Goal: Task Accomplishment & Management: Manage account settings

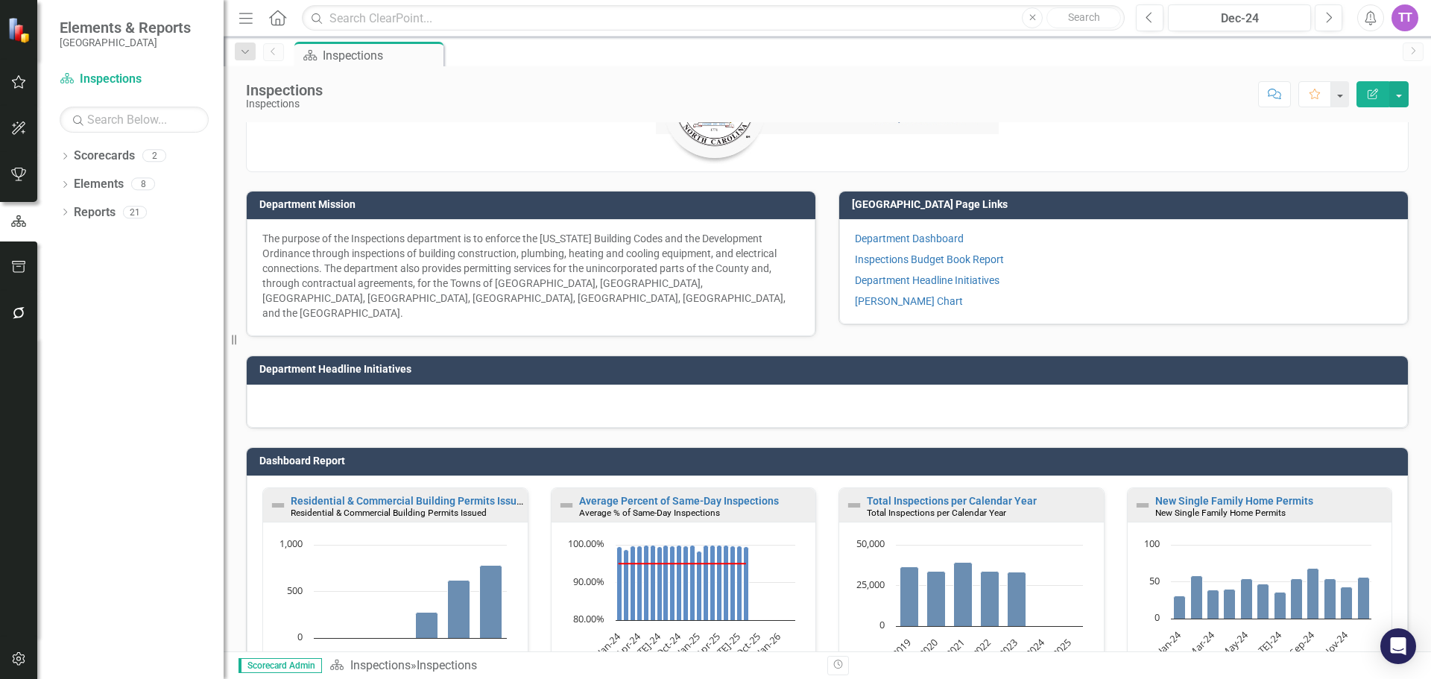
scroll to position [196, 0]
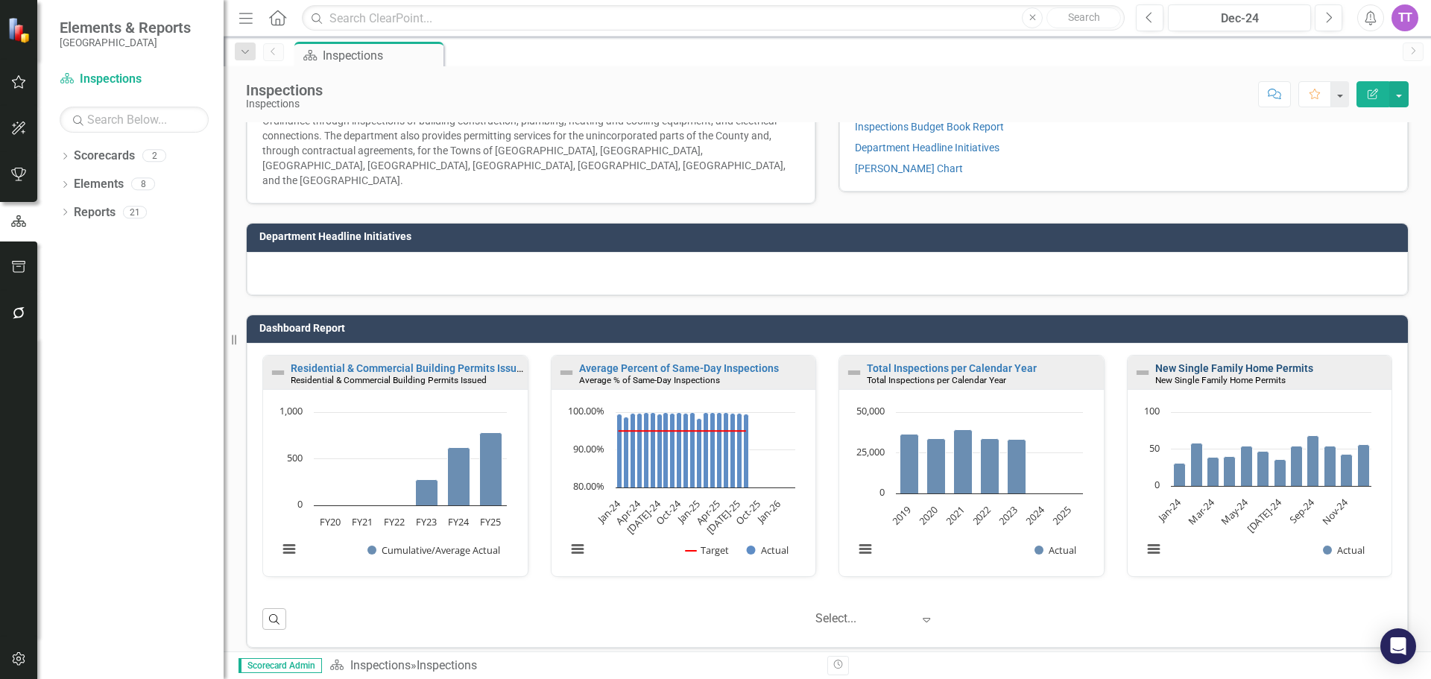
click at [1246, 362] on link "New Single Family Home Permits" at bounding box center [1234, 368] width 158 height 12
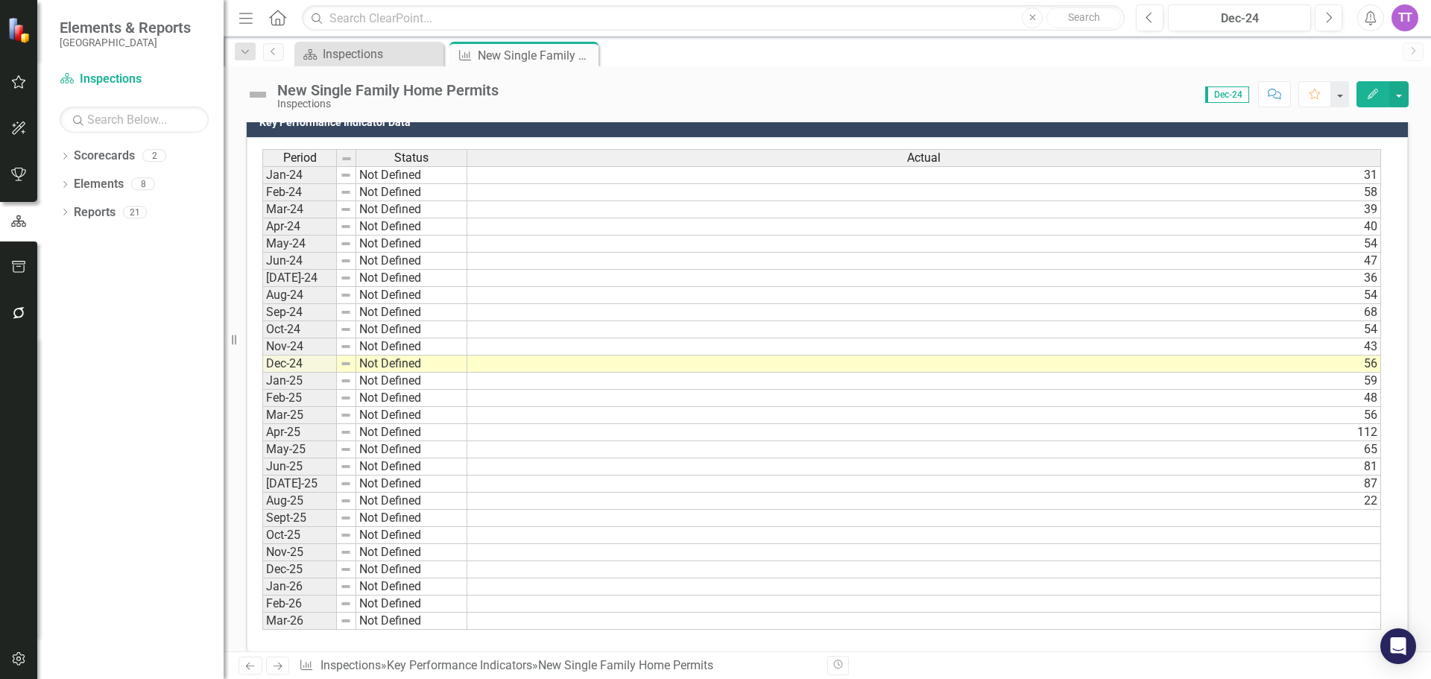
scroll to position [421, 0]
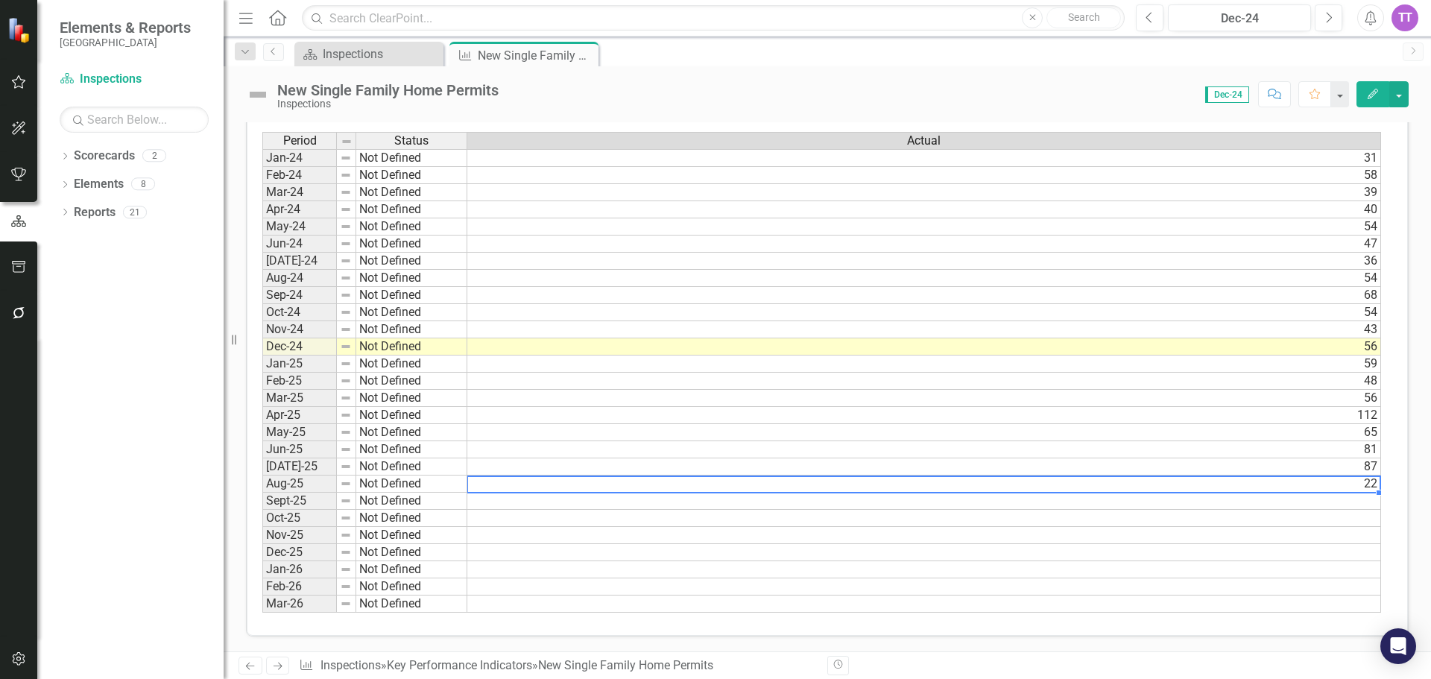
click at [895, 490] on td "22" at bounding box center [924, 484] width 914 height 17
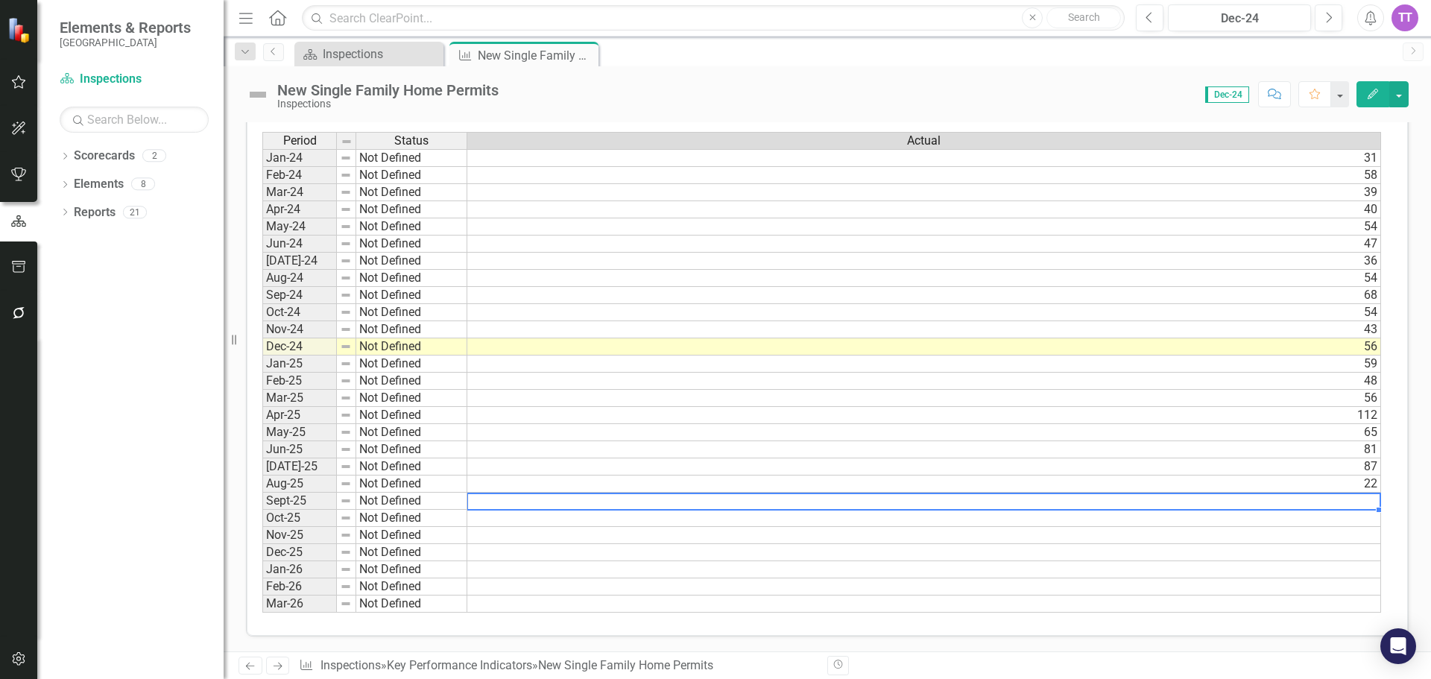
click at [902, 504] on td at bounding box center [924, 501] width 914 height 17
click at [1251, 502] on td at bounding box center [924, 501] width 914 height 17
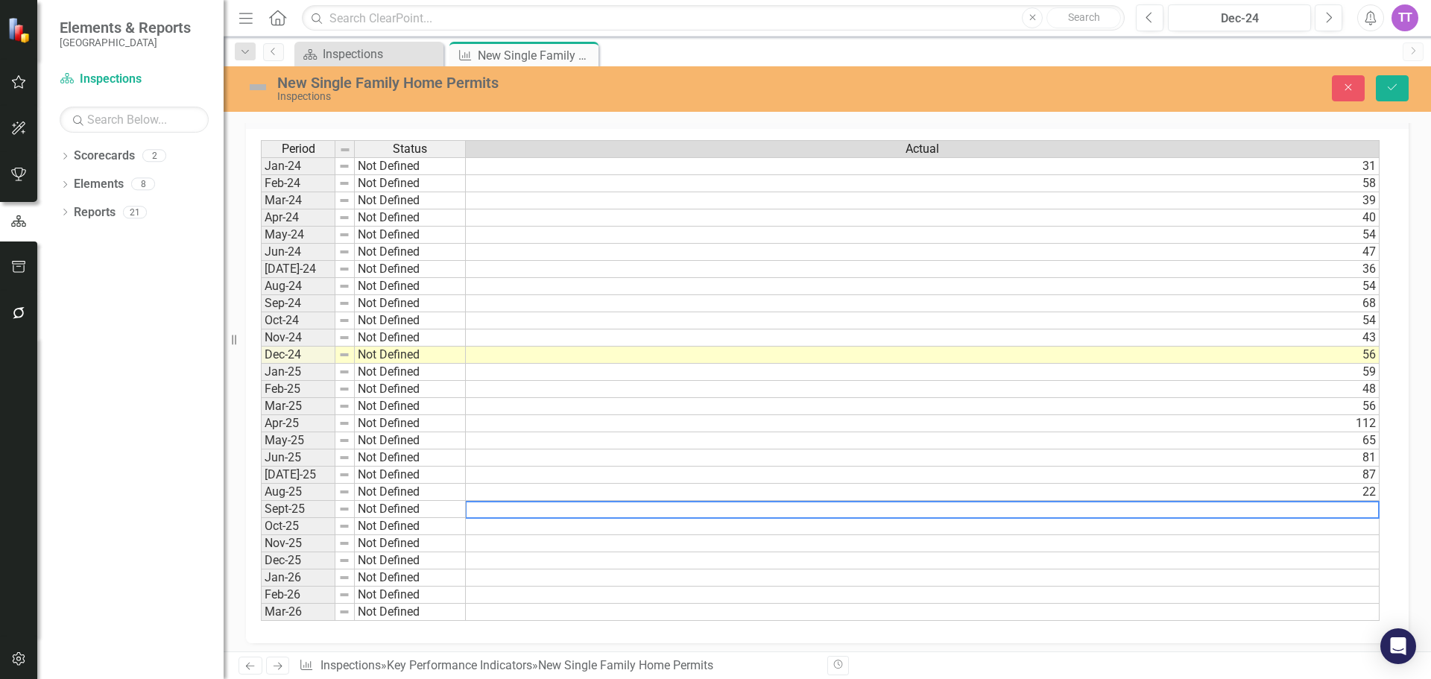
scroll to position [427, 0]
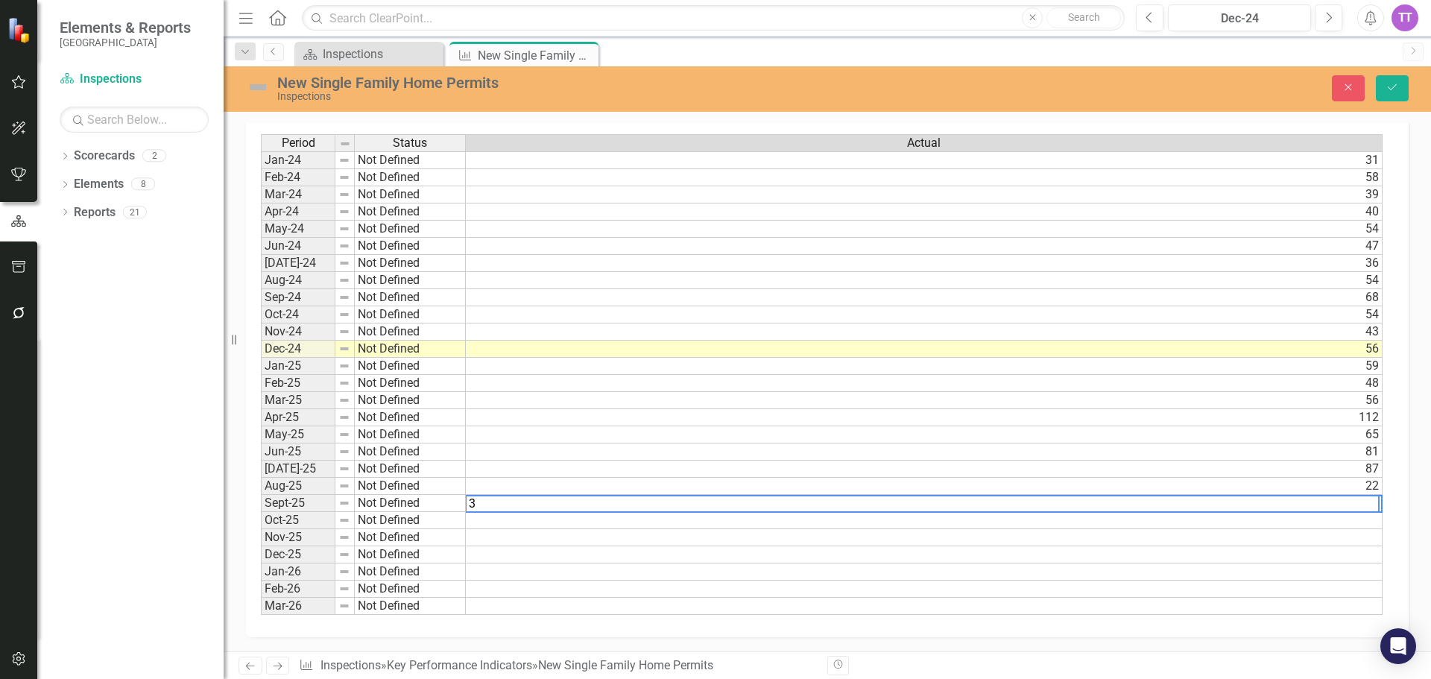
type textarea "34"
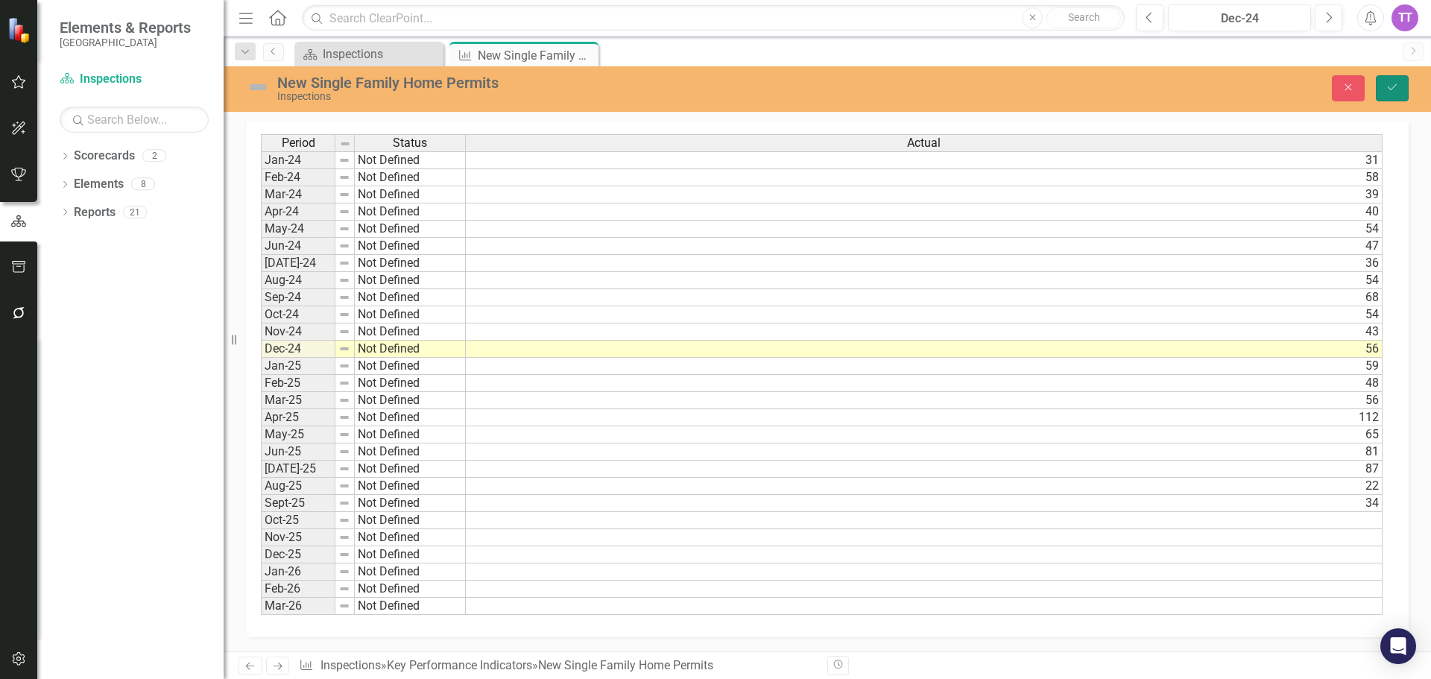
click at [1403, 85] on button "Save" at bounding box center [1392, 88] width 33 height 26
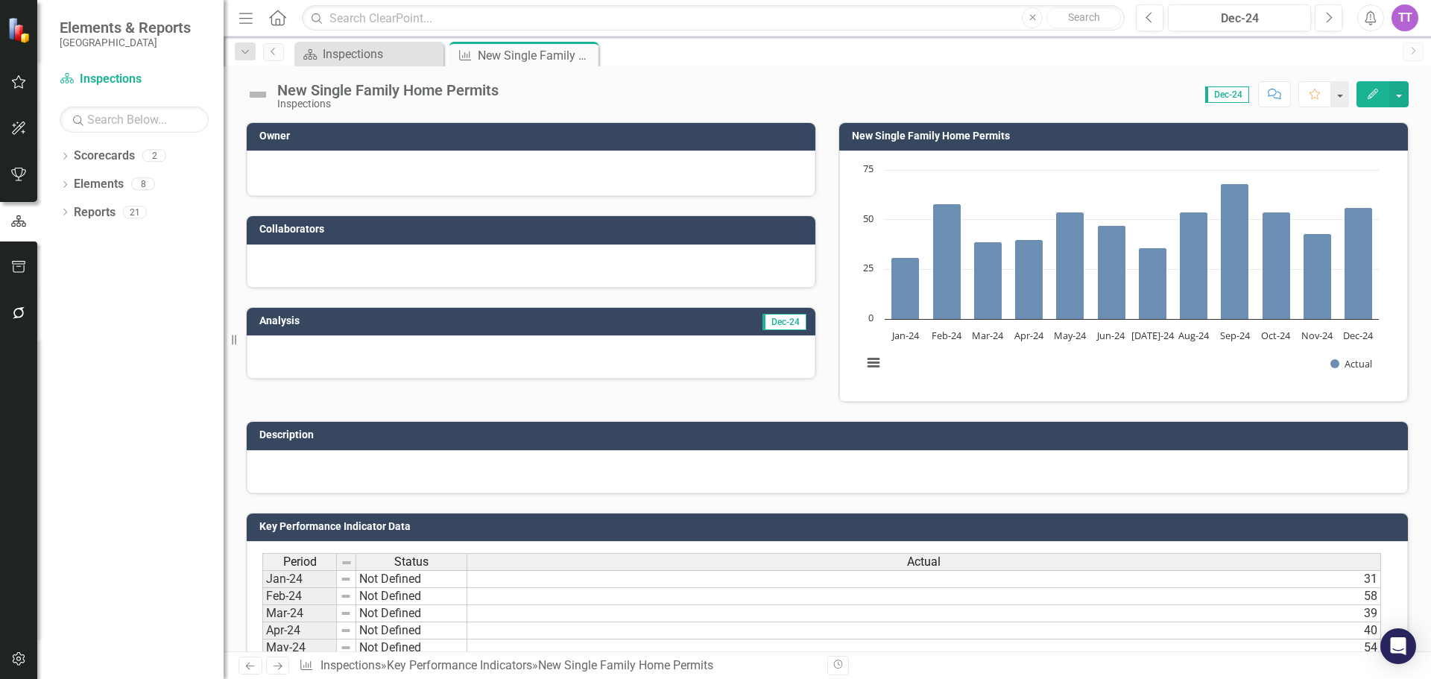
drag, startPoint x: 866, startPoint y: 359, endPoint x: 714, endPoint y: 352, distance: 152.2
click at [781, 362] on div "Owner Collaborators Analysis Dec-24 New Single Family Home Permits Chart Bar ch…" at bounding box center [827, 253] width 1185 height 299
drag, startPoint x: 868, startPoint y: 377, endPoint x: 868, endPoint y: 367, distance: 10.5
click at [868, 375] on rect "Interactive chart" at bounding box center [1120, 275] width 531 height 224
click at [868, 367] on button "View chart menu, Chart" at bounding box center [873, 363] width 21 height 21
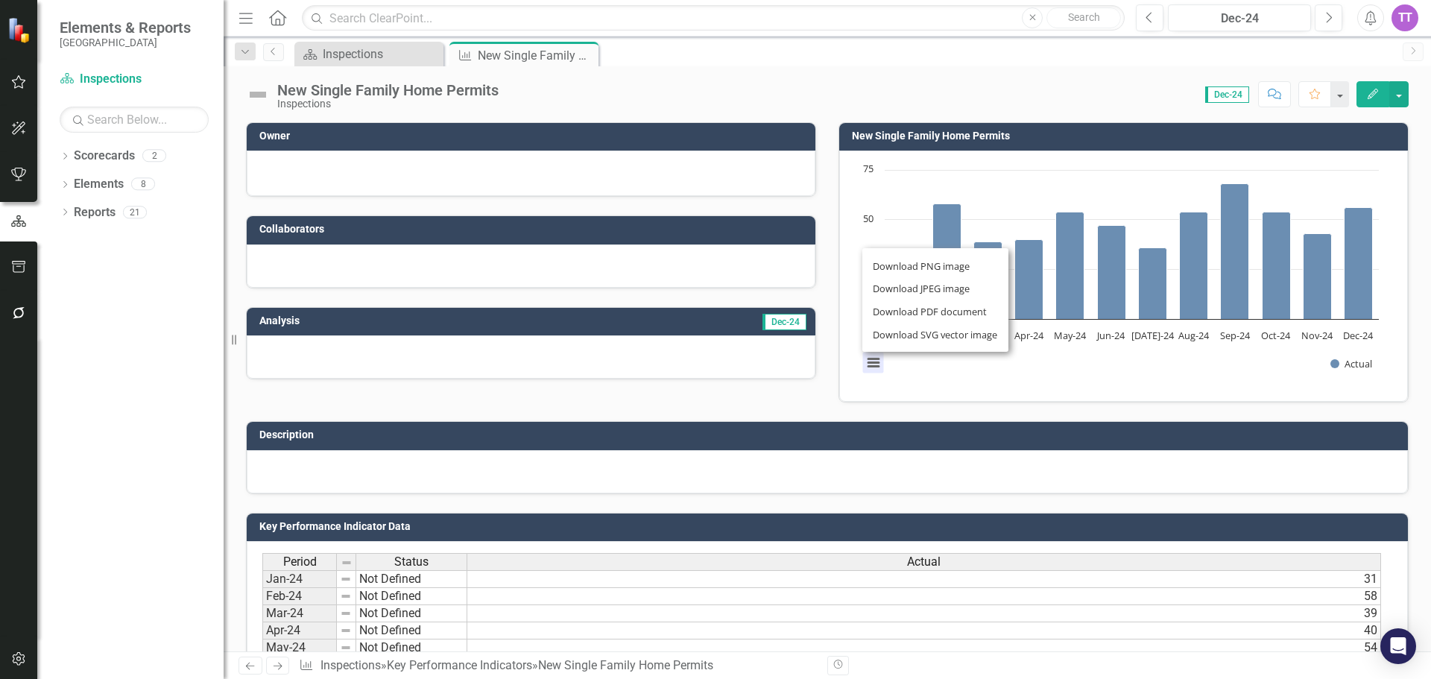
click at [931, 370] on div "Download PNG image Download JPEG image Download PDF document Download SVG vecto…" at bounding box center [936, 299] width 188 height 145
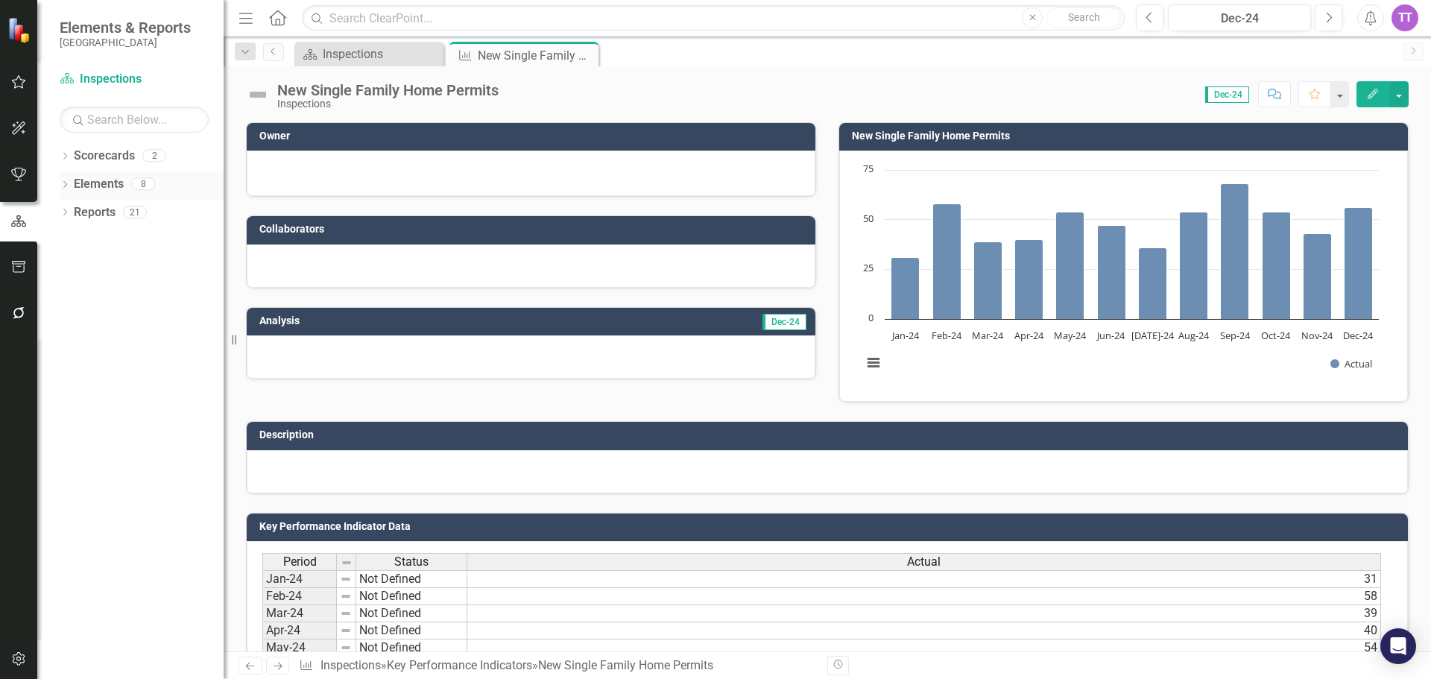
click at [66, 185] on icon "Dropdown" at bounding box center [65, 186] width 10 height 8
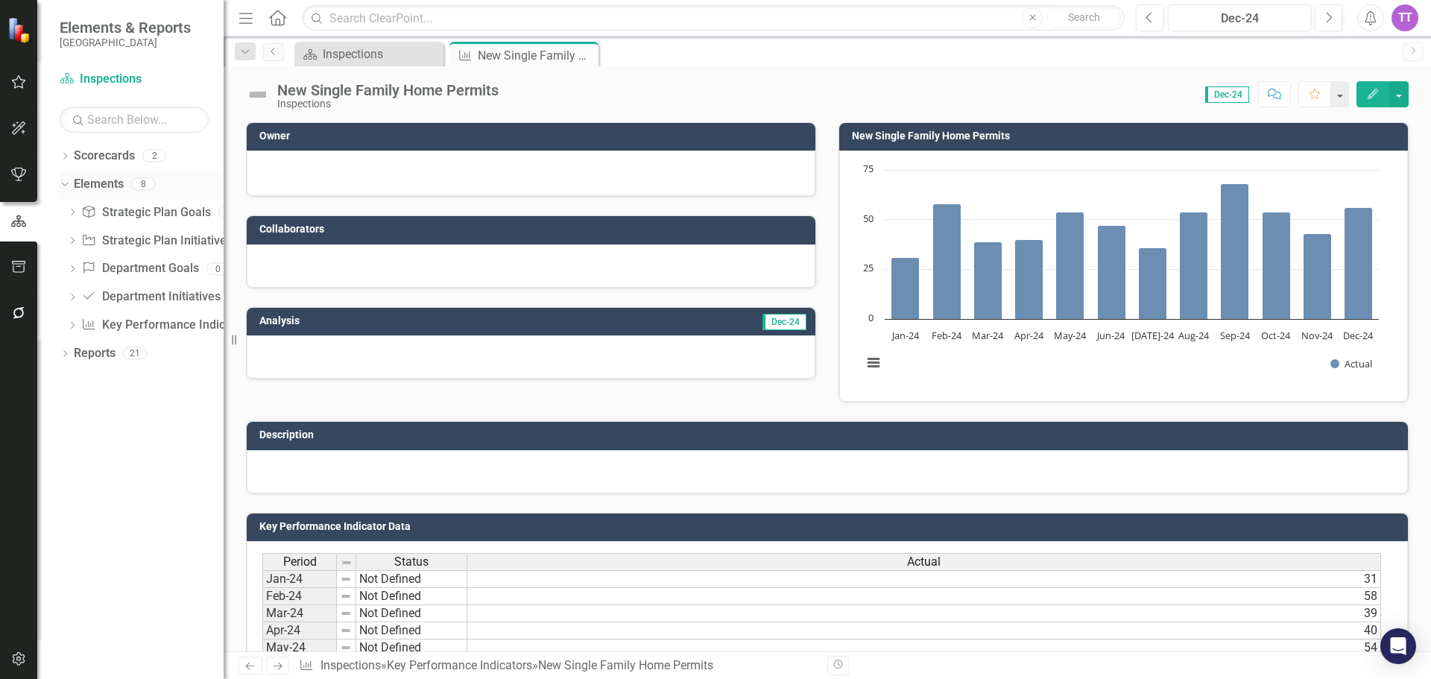
click at [64, 185] on icon "Dropdown" at bounding box center [63, 183] width 8 height 10
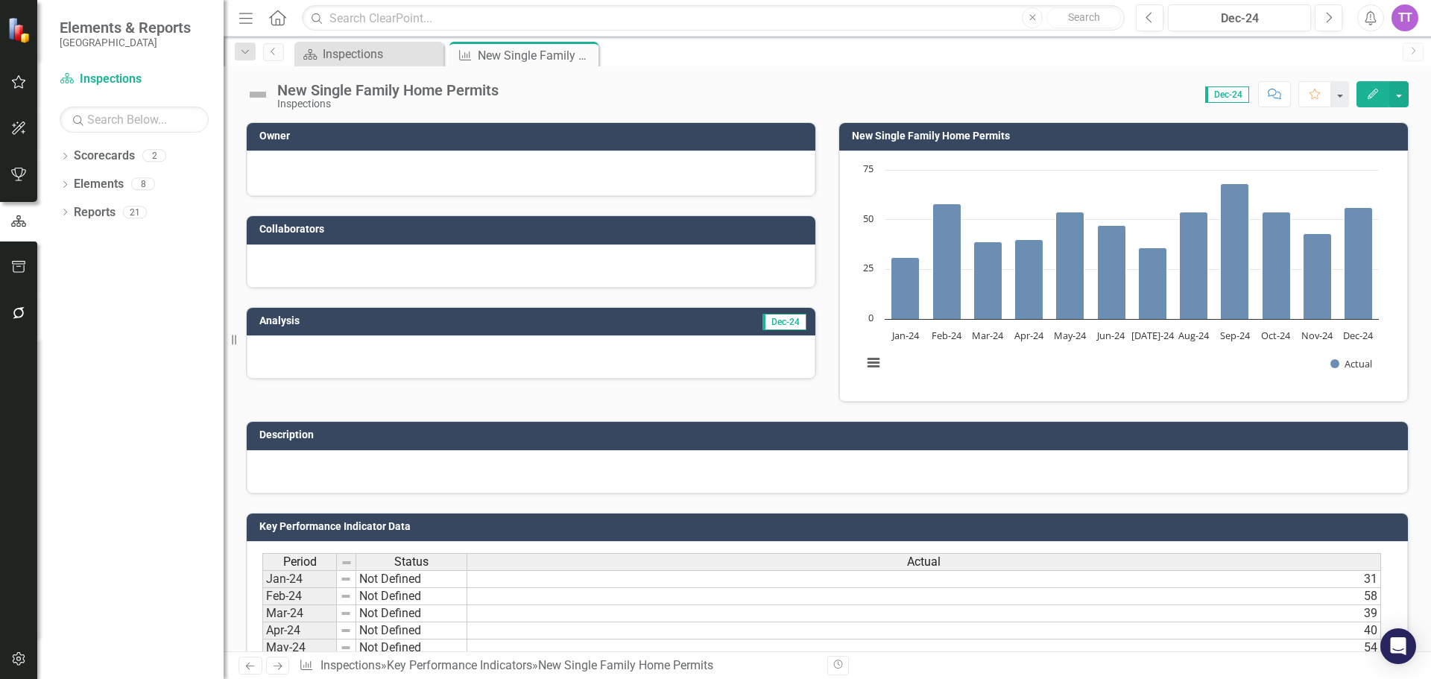
click at [1365, 86] on button "Edit" at bounding box center [1373, 94] width 33 height 26
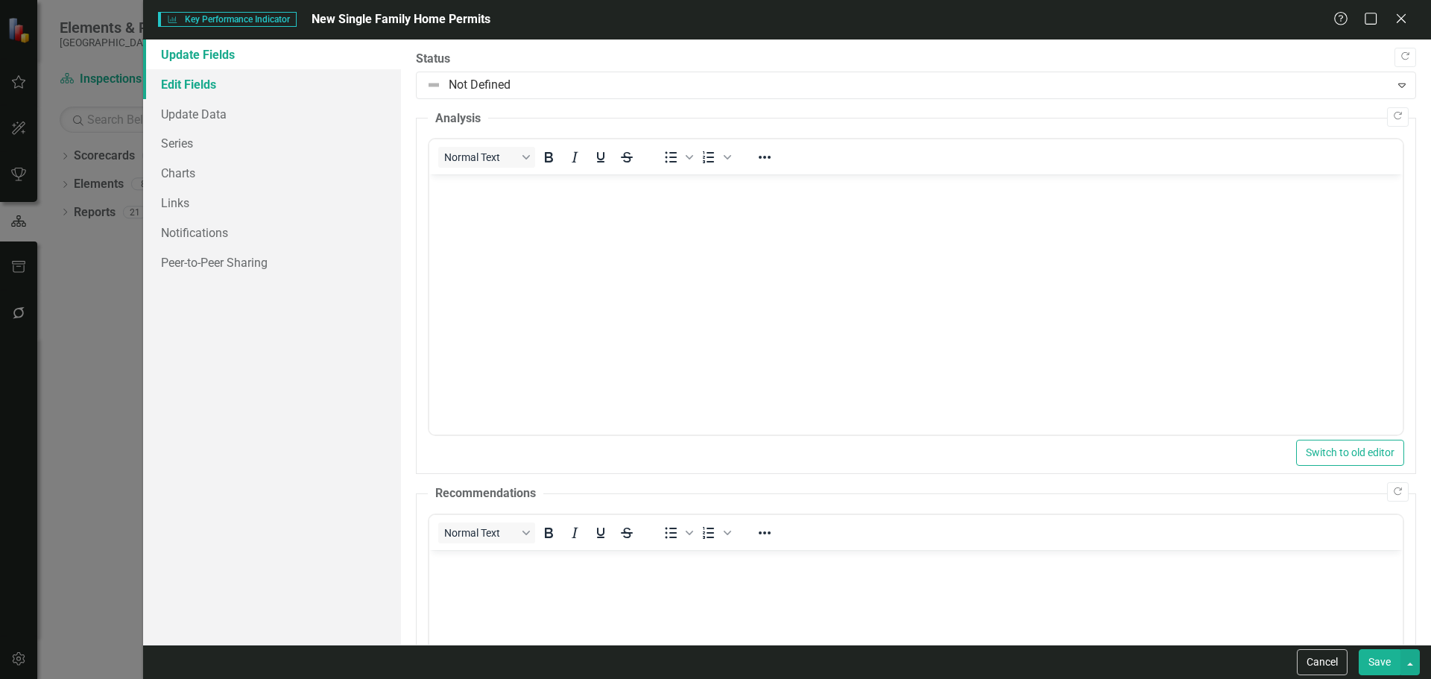
click at [233, 85] on link "Edit Fields" at bounding box center [272, 84] width 258 height 30
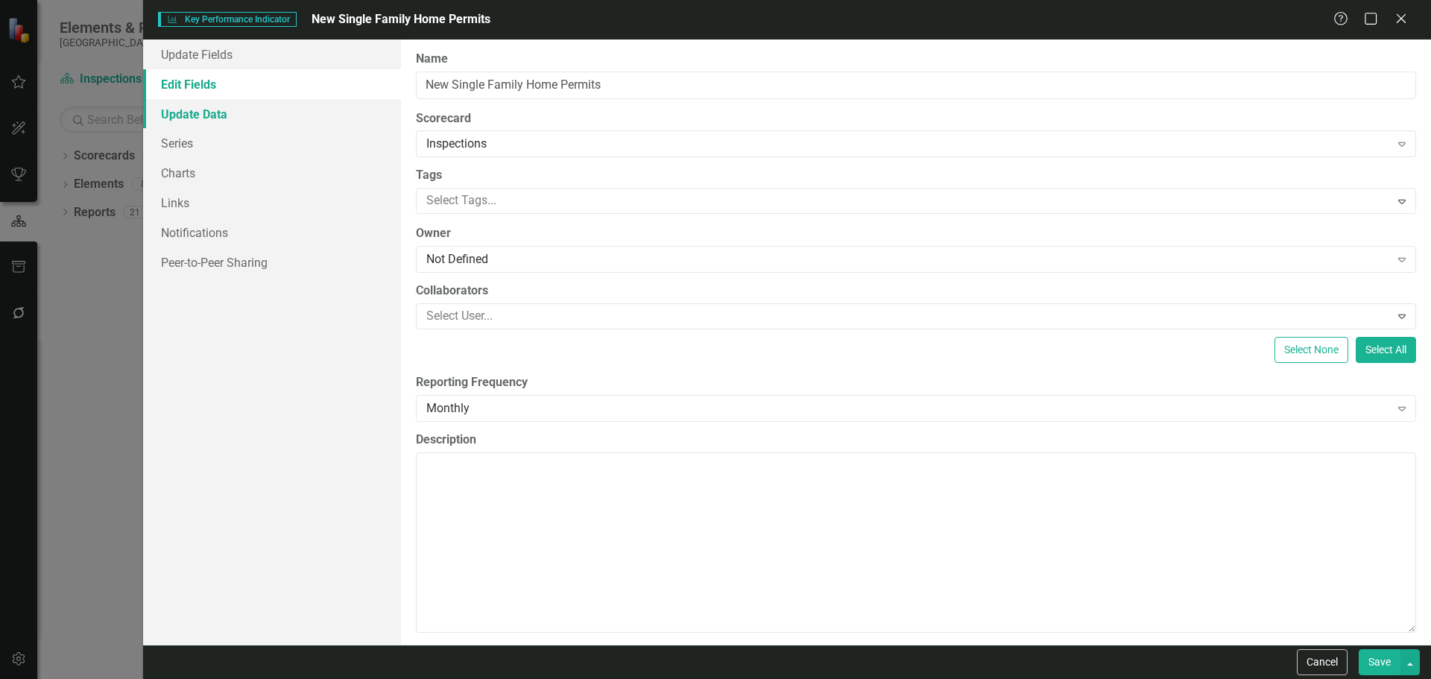
click at [235, 111] on link "Update Data" at bounding box center [272, 114] width 258 height 30
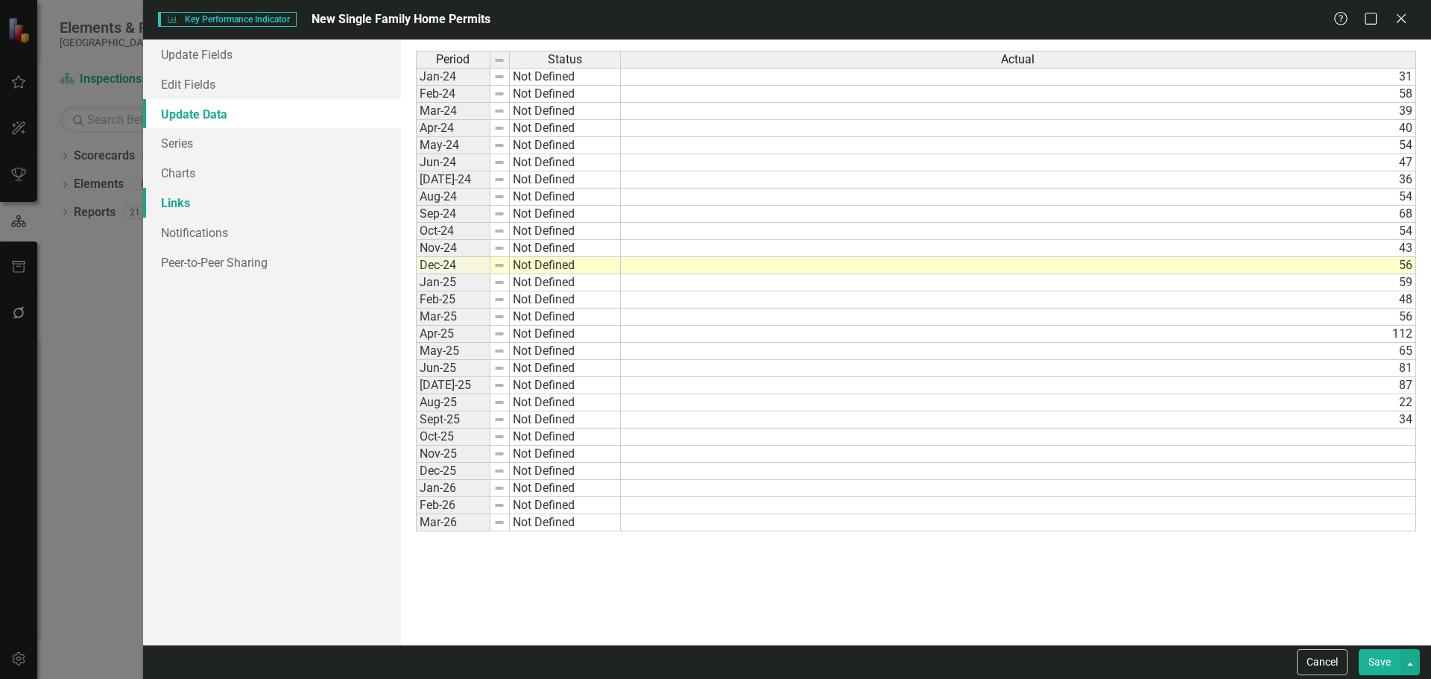
click at [232, 189] on link "Links" at bounding box center [272, 203] width 258 height 30
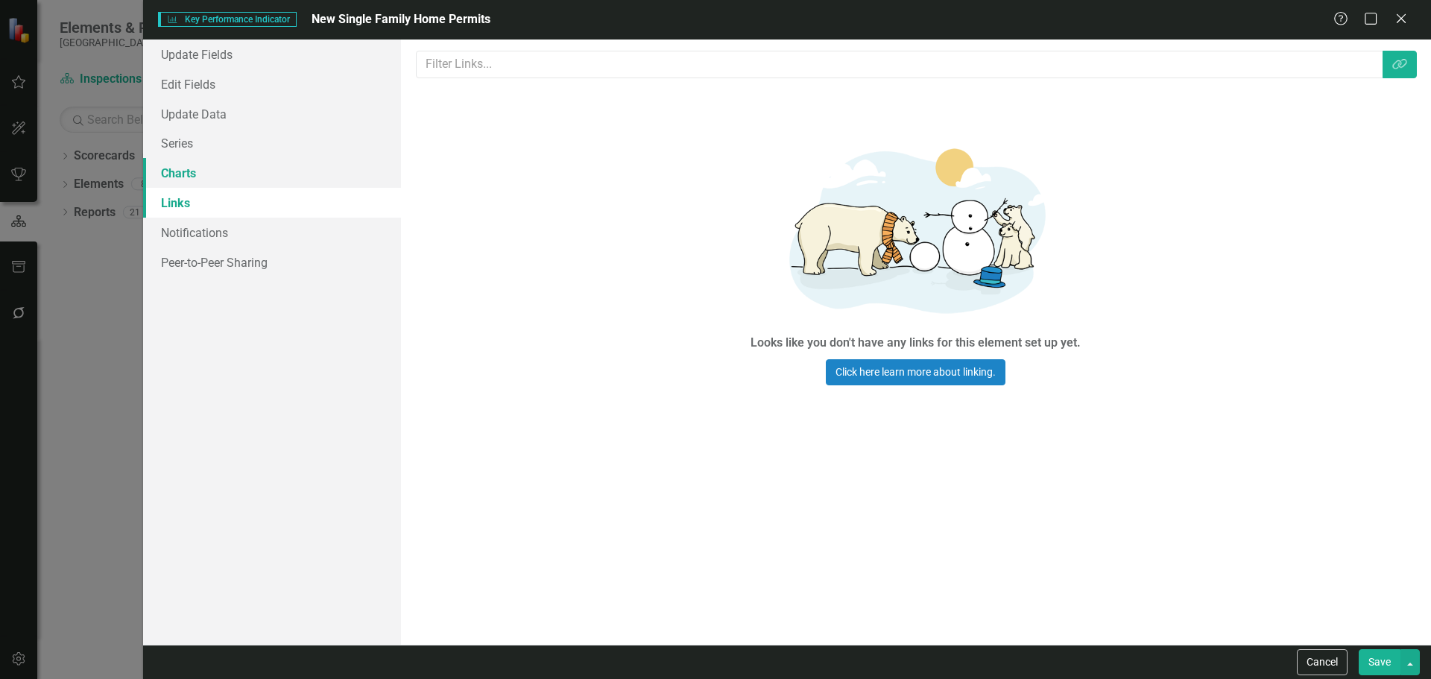
click at [228, 178] on link "Charts" at bounding box center [272, 173] width 258 height 30
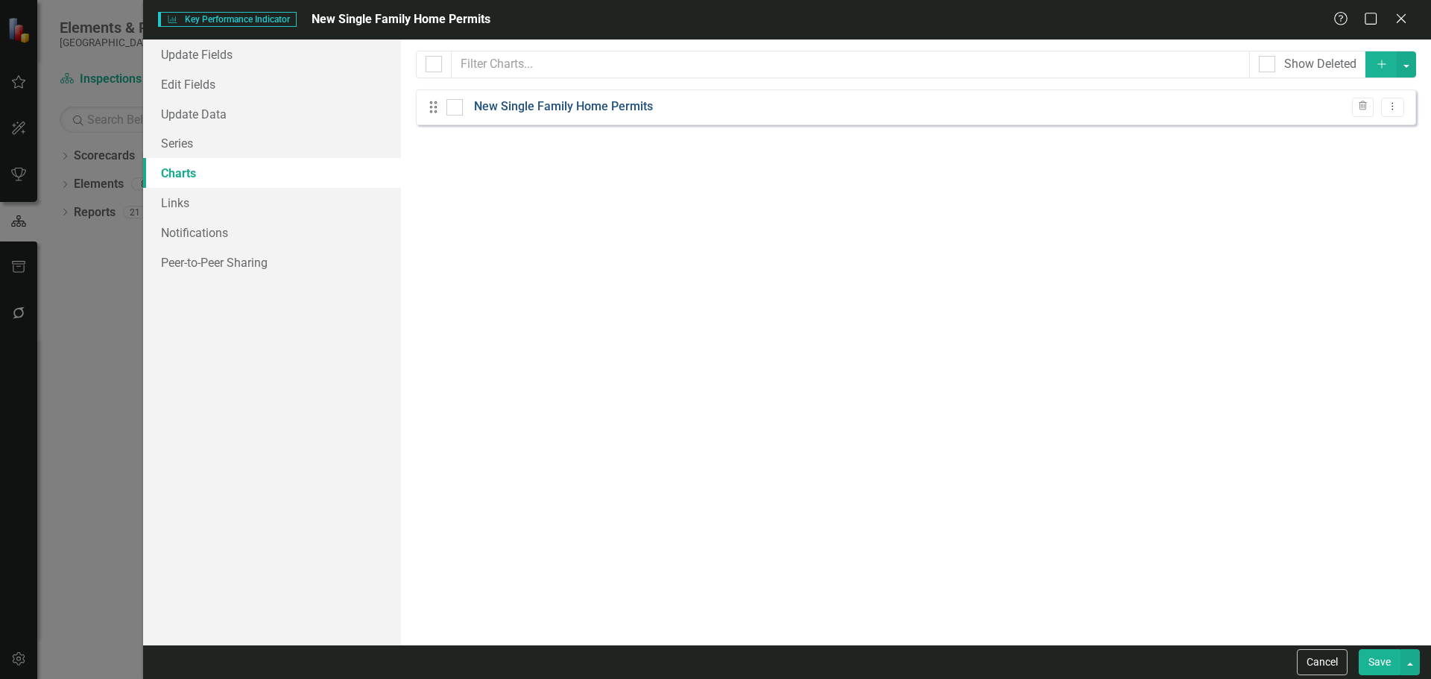
click at [569, 107] on link "New Single Family Home Permits" at bounding box center [563, 106] width 179 height 17
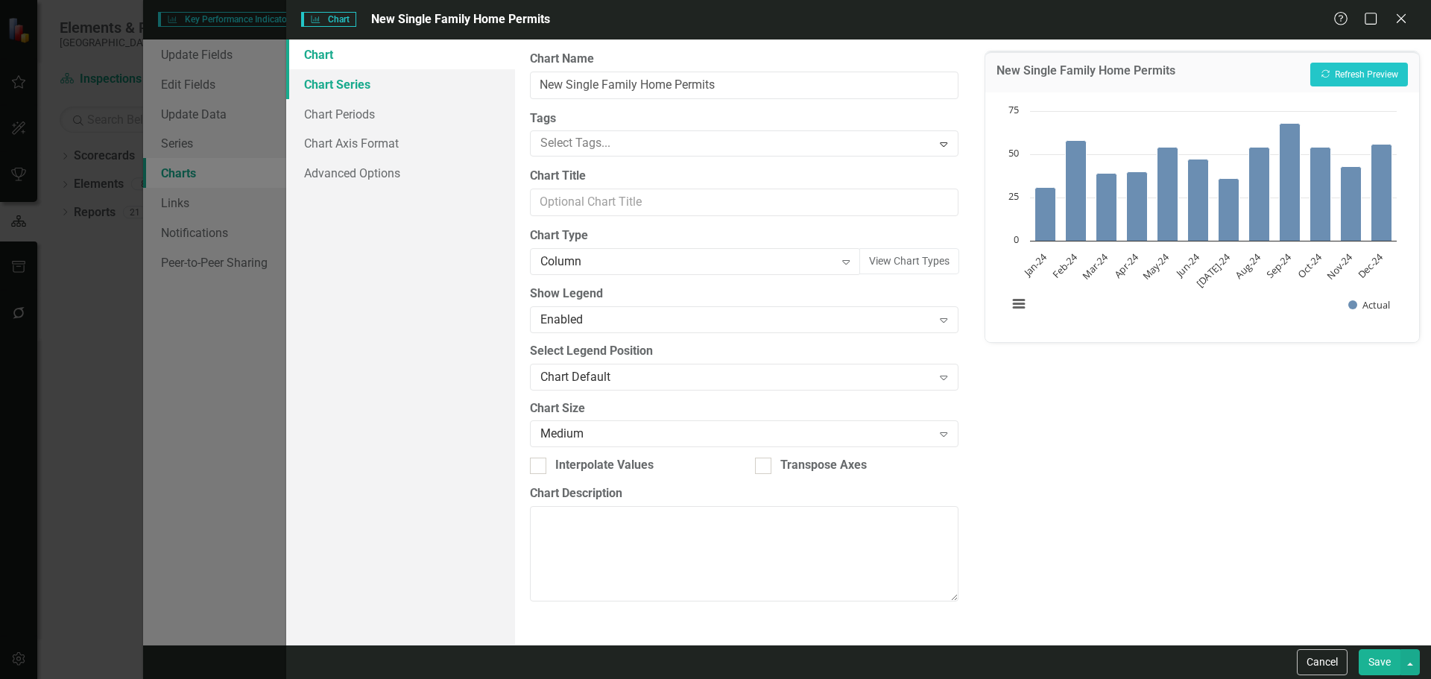
click at [433, 83] on link "Chart Series" at bounding box center [400, 84] width 229 height 30
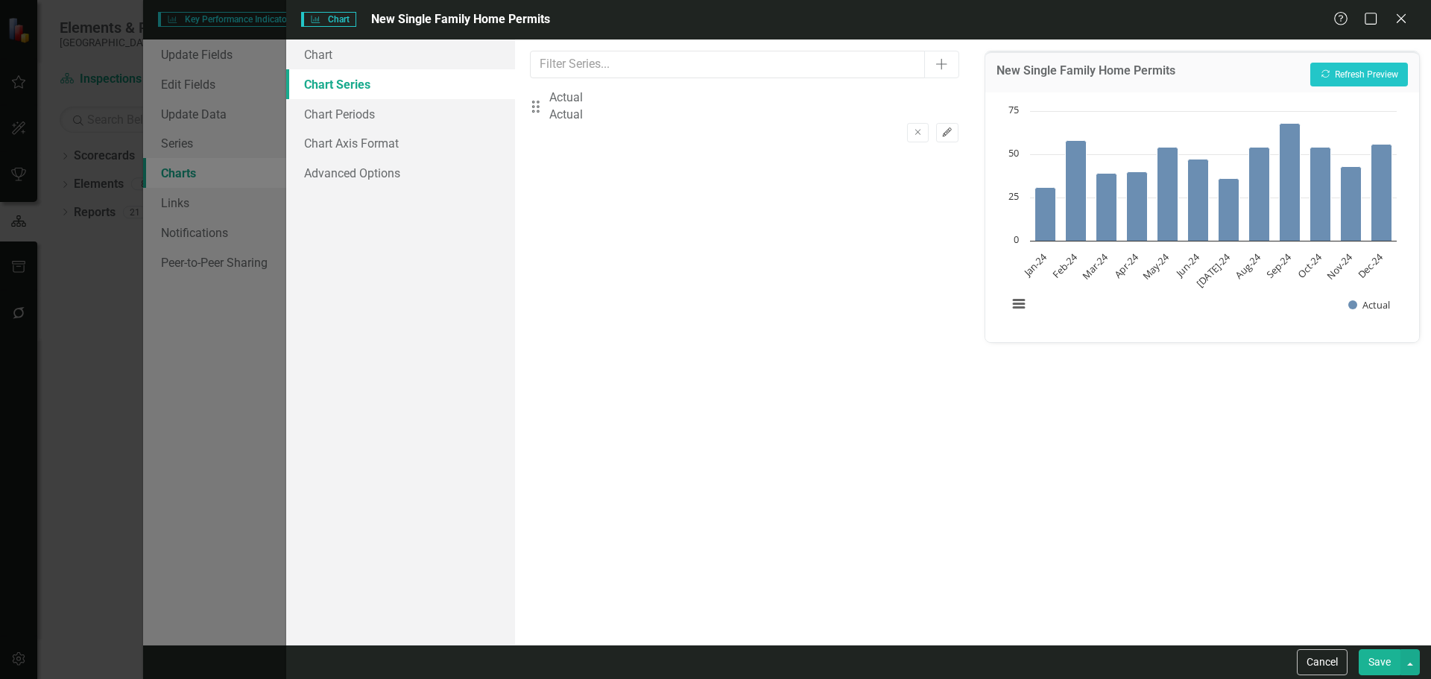
click at [941, 128] on icon "Edit" at bounding box center [946, 132] width 11 height 9
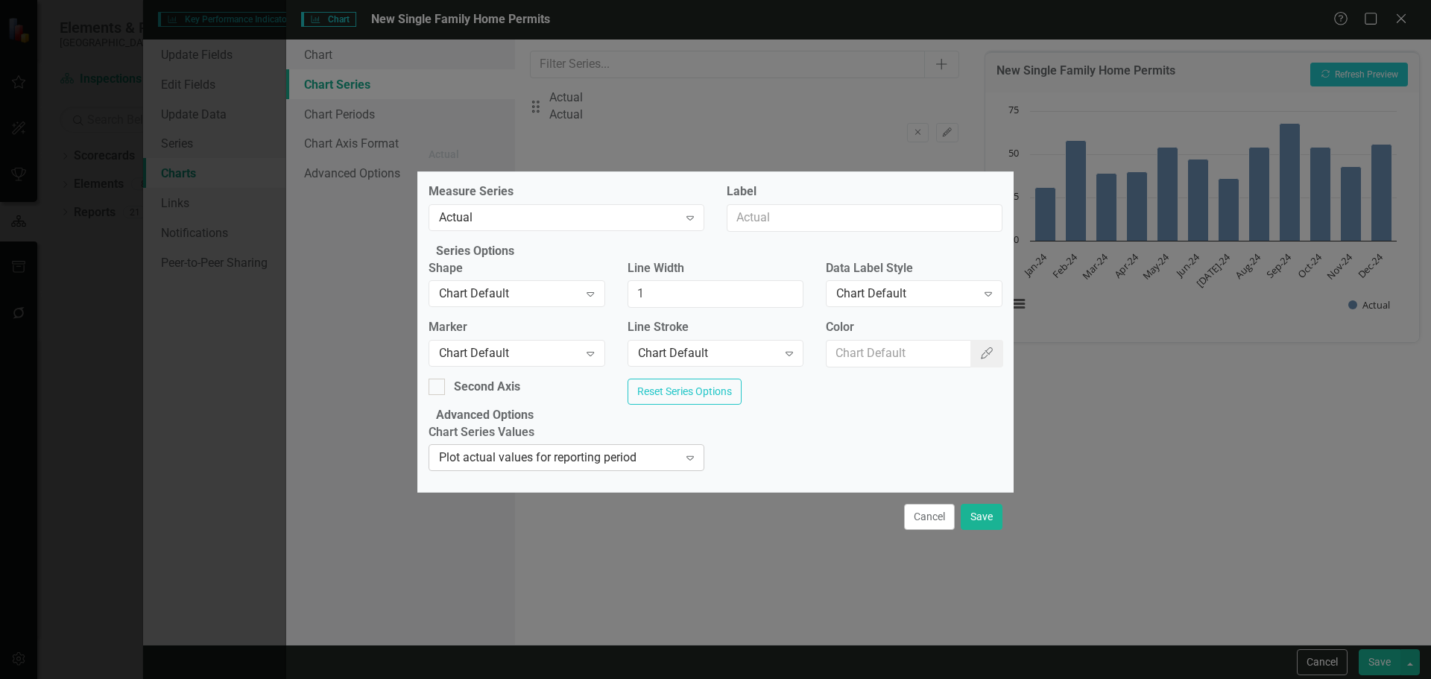
click at [659, 467] on div "Plot actual values for reporting period" at bounding box center [558, 457] width 239 height 17
click at [824, 469] on div "Chart Series Values Plot actual values for reporting period Expand" at bounding box center [715, 452] width 596 height 57
click at [509, 287] on div "Chart Default" at bounding box center [508, 293] width 139 height 17
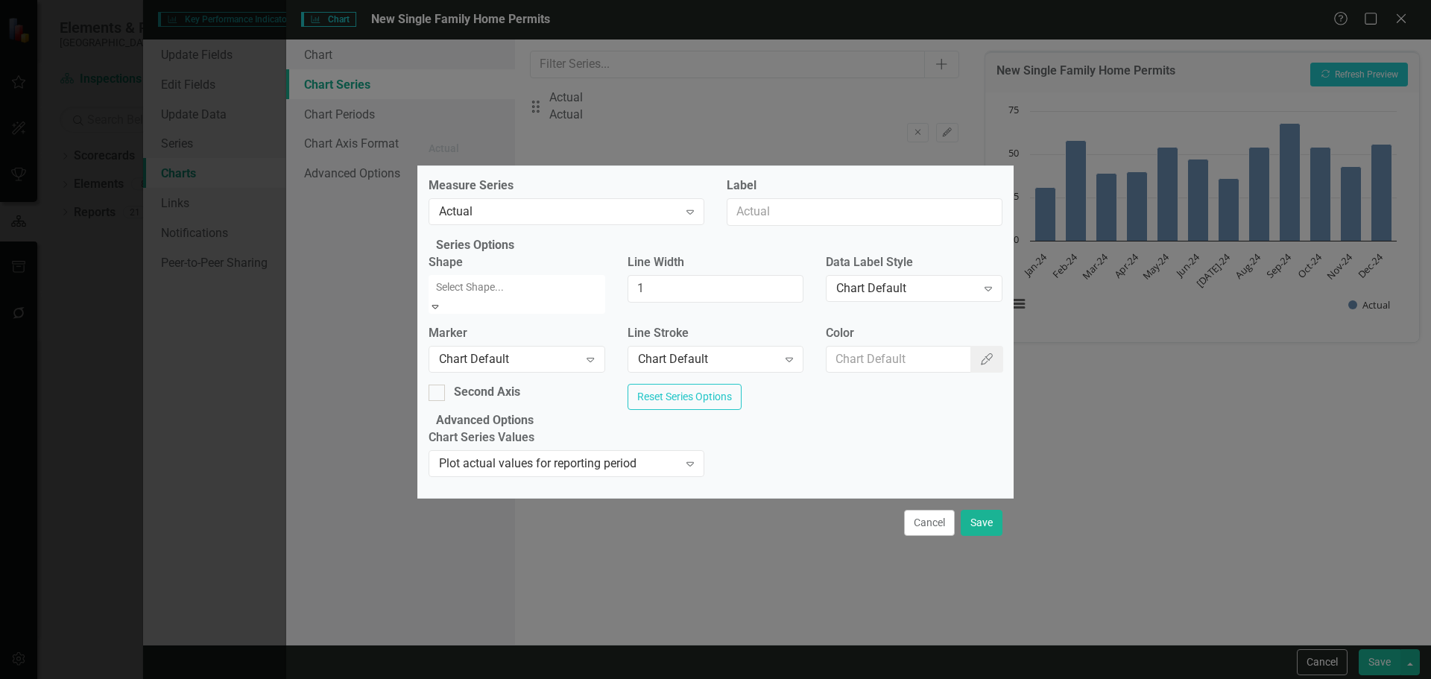
click at [593, 247] on fieldset "Series Options Shape 6 results available. Use Up and Down to choose options, pr…" at bounding box center [716, 324] width 574 height 175
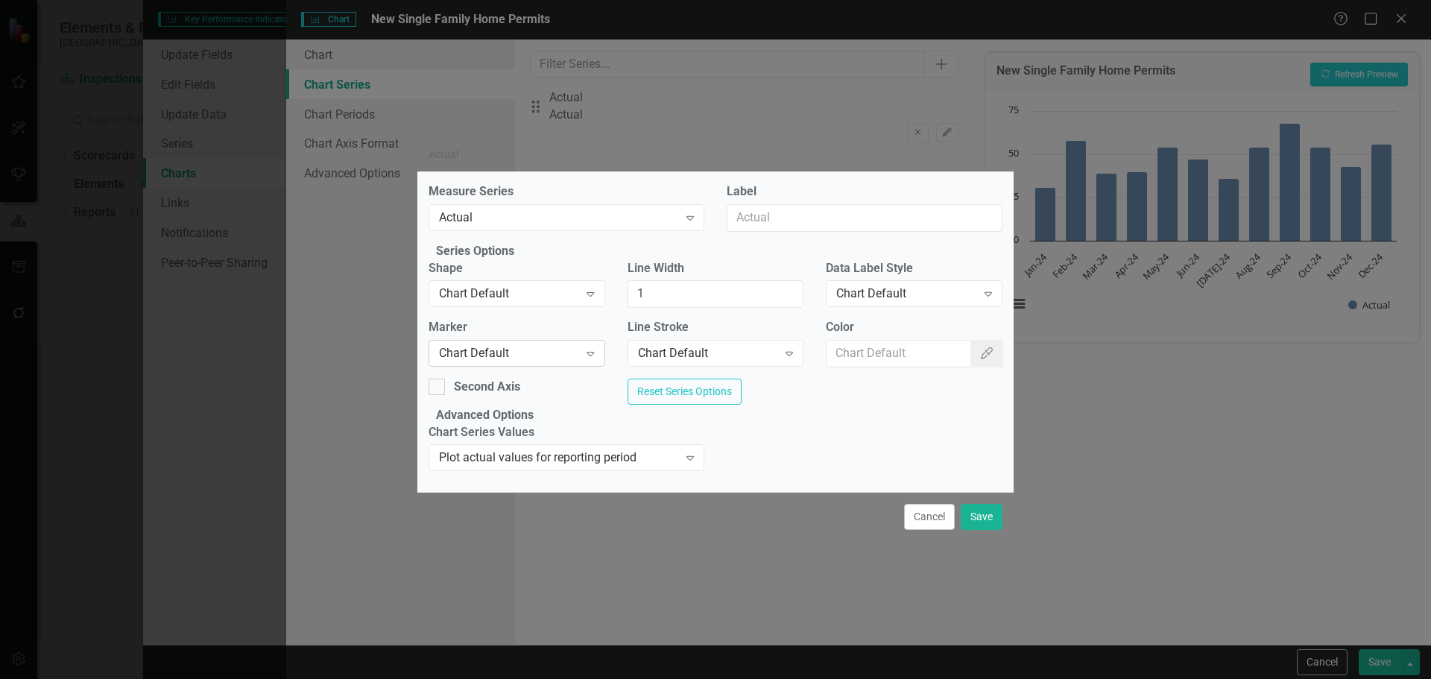
click at [578, 346] on div "Chart Default" at bounding box center [508, 353] width 139 height 17
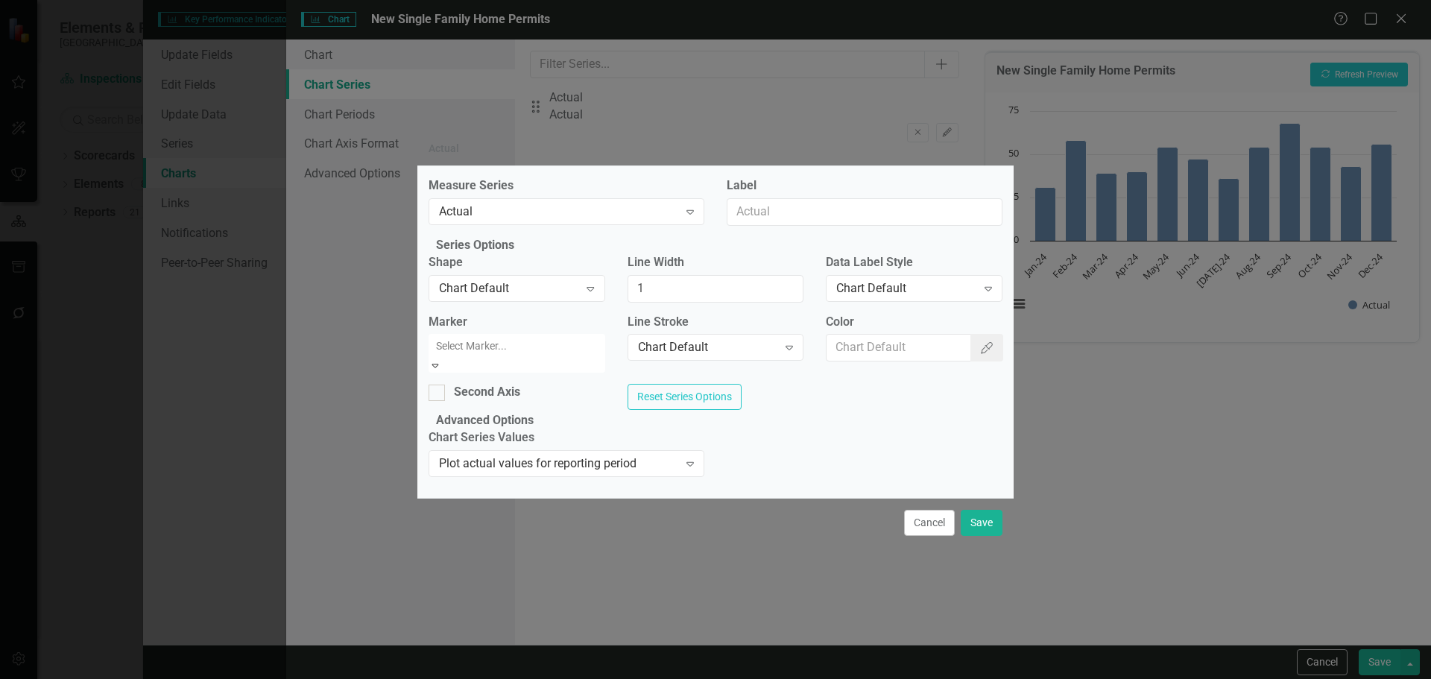
click at [718, 419] on div "Measure Series Actual Expand Label Series Options Shape Chart Default Expand Li…" at bounding box center [715, 332] width 596 height 332
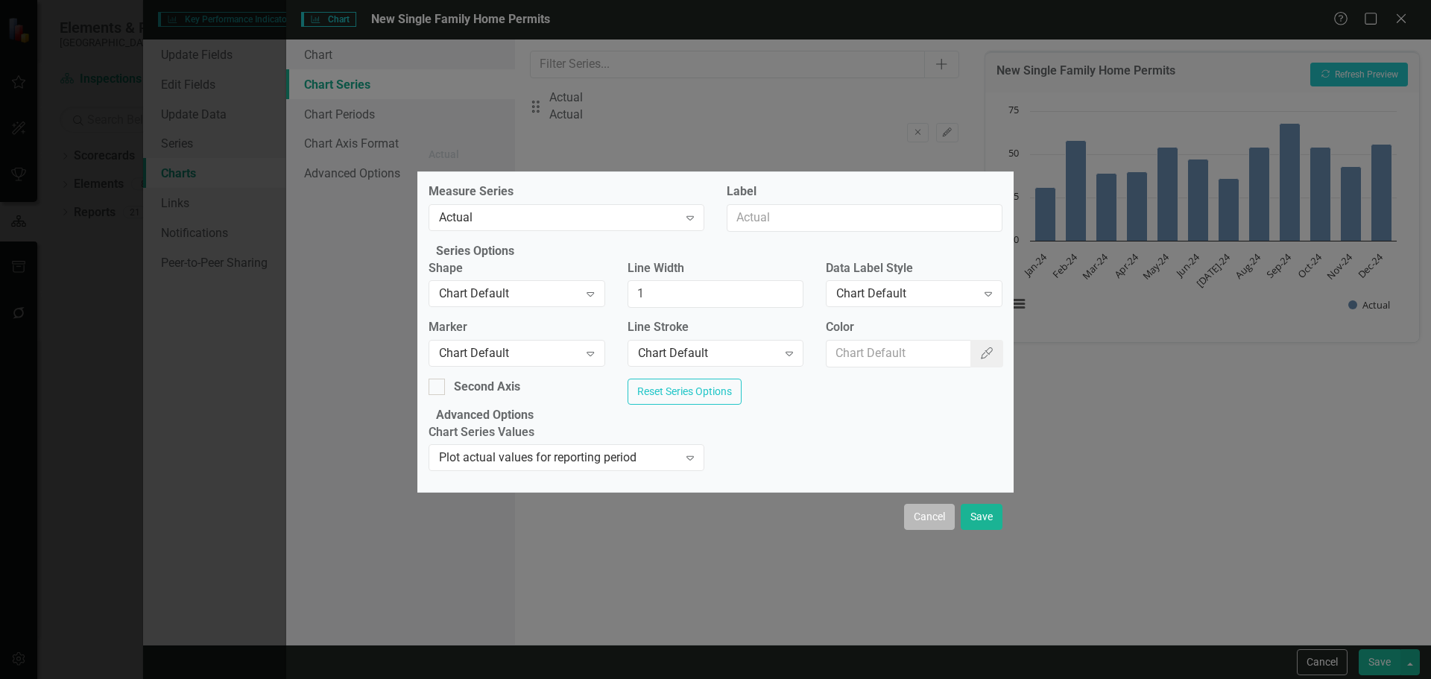
click at [921, 530] on button "Cancel" at bounding box center [929, 517] width 51 height 26
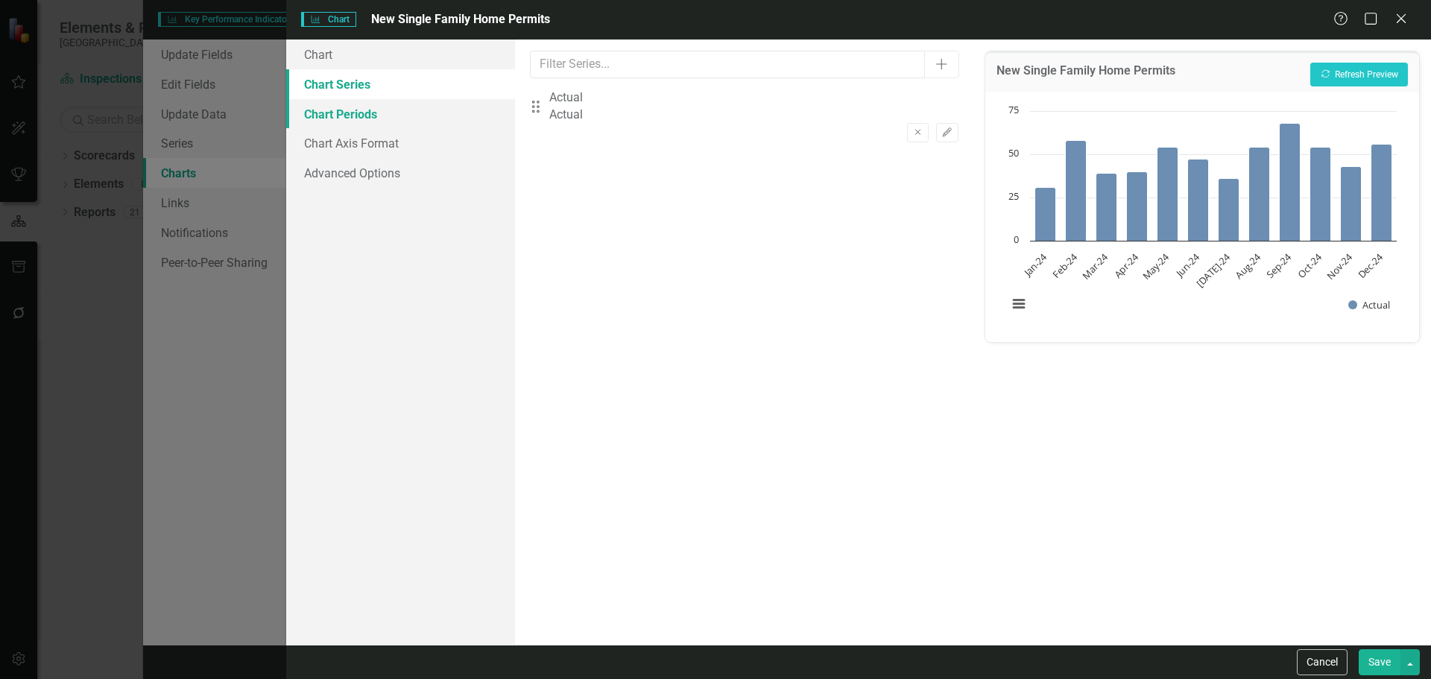
click at [409, 106] on link "Chart Periods" at bounding box center [400, 114] width 229 height 30
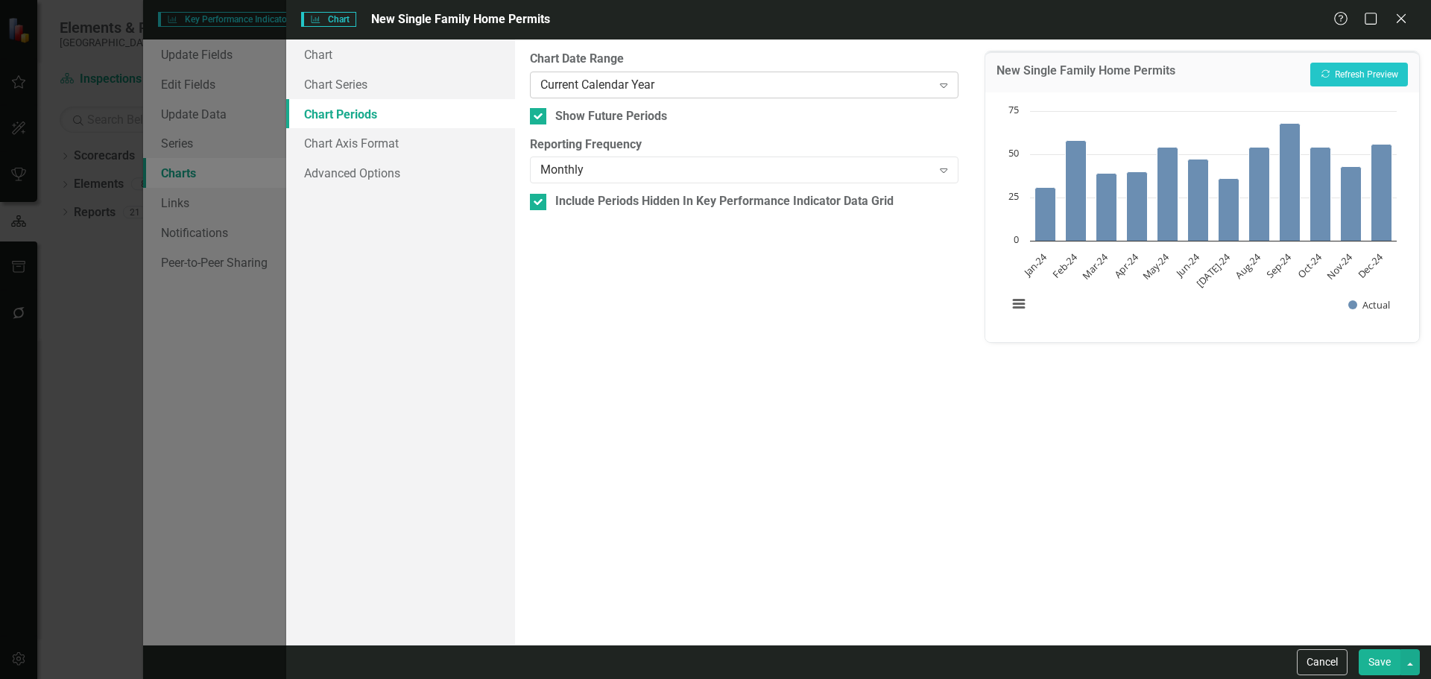
click at [593, 93] on div "Current Calendar Year" at bounding box center [735, 84] width 391 height 17
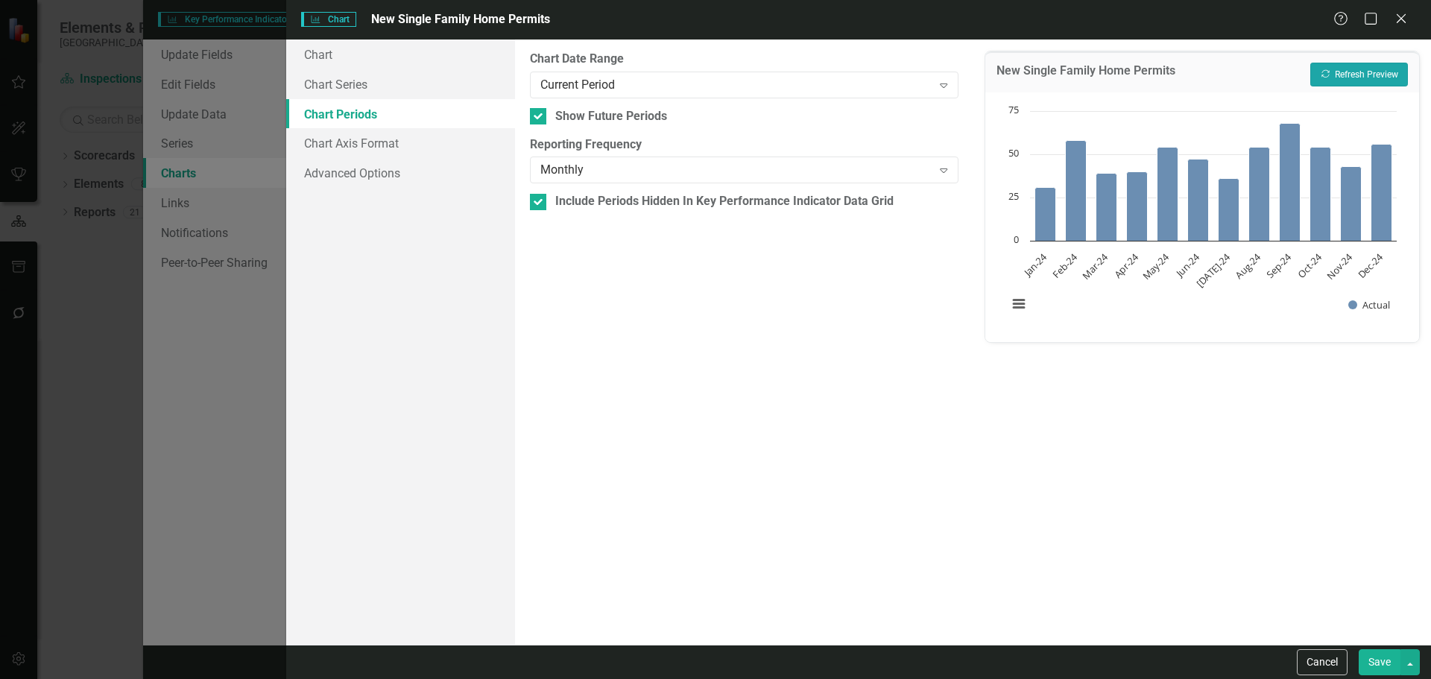
click at [1321, 75] on icon "Recalculate" at bounding box center [1325, 73] width 11 height 9
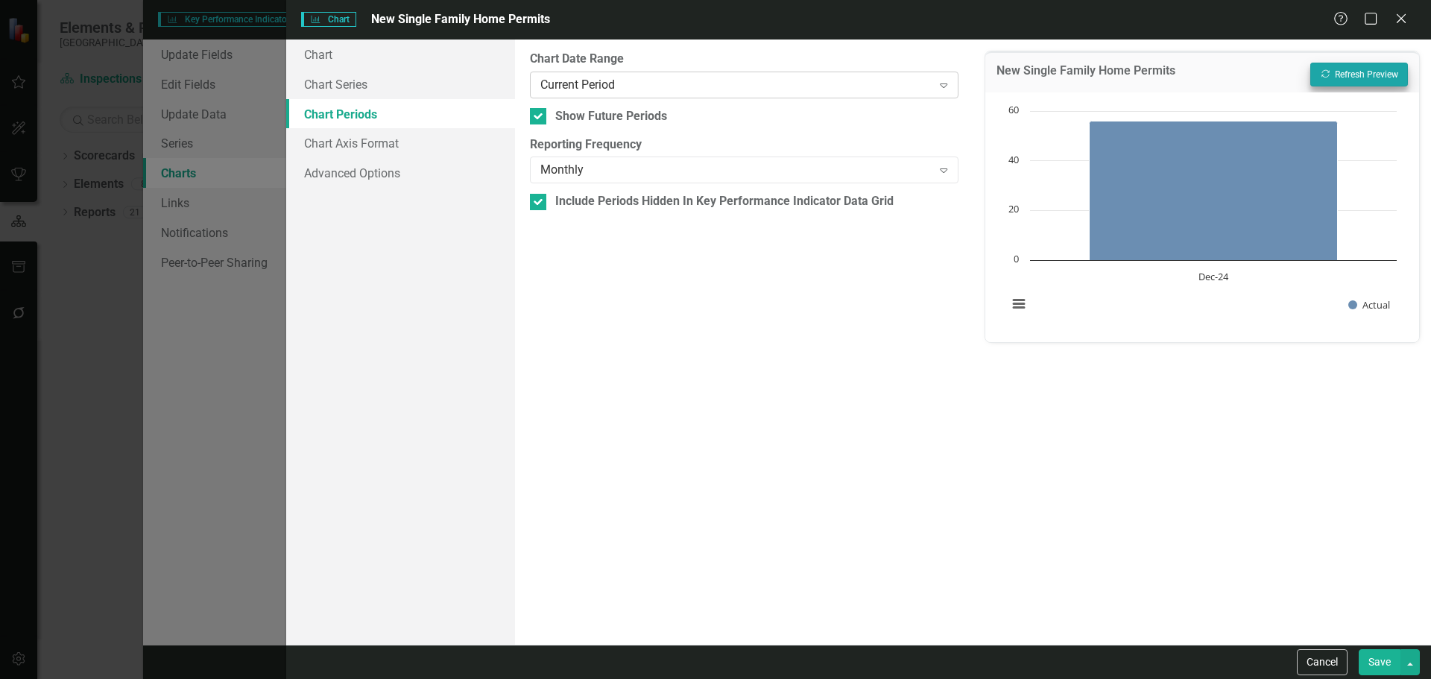
click at [670, 85] on div "Current Period" at bounding box center [735, 84] width 391 height 17
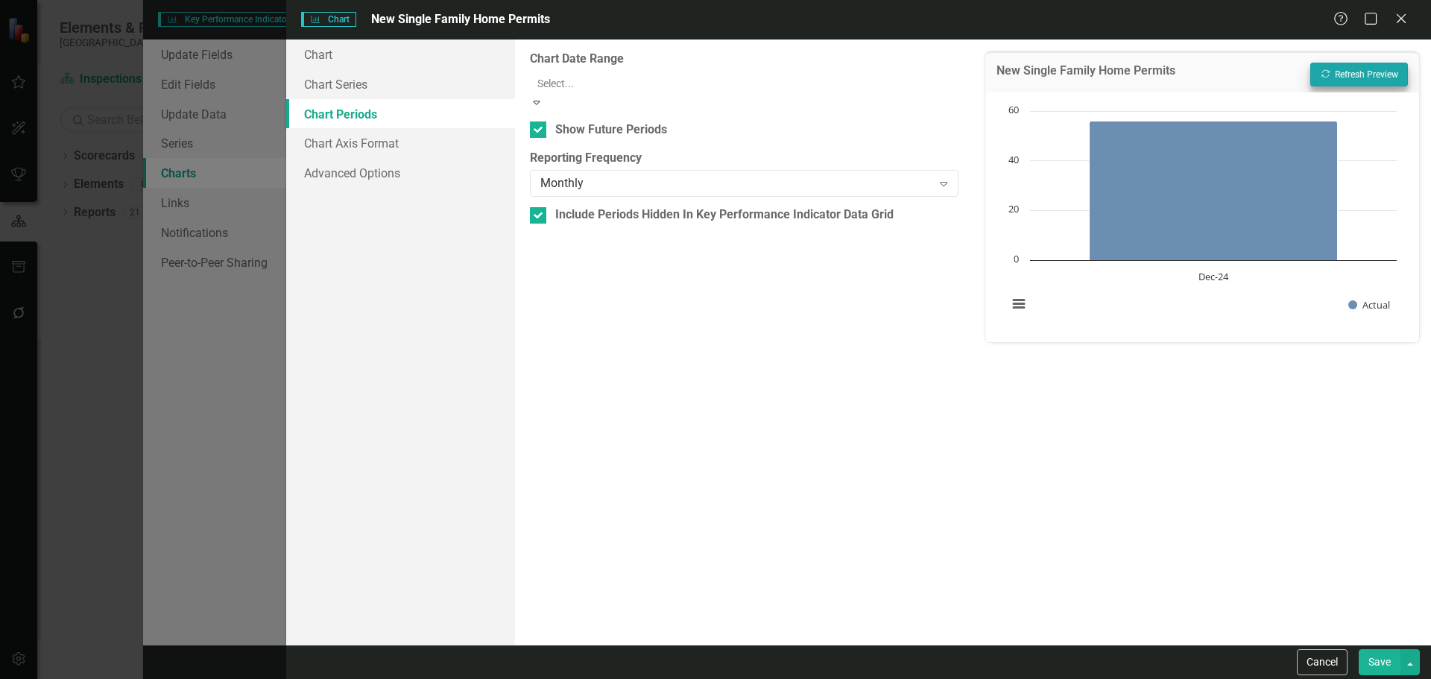
click at [663, 678] on div "All Periods" at bounding box center [715, 687] width 1431 height 17
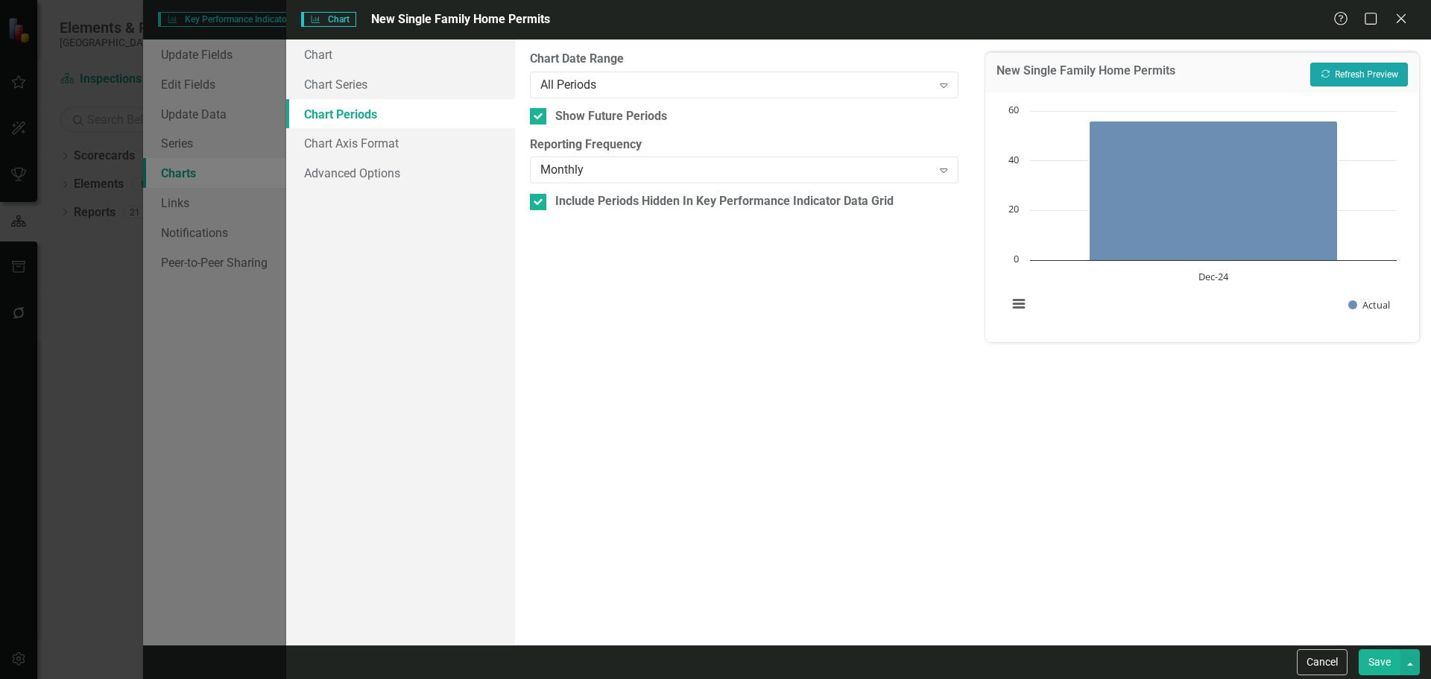
click at [1391, 68] on button "Recalculate Refresh Preview" at bounding box center [1359, 75] width 98 height 24
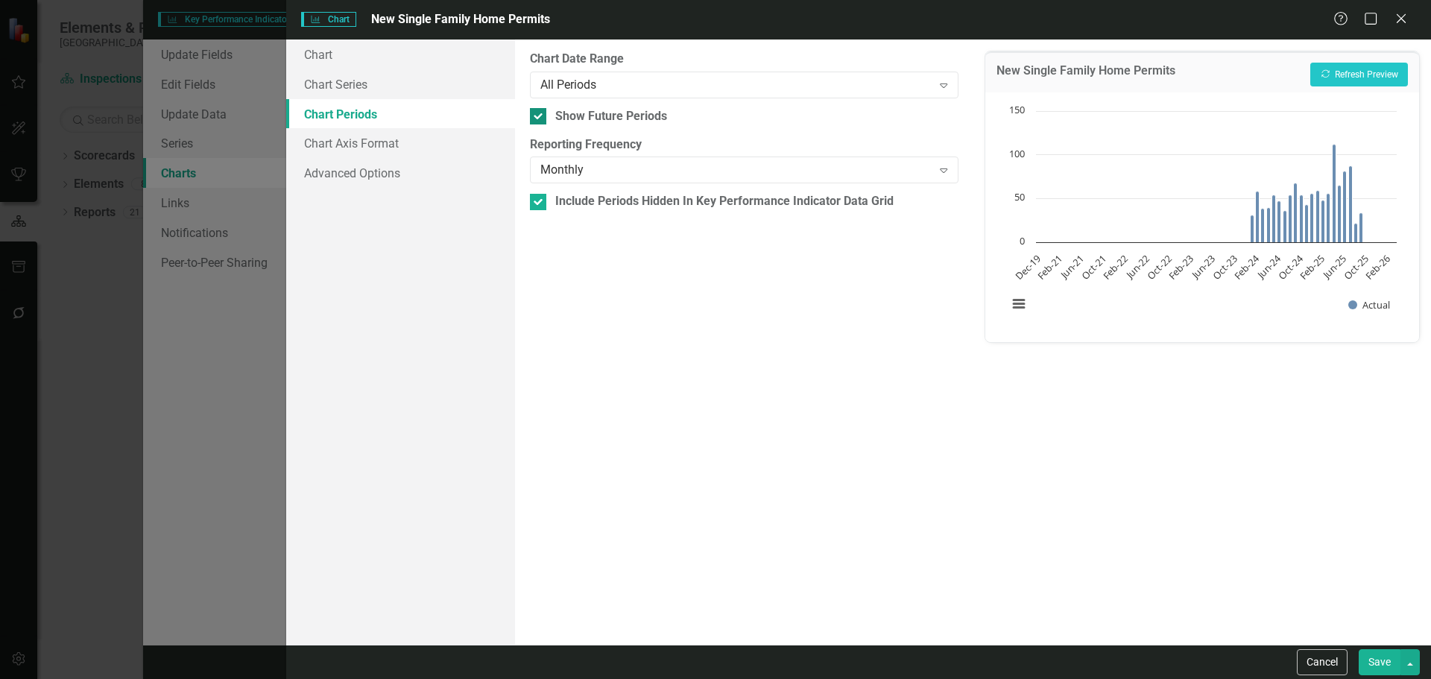
click at [585, 114] on div "Show Future Periods" at bounding box center [611, 116] width 112 height 17
click at [540, 114] on input "Show Future Periods" at bounding box center [535, 113] width 10 height 10
checkbox input "false"
click at [1364, 77] on button "Recalculate Refresh Preview" at bounding box center [1359, 75] width 98 height 24
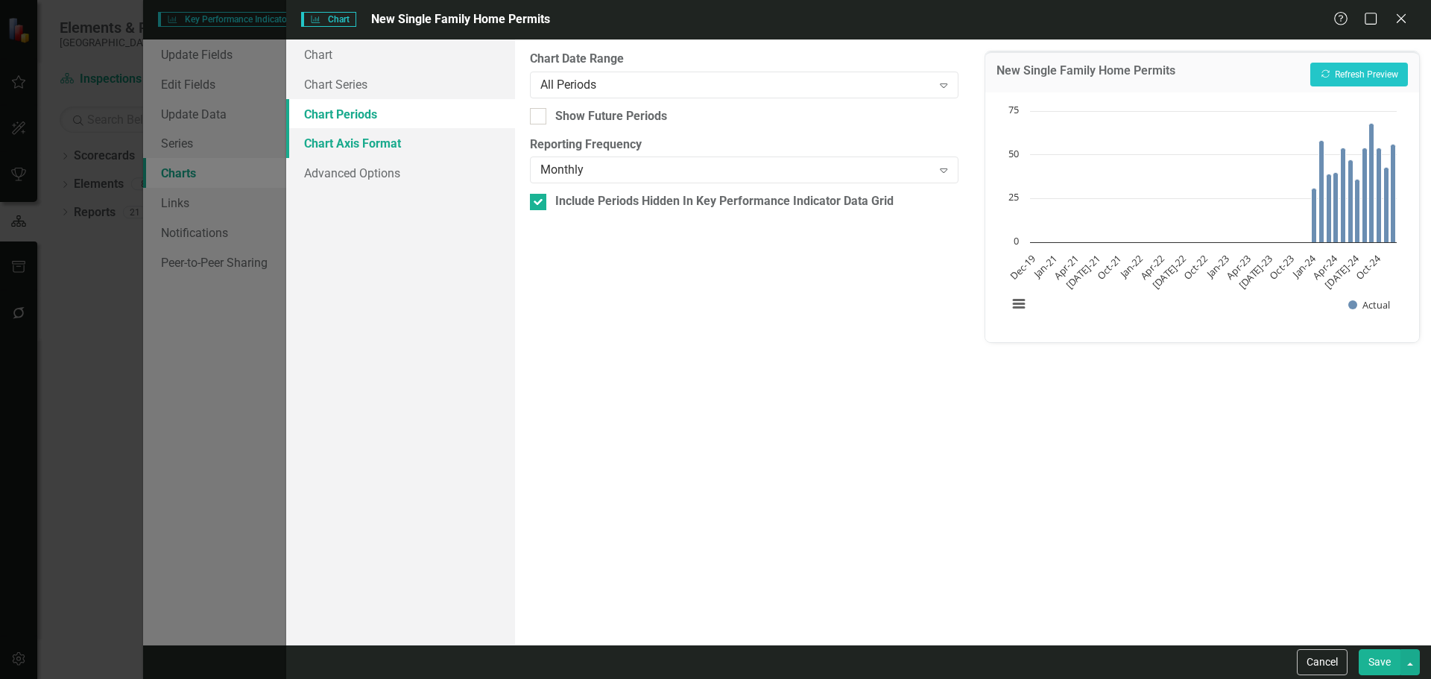
click at [458, 148] on link "Chart Axis Format" at bounding box center [400, 143] width 229 height 30
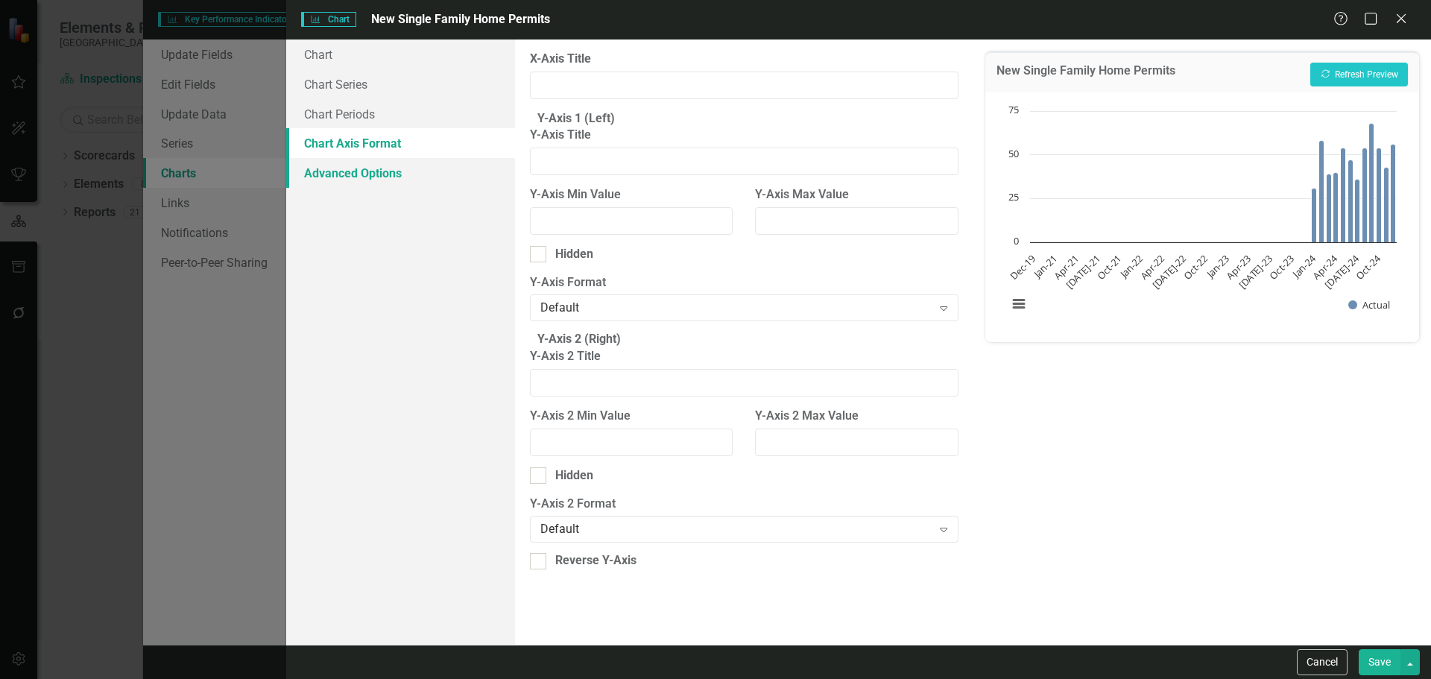
click at [443, 174] on link "Advanced Options" at bounding box center [400, 173] width 229 height 30
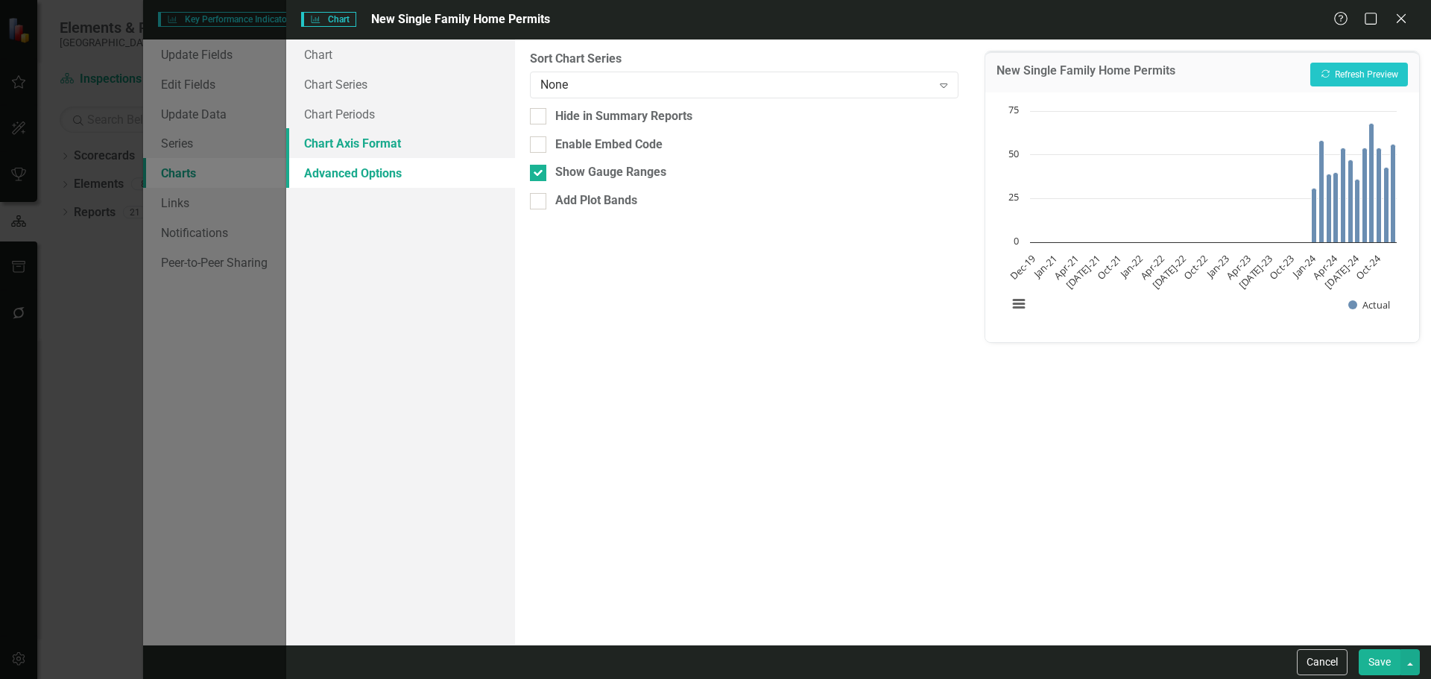
click at [445, 150] on link "Chart Axis Format" at bounding box center [400, 143] width 229 height 30
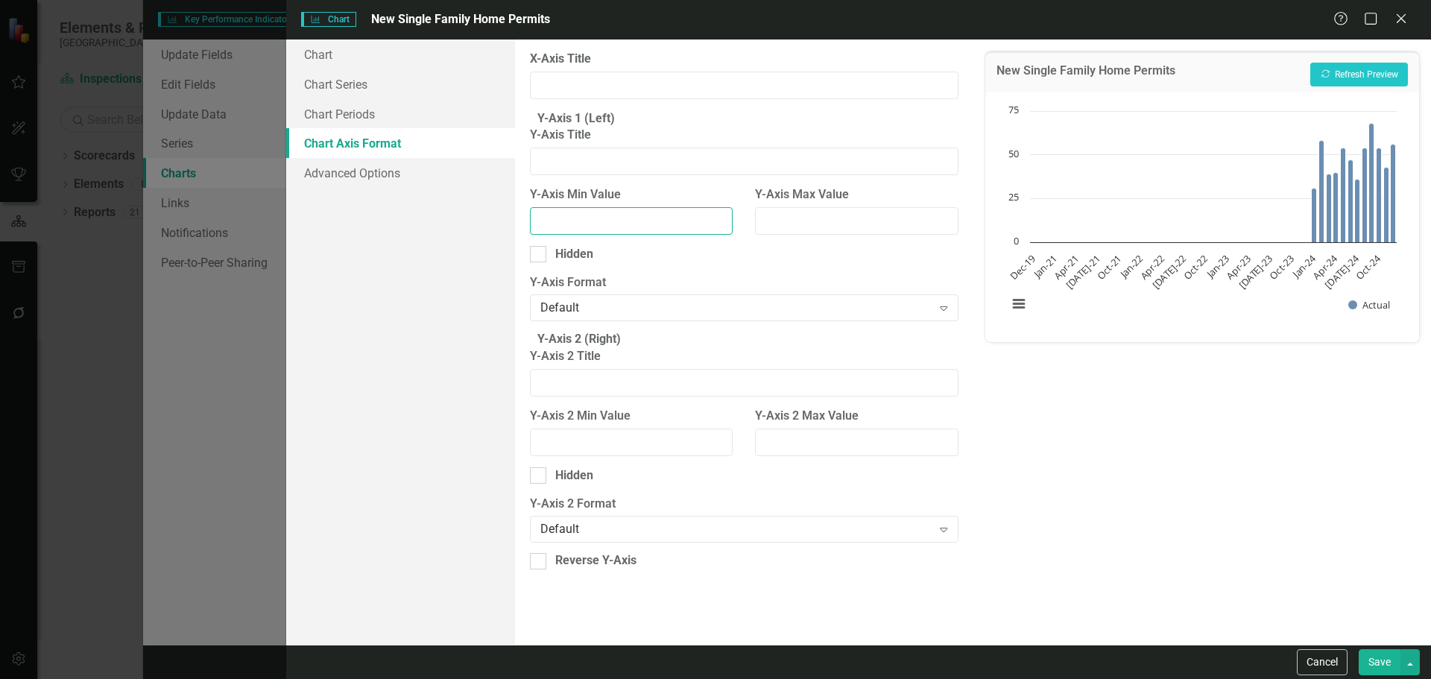
click at [646, 235] on input "Y-Axis Min Value" at bounding box center [631, 221] width 203 height 28
click at [718, 224] on input "1" at bounding box center [631, 221] width 203 height 28
type input "0"
click at [716, 235] on input "0" at bounding box center [631, 221] width 203 height 28
click at [716, 277] on fieldset "Y-Axis 1 (Left) Y-Axis Title Y-Axis Min Value 0 Y-Axis Max Value Hidden Y-Axis …" at bounding box center [744, 220] width 428 height 221
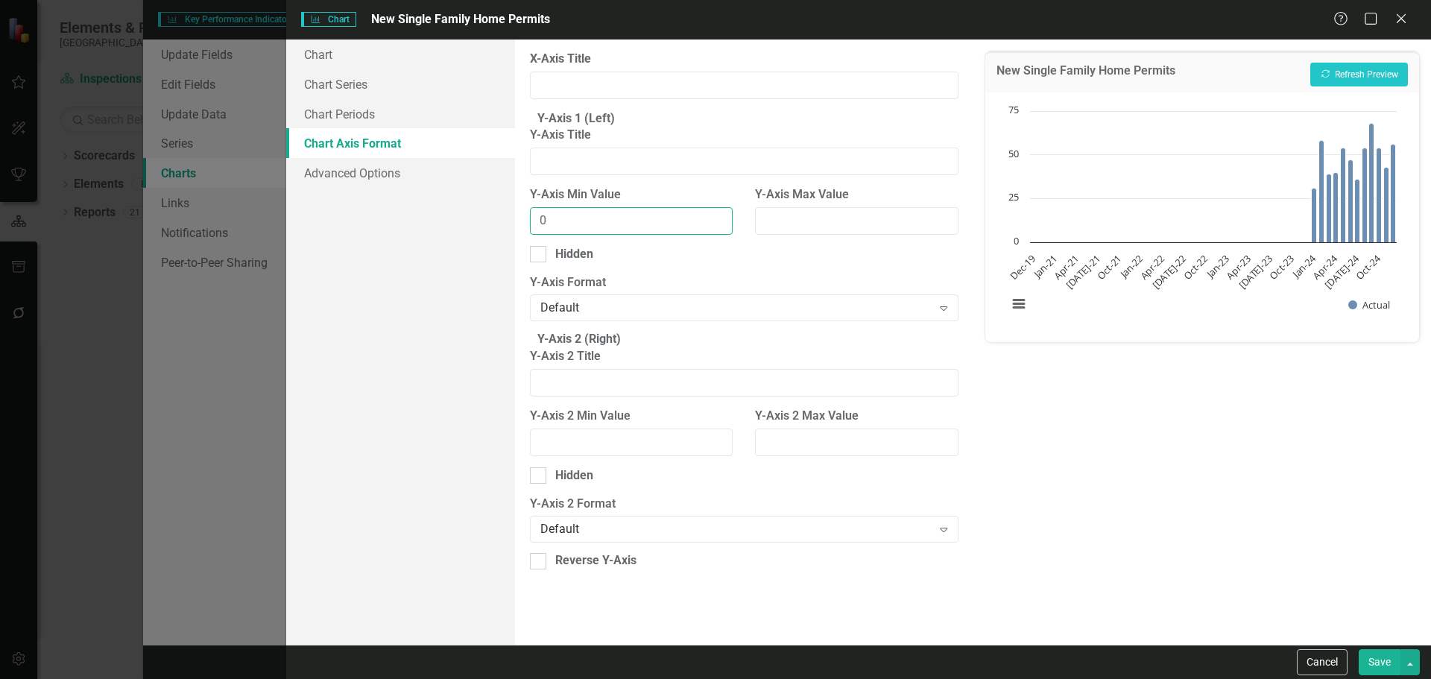
drag, startPoint x: 610, startPoint y: 223, endPoint x: 473, endPoint y: 223, distance: 137.2
click at [473, 223] on div "Chart Chart Series Chart Periods Chart Axis Format Advanced Options From this p…" at bounding box center [858, 342] width 1145 height 605
click at [643, 317] on div "Default" at bounding box center [735, 308] width 391 height 17
click at [1194, 475] on div "New Single Family Home Permits Recalculate Refresh Preview Chart Bar chart with…" at bounding box center [1203, 342] width 458 height 605
click at [385, 159] on link "Advanced Options" at bounding box center [400, 173] width 229 height 30
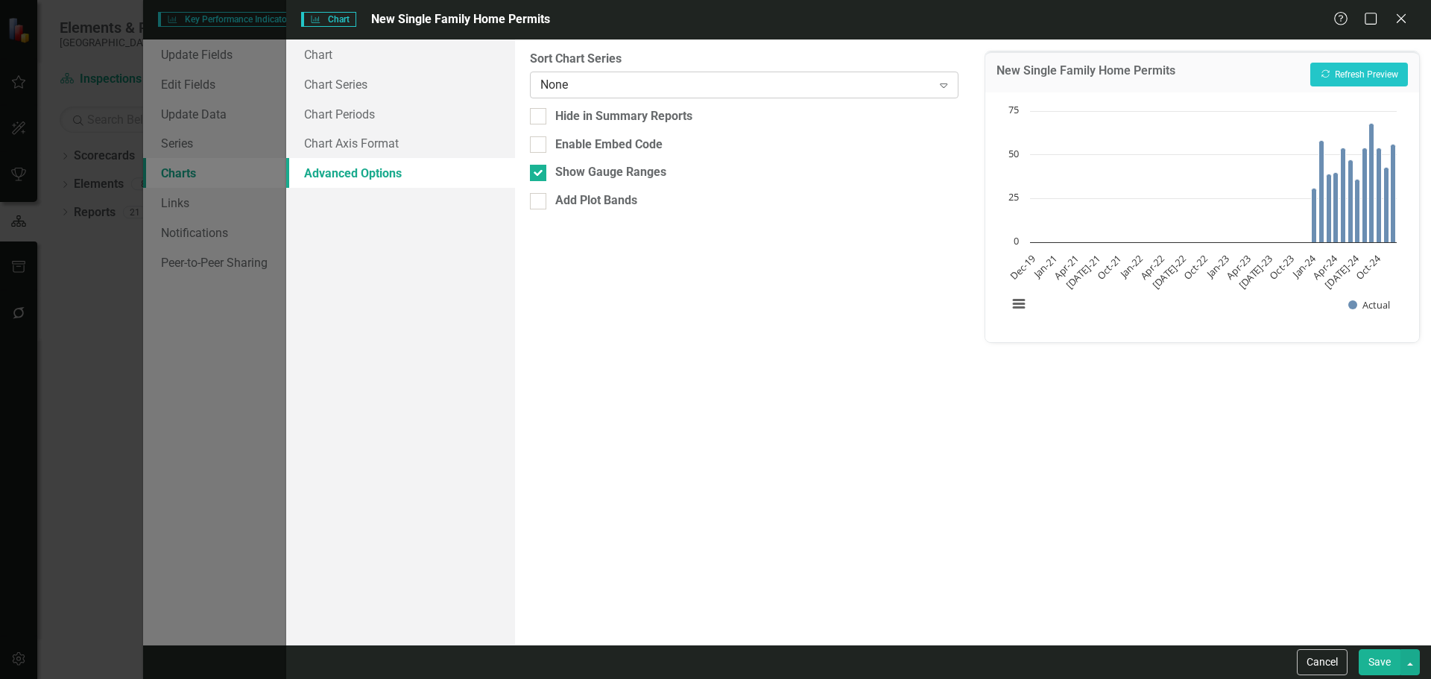
click at [666, 86] on div "None" at bounding box center [735, 84] width 391 height 17
click at [239, 312] on div "Charts Chart New Single Family Home Permits Help Maximize Close Chart Chart Ser…" at bounding box center [715, 339] width 1431 height 679
click at [1399, 23] on icon "Close" at bounding box center [1401, 18] width 19 height 14
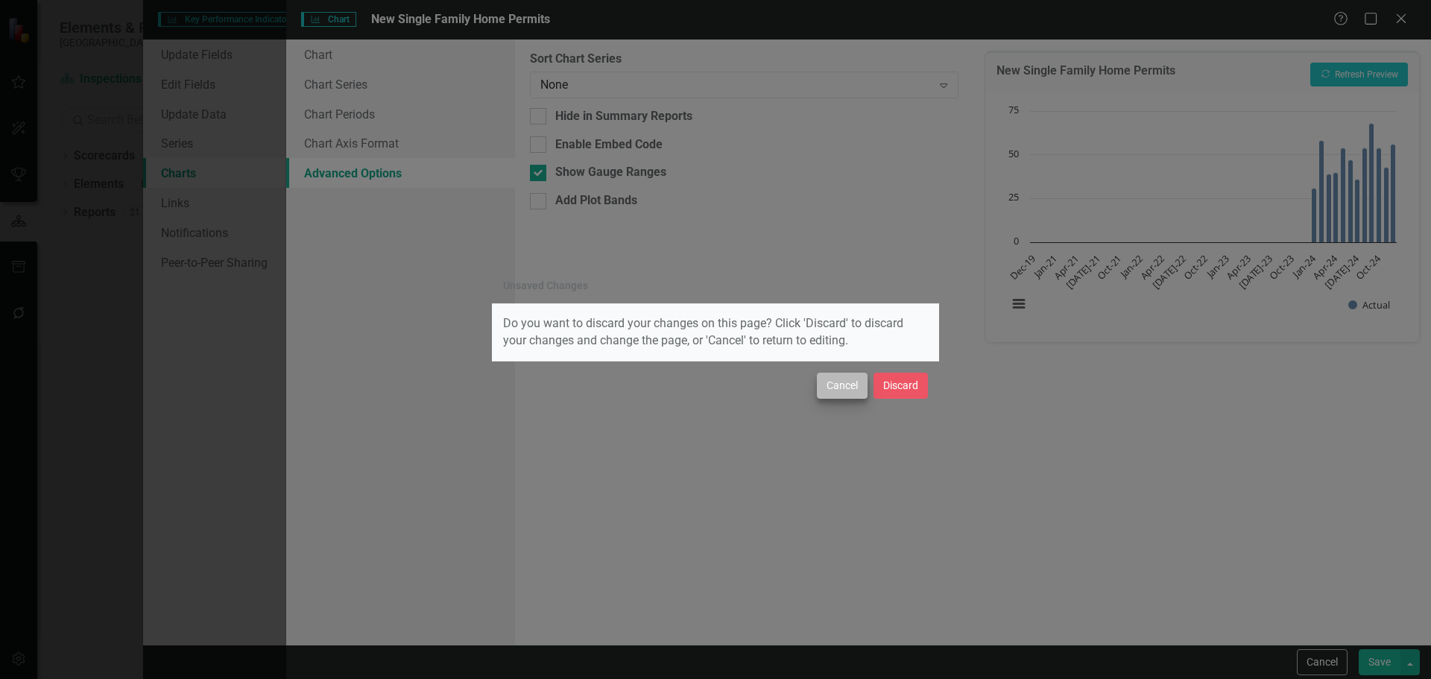
click at [833, 400] on div "Cancel Discard" at bounding box center [715, 385] width 447 height 49
click at [836, 395] on button "Cancel" at bounding box center [842, 386] width 51 height 26
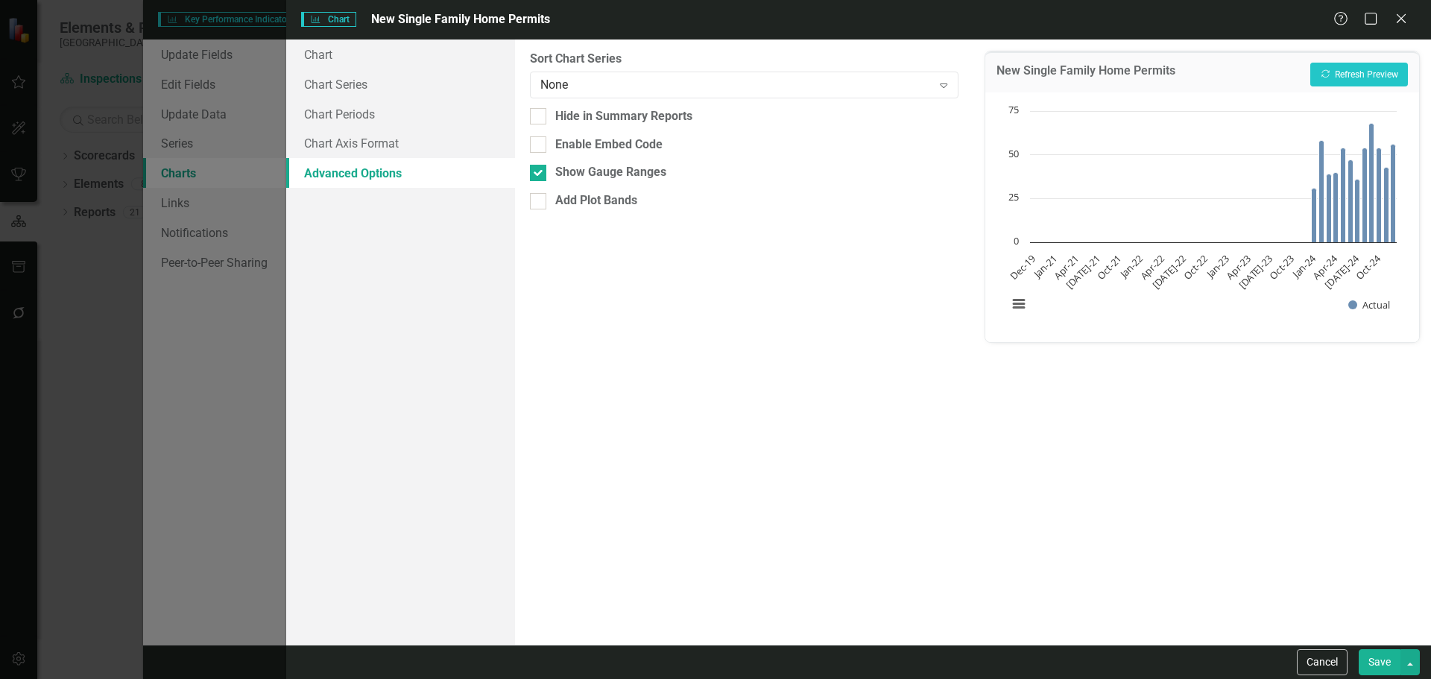
click at [300, 221] on div "Chart Chart Series Chart Periods Chart Axis Format Advanced Options" at bounding box center [400, 342] width 229 height 605
click at [1383, 663] on button "Save" at bounding box center [1380, 662] width 42 height 26
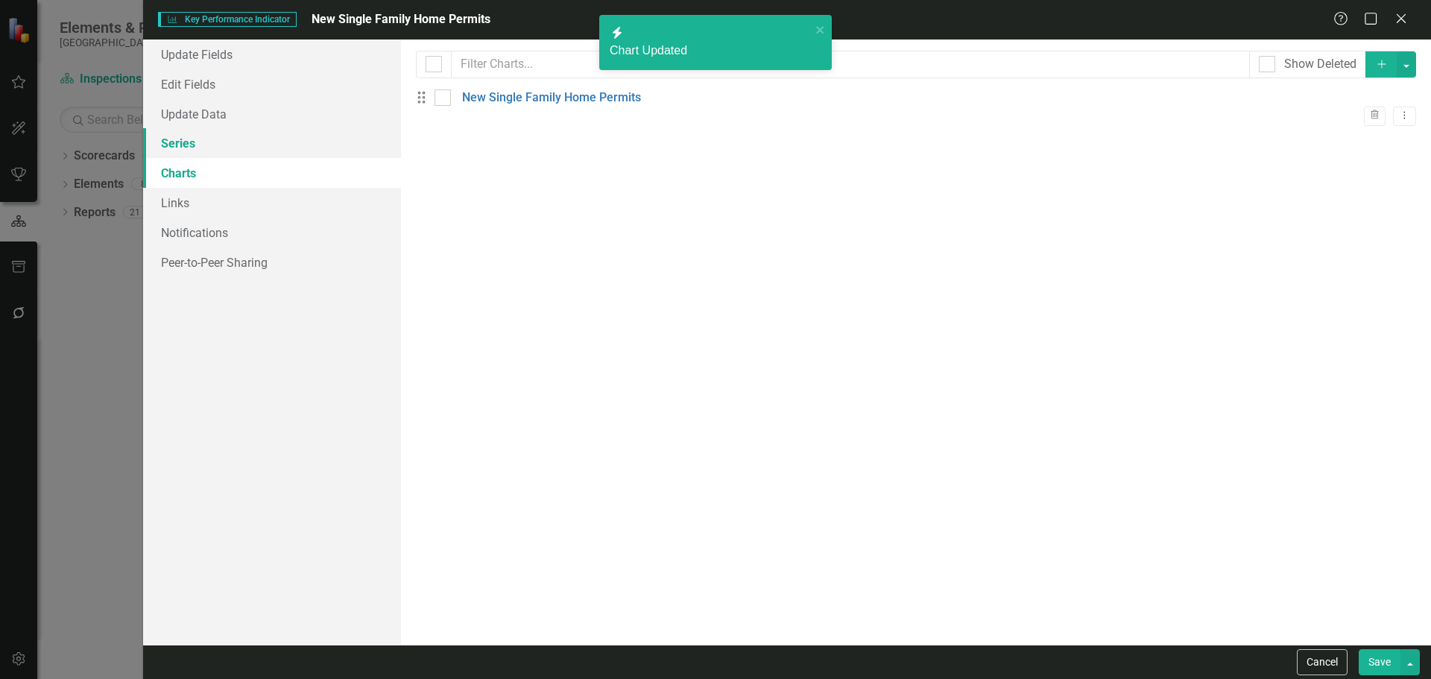
click at [268, 145] on link "Series" at bounding box center [272, 143] width 258 height 30
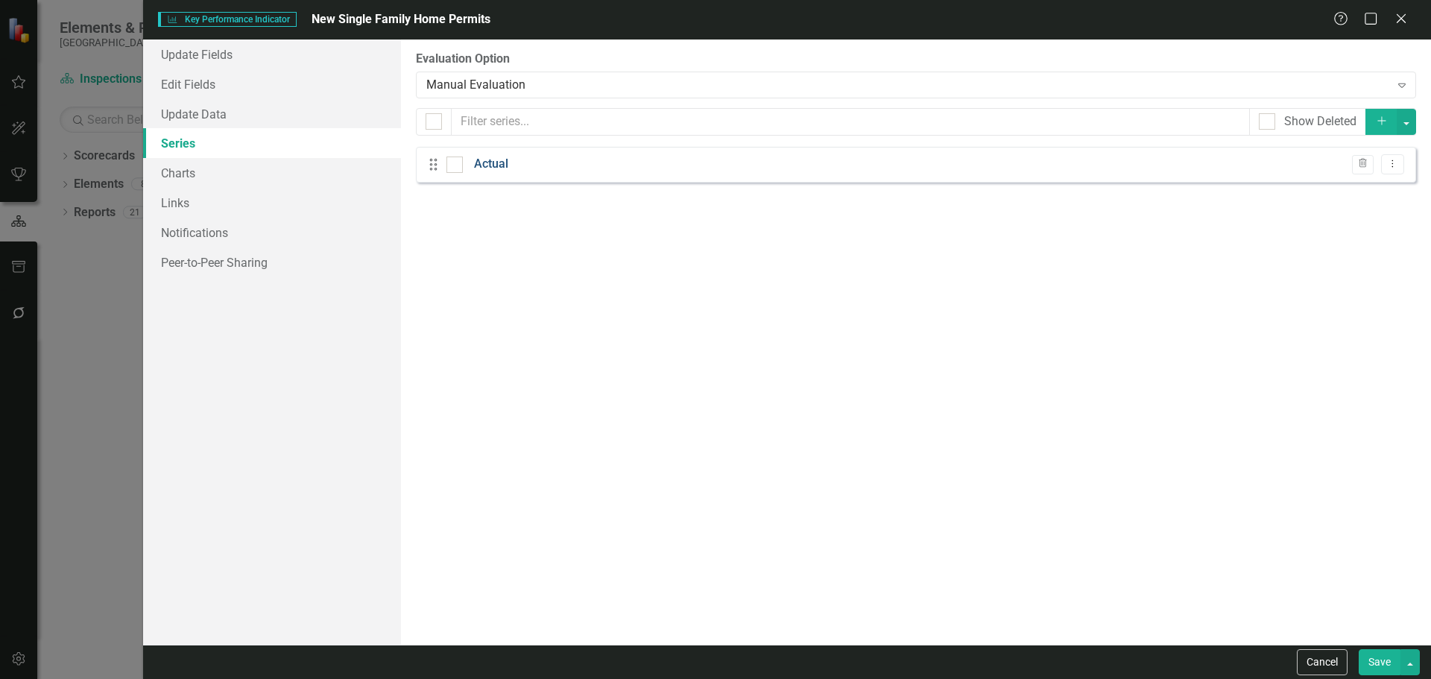
click at [495, 165] on link "Actual" at bounding box center [491, 164] width 34 height 17
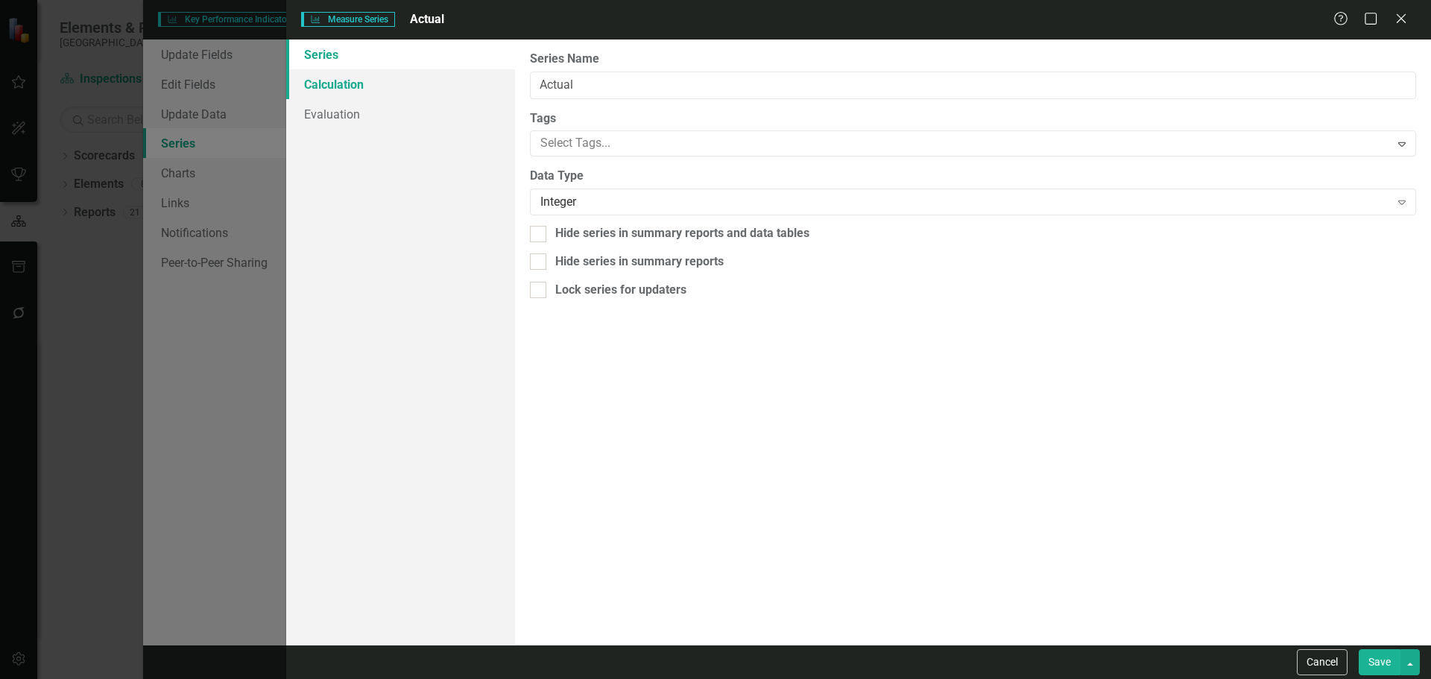
click at [400, 95] on link "Calculation" at bounding box center [400, 84] width 229 height 30
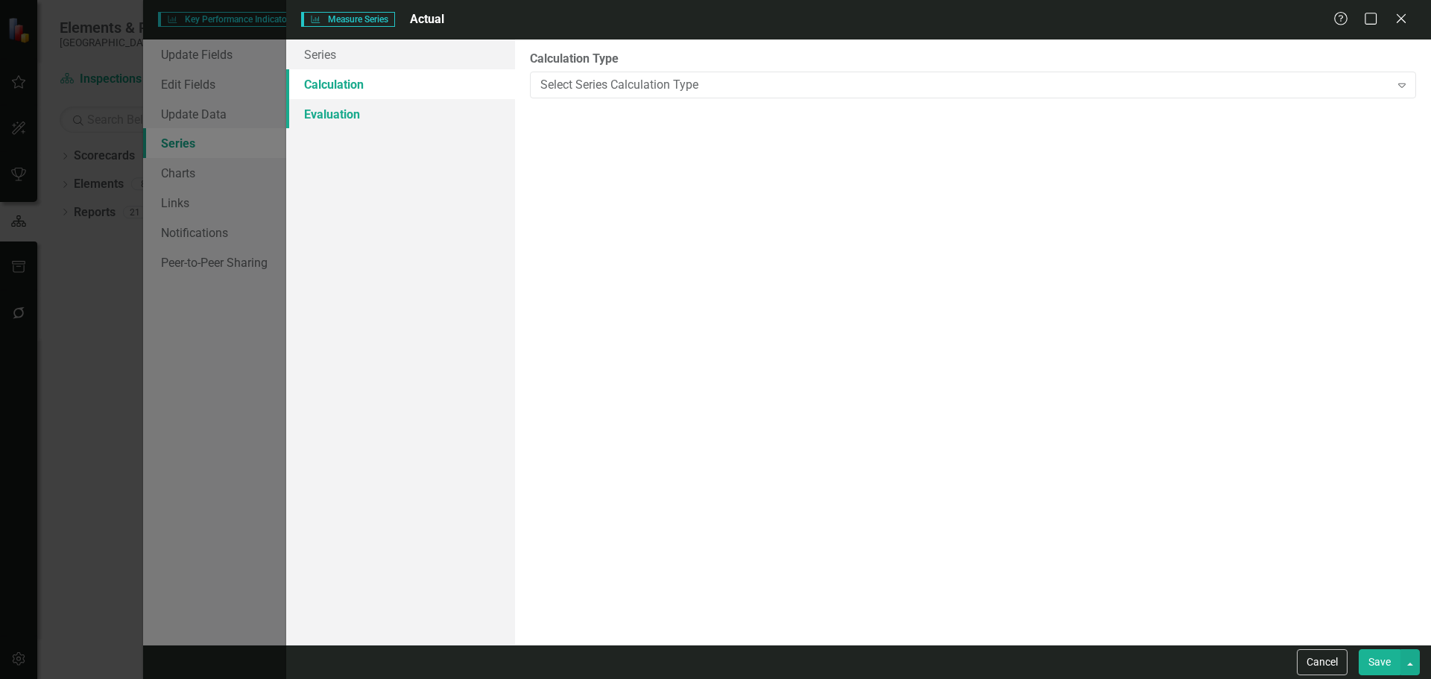
click at [466, 108] on link "Evaluation" at bounding box center [400, 114] width 229 height 30
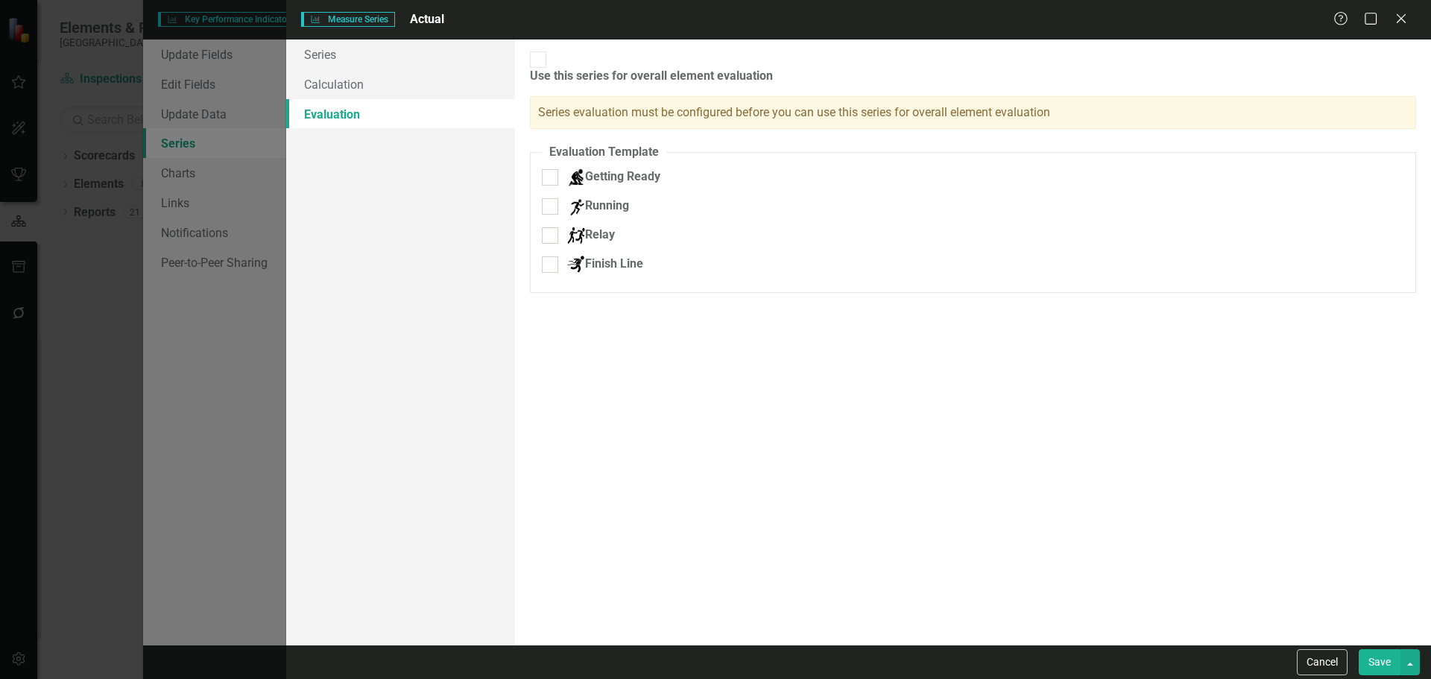
click at [1420, 17] on div "Measure Series Measure Series Actual Help Maximize Close" at bounding box center [858, 20] width 1145 height 40
click at [1411, 17] on div "Help Maximize Close" at bounding box center [1375, 19] width 83 height 17
click at [1407, 17] on icon "Close" at bounding box center [1401, 18] width 19 height 14
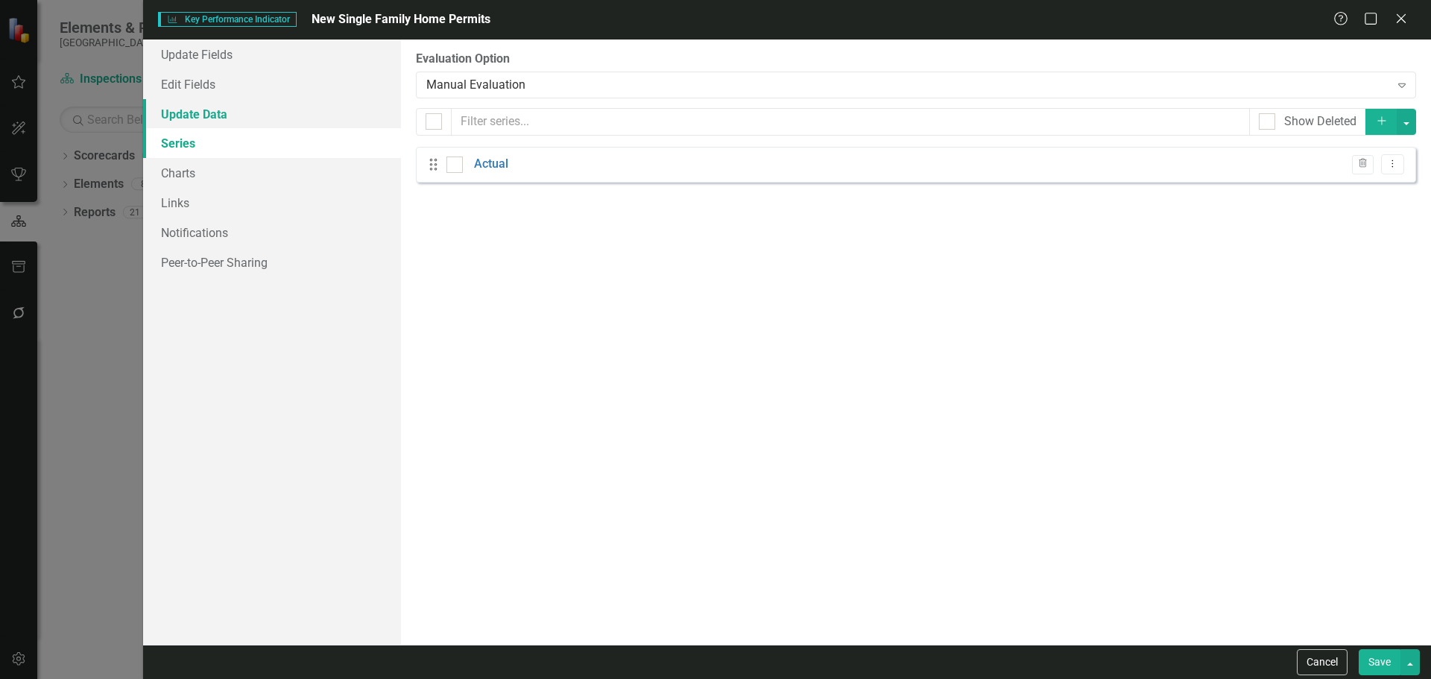
click at [321, 111] on link "Update Data" at bounding box center [272, 114] width 258 height 30
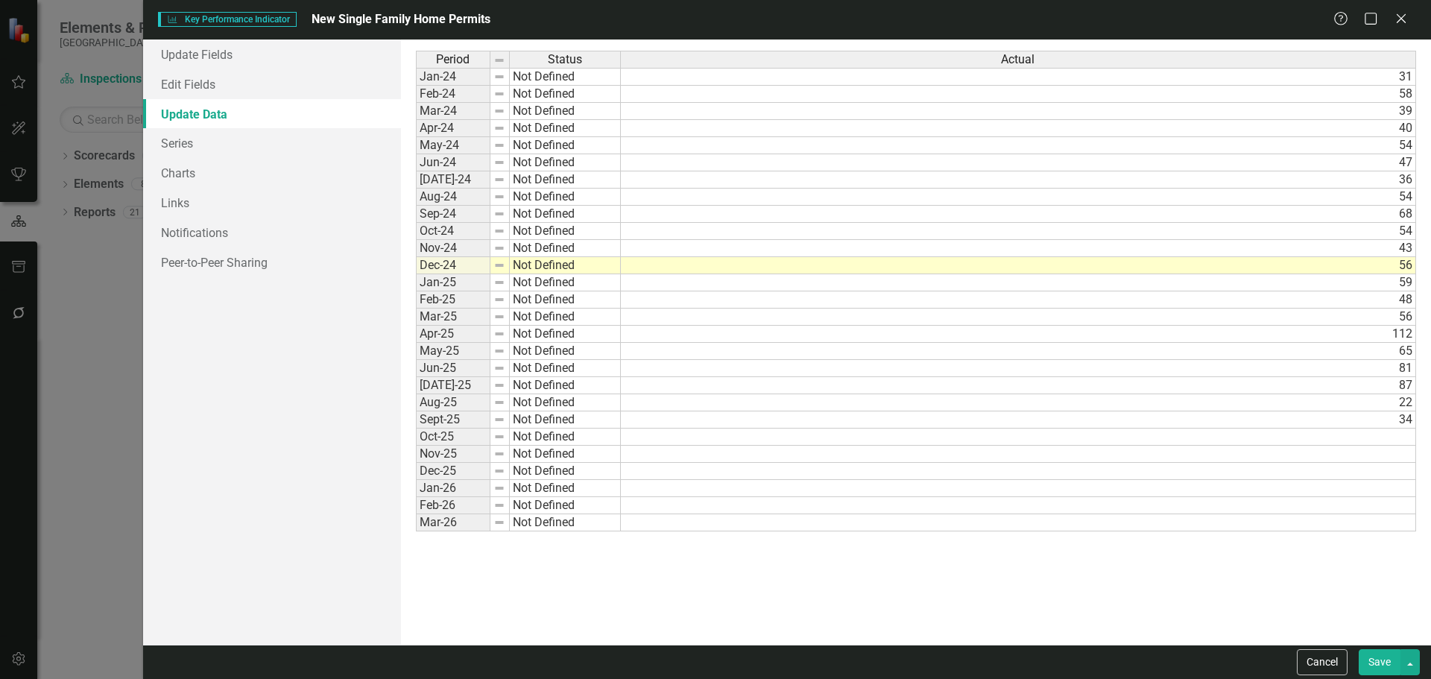
click at [1389, 14] on div "Help Maximize Close" at bounding box center [1375, 19] width 83 height 17
click at [1396, 15] on icon "Close" at bounding box center [1401, 18] width 19 height 14
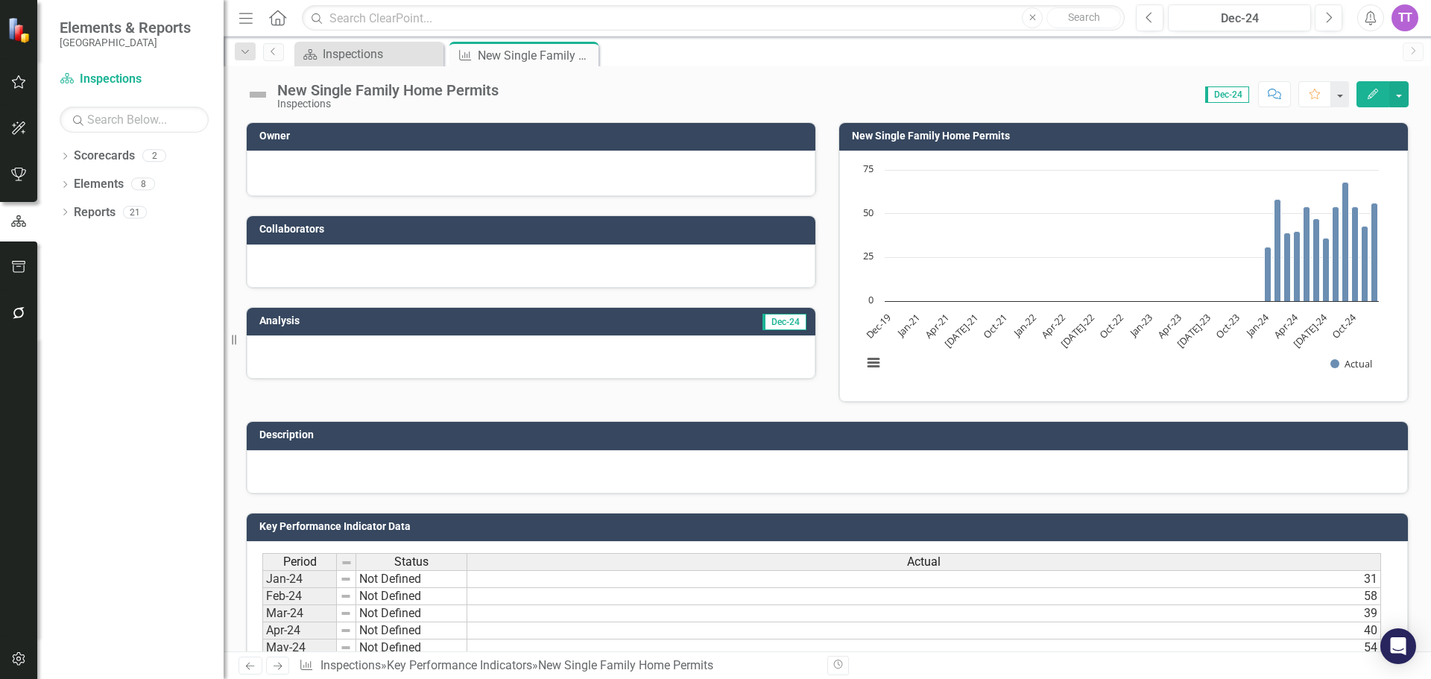
click at [1371, 98] on icon "Edit" at bounding box center [1372, 94] width 13 height 10
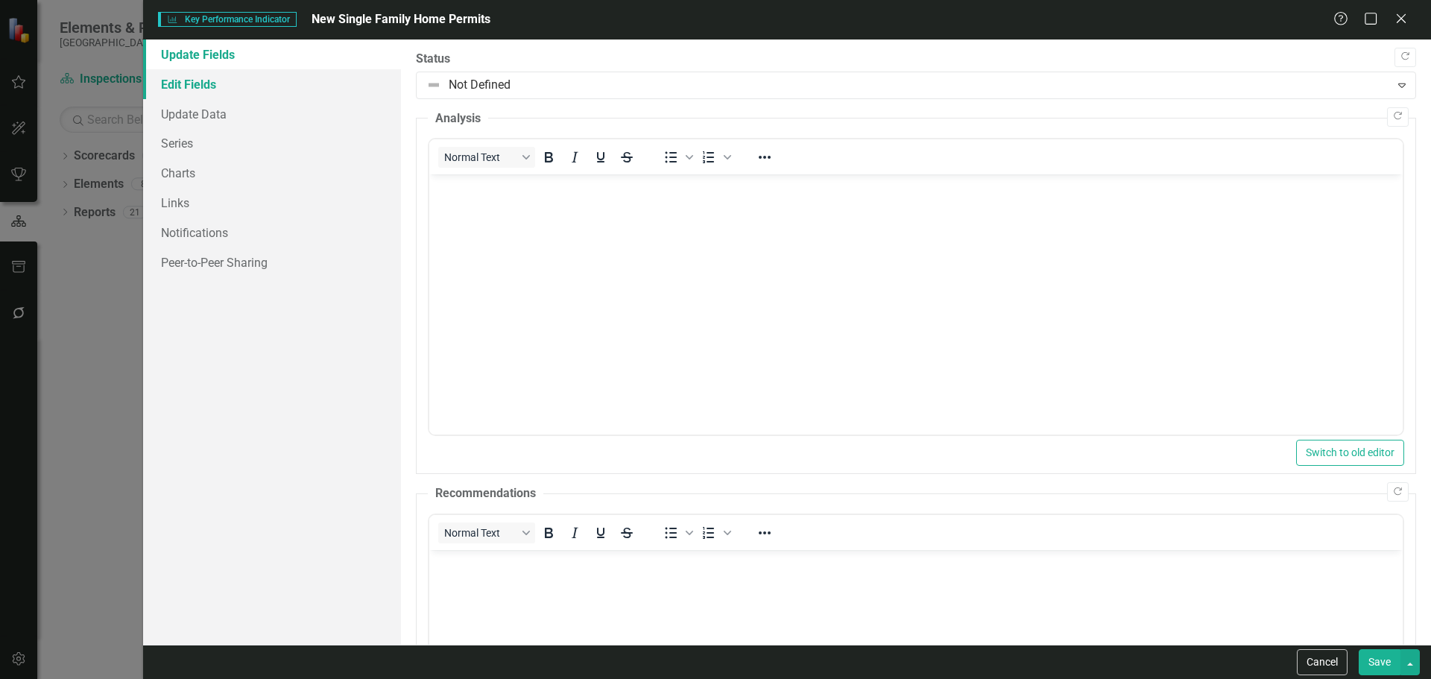
click at [248, 89] on link "Edit Fields" at bounding box center [272, 84] width 258 height 30
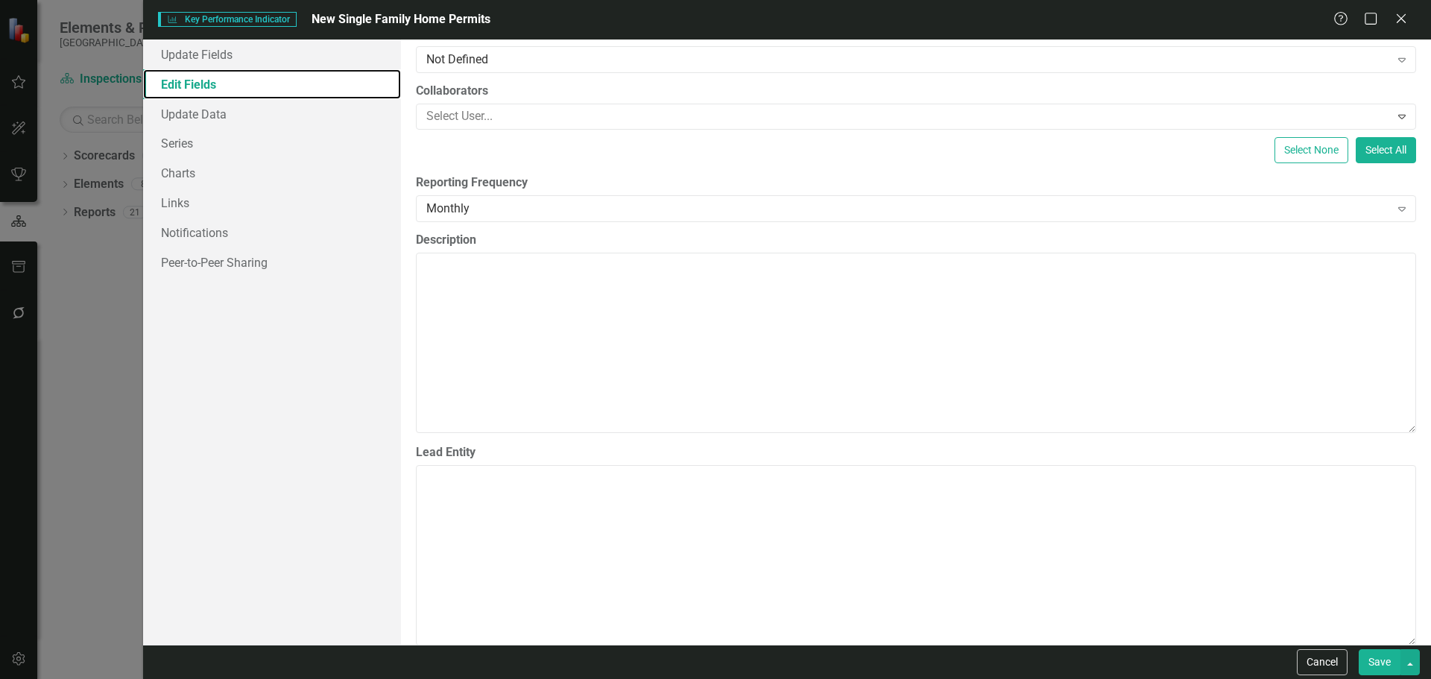
scroll to position [224, 0]
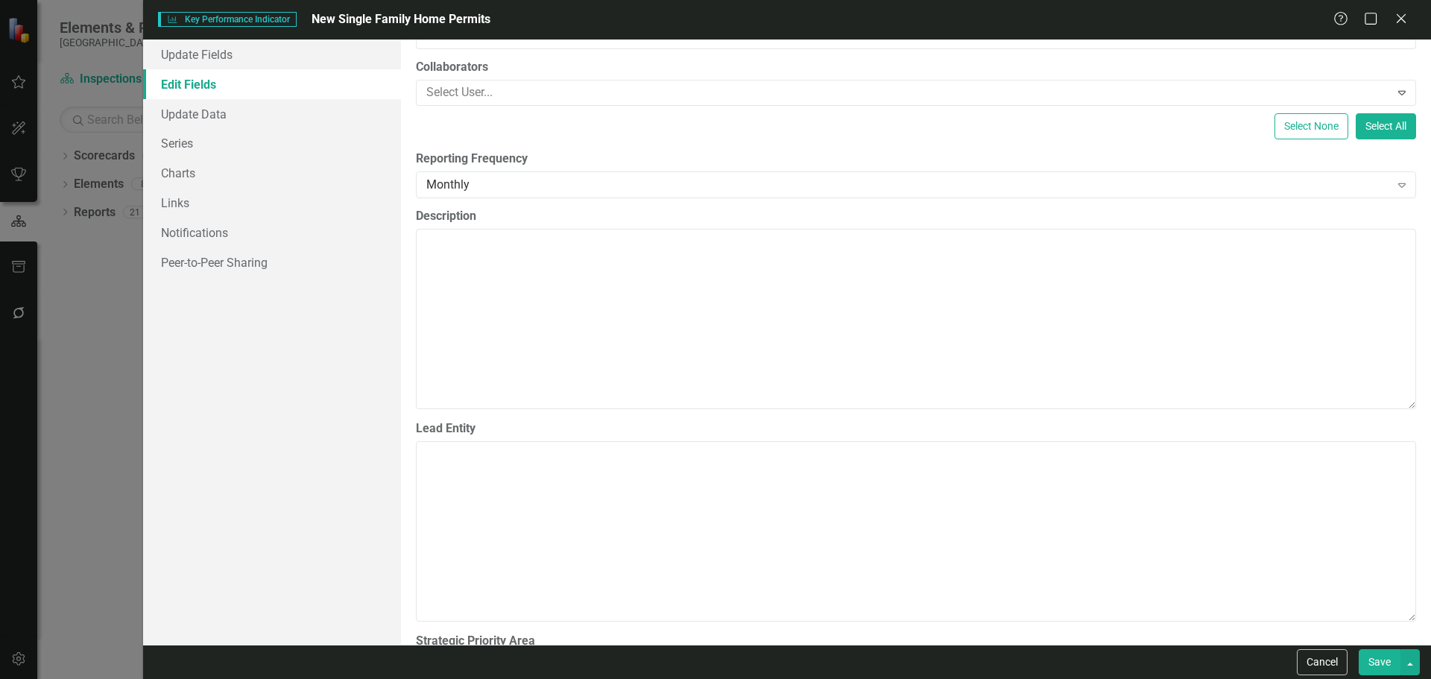
click at [675, 160] on label "Reporting Frequency" at bounding box center [916, 159] width 1000 height 17
click at [670, 183] on div "Monthly" at bounding box center [908, 184] width 964 height 17
drag, startPoint x: 1155, startPoint y: 206, endPoint x: 1152, endPoint y: 190, distance: 15.8
click at [1152, 206] on div "ClearPoint Can Do More! How ClearPoint Can Help Close Enterprise plans can auto…" at bounding box center [916, 342] width 1030 height 605
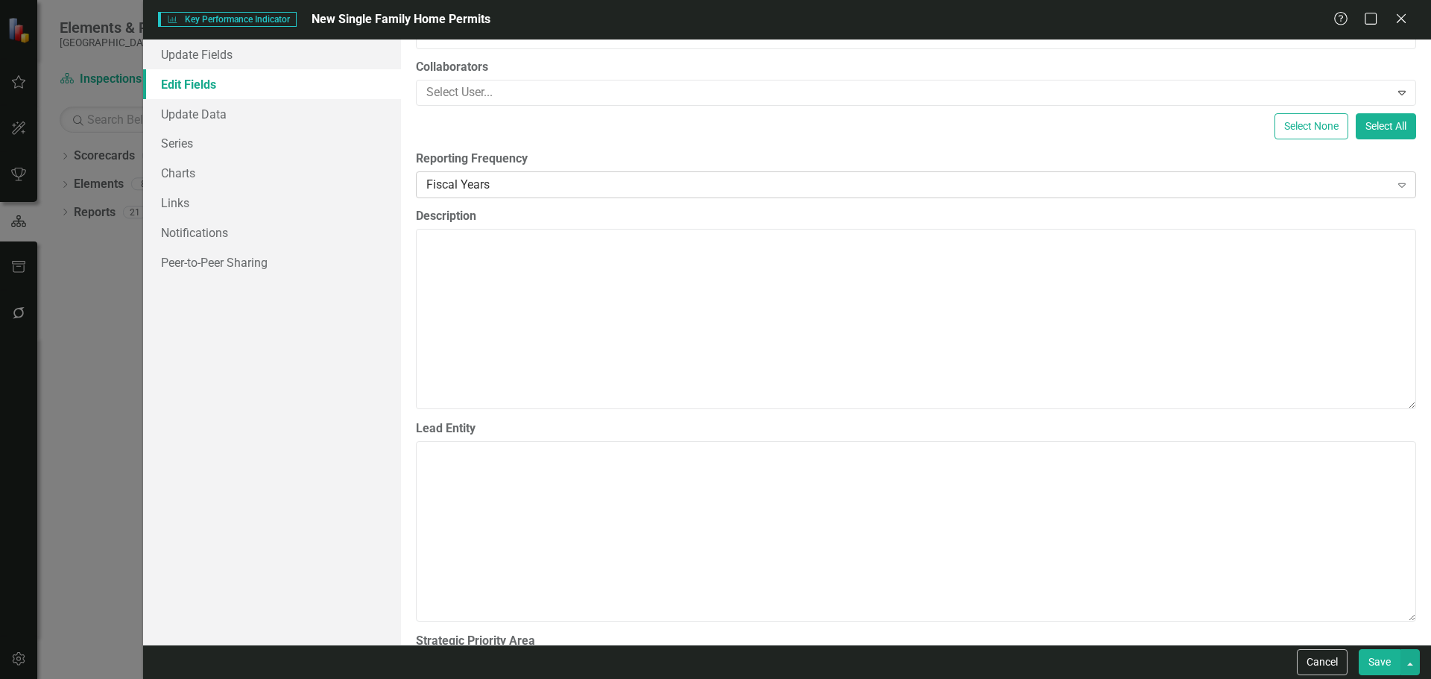
click at [1152, 190] on div "Fiscal Years" at bounding box center [908, 184] width 964 height 17
click at [265, 122] on link "Update Data" at bounding box center [272, 114] width 258 height 30
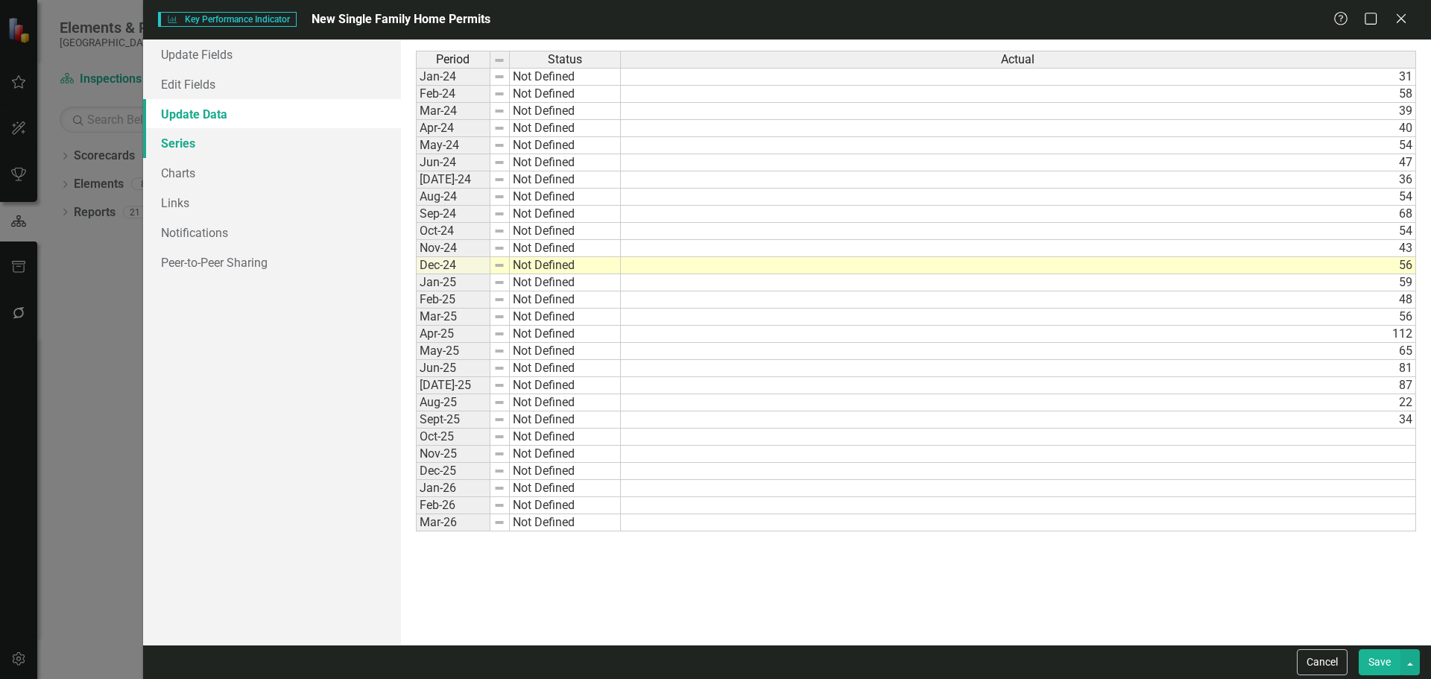
click at [263, 136] on link "Series" at bounding box center [272, 143] width 258 height 30
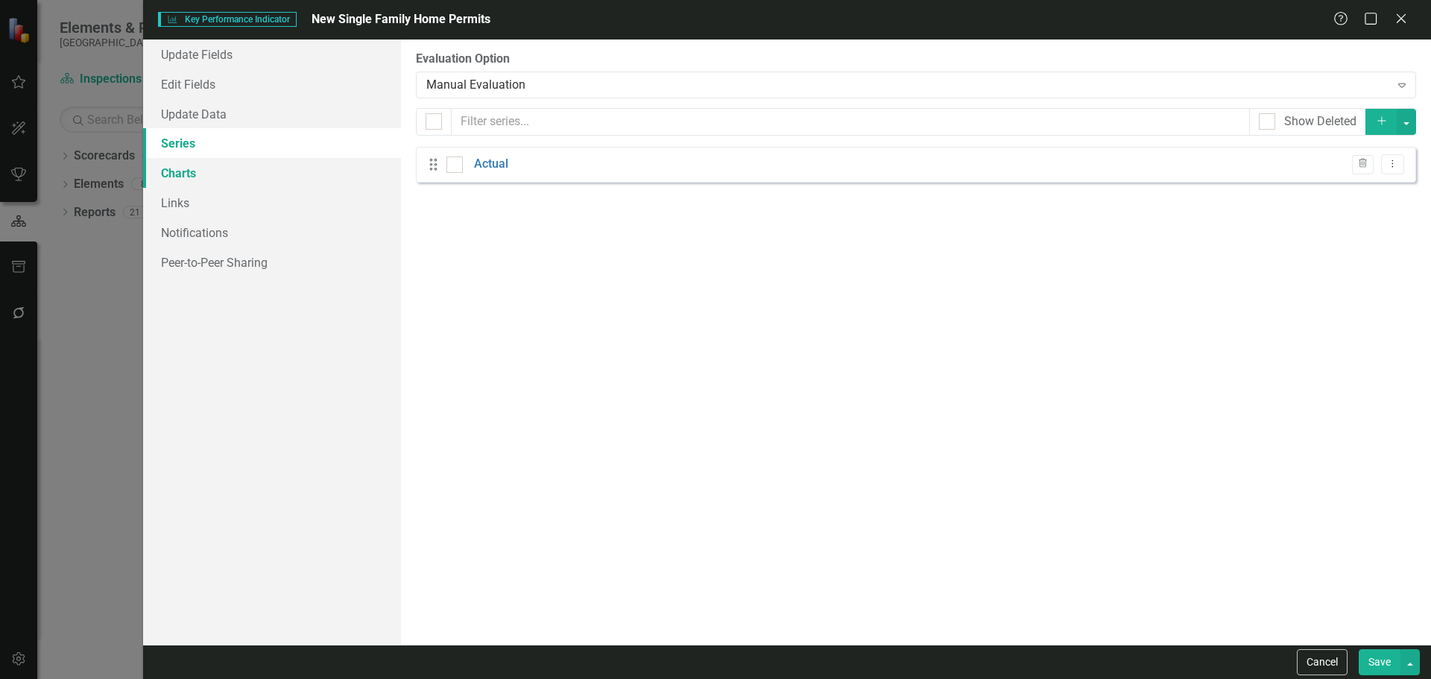
click at [300, 181] on link "Charts" at bounding box center [272, 173] width 258 height 30
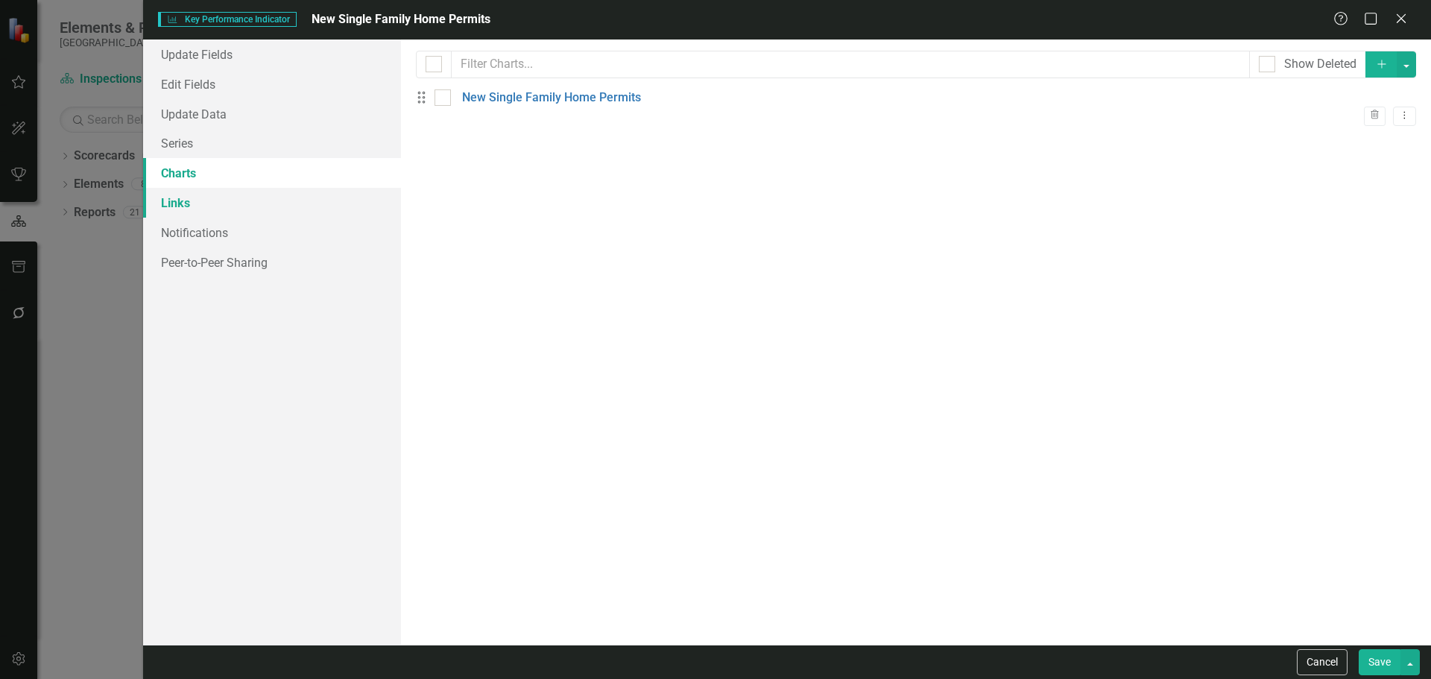
click at [228, 210] on link "Links" at bounding box center [272, 203] width 258 height 30
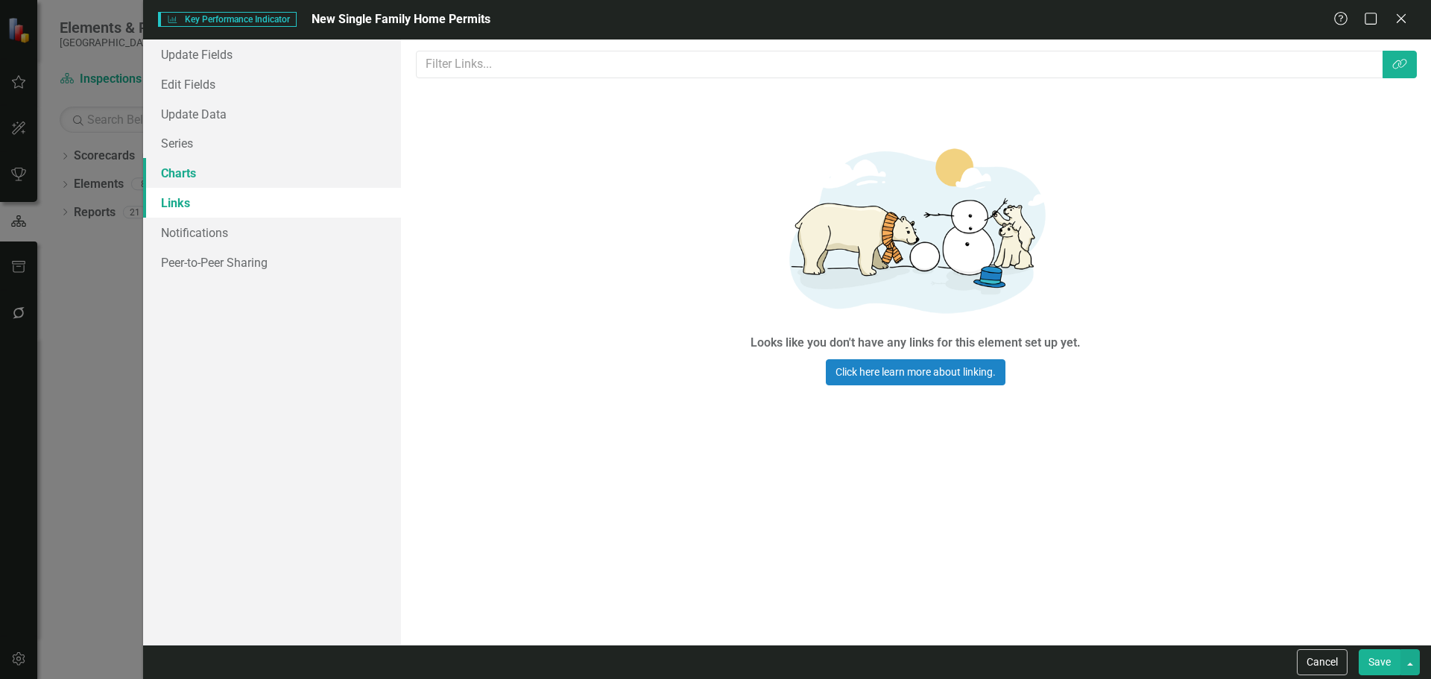
click at [269, 176] on link "Charts" at bounding box center [272, 173] width 258 height 30
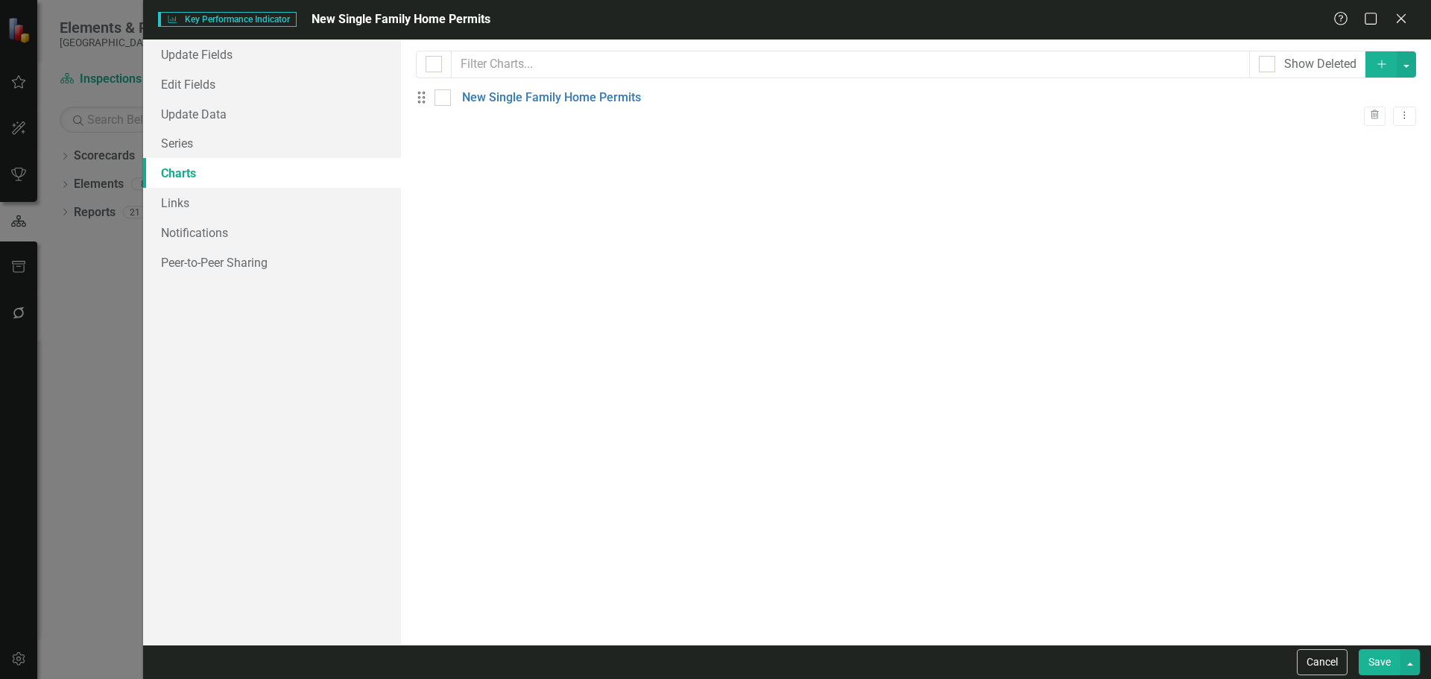
click at [540, 97] on div "Drag New Single Family Home Permits Trash Dropdown Menu" at bounding box center [916, 107] width 1000 height 37
click at [540, 103] on link "New Single Family Home Permits" at bounding box center [551, 97] width 179 height 17
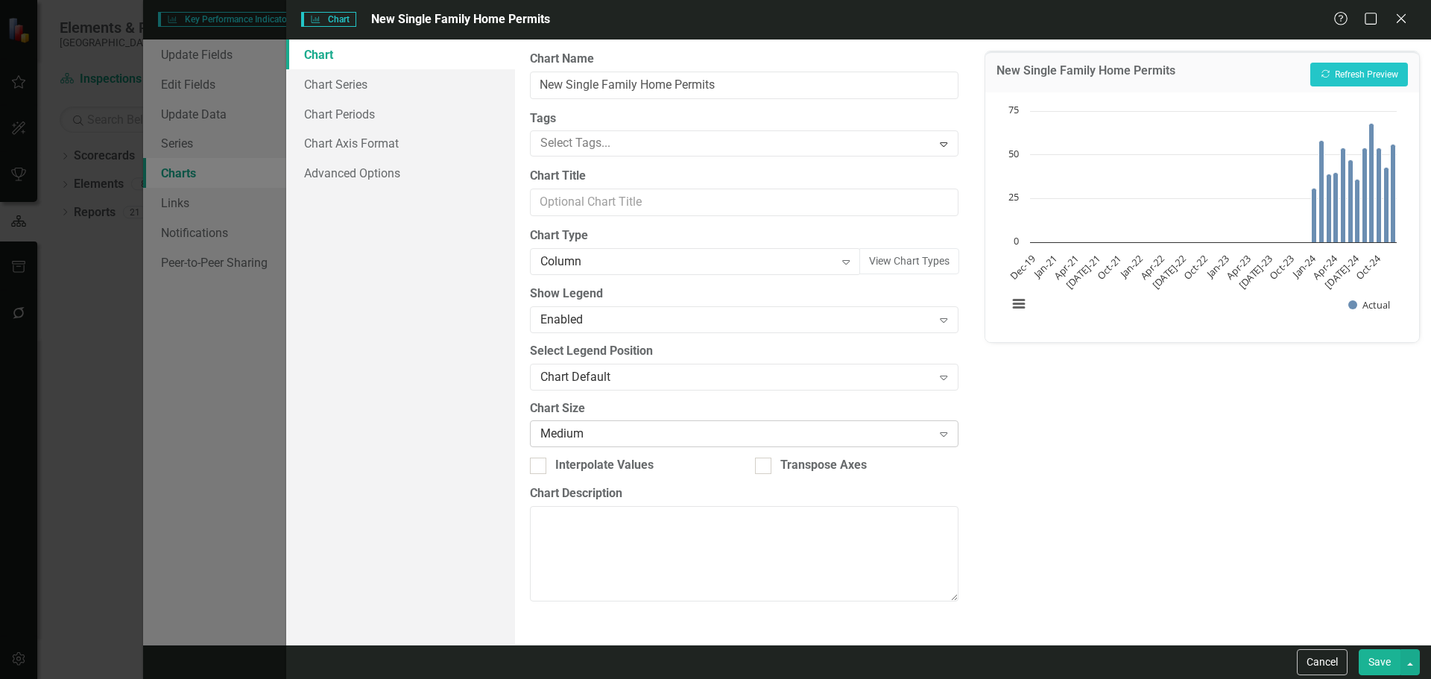
click at [679, 430] on div "Medium" at bounding box center [735, 434] width 391 height 17
click at [676, 678] on div "Small" at bounding box center [715, 687] width 1431 height 17
click at [675, 427] on div "Small" at bounding box center [735, 434] width 391 height 17
click at [835, 255] on div "Expand" at bounding box center [846, 262] width 27 height 24
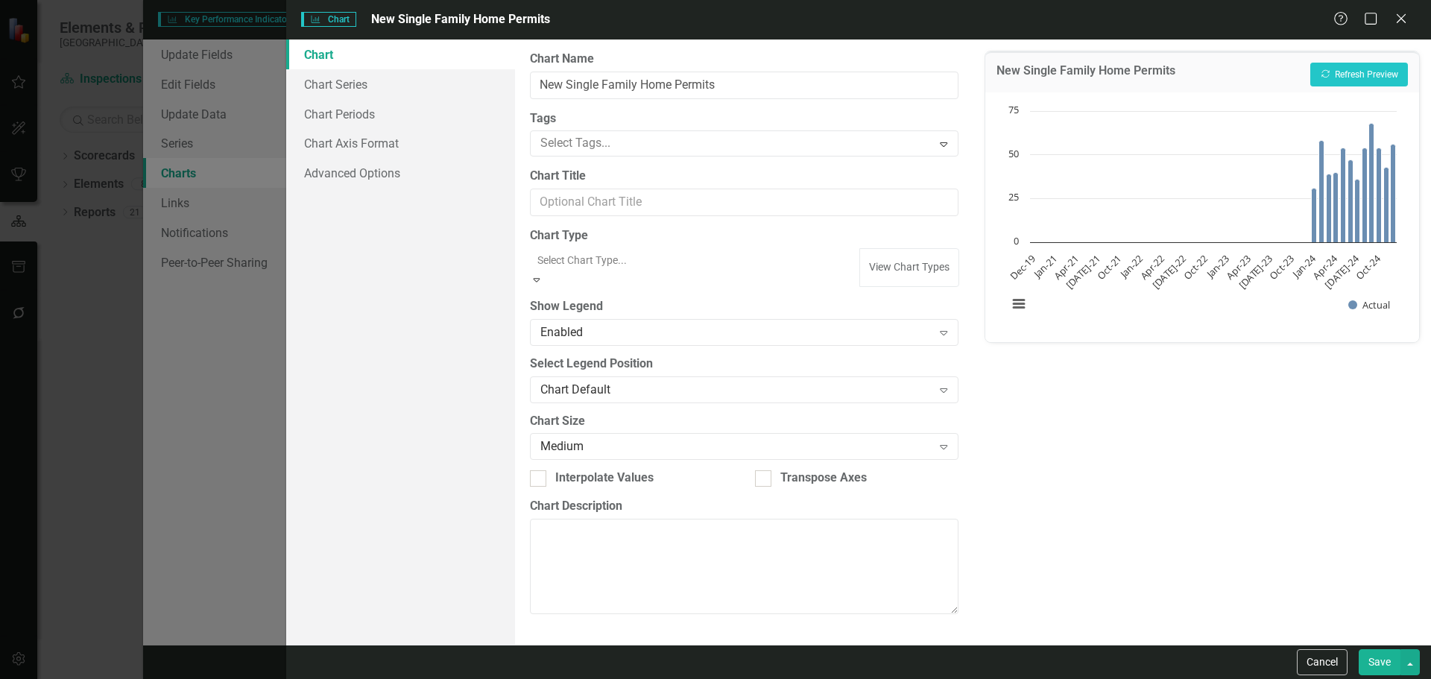
scroll to position [403, 0]
click at [1126, 460] on div "New Single Family Home Permits Recalculate Refresh Preview Chart Bar chart with…" at bounding box center [1203, 342] width 458 height 605
click at [800, 150] on div at bounding box center [745, 141] width 428 height 18
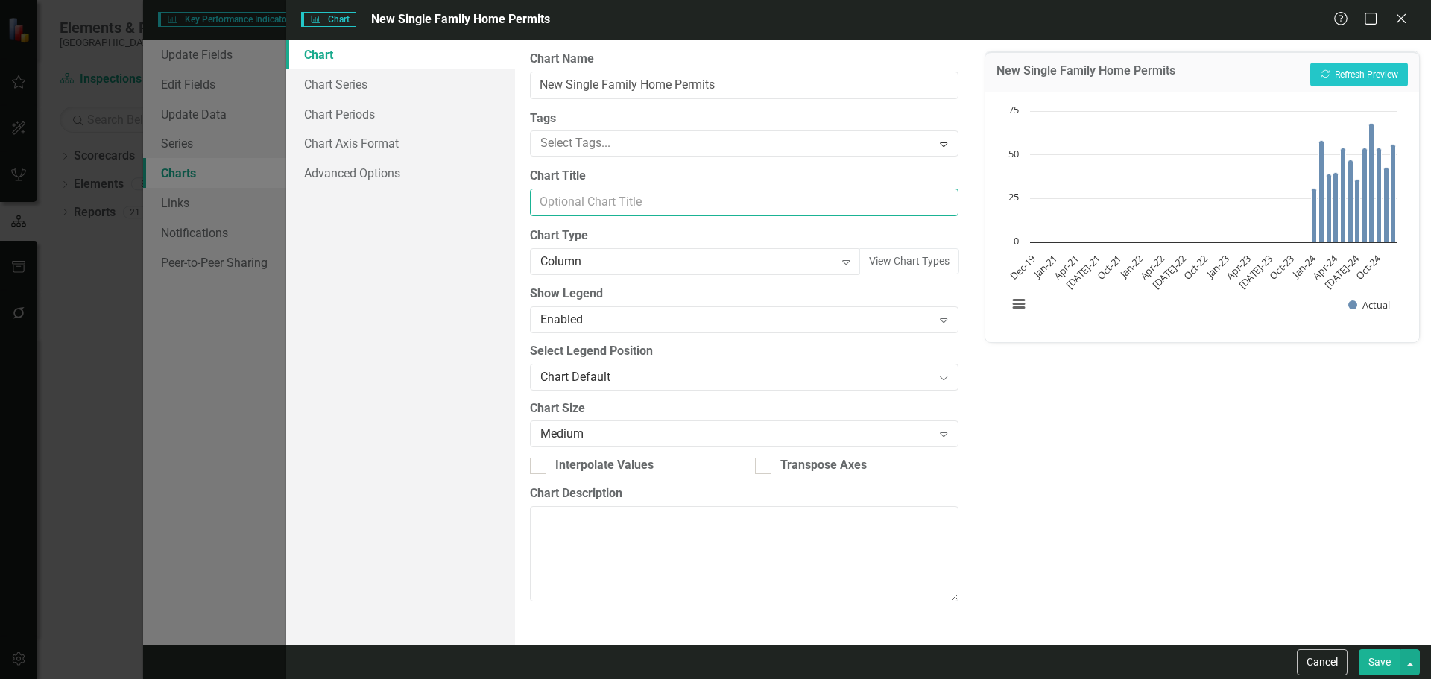
click at [782, 201] on input "Chart Title" at bounding box center [744, 203] width 428 height 28
click at [748, 258] on div "Column" at bounding box center [687, 261] width 294 height 17
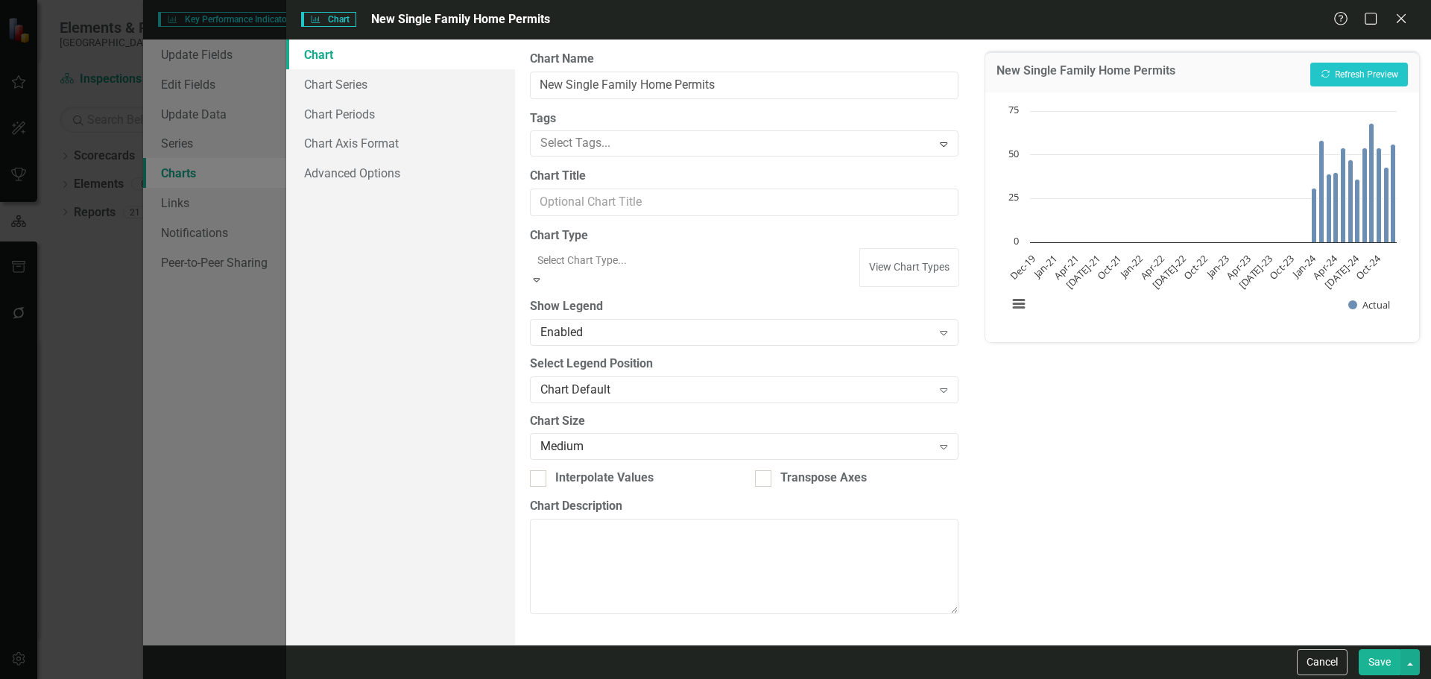
scroll to position [328, 0]
click at [1174, 389] on div "New Single Family Home Permits Recalculate Refresh Preview Chart Bar chart with…" at bounding box center [1203, 342] width 458 height 605
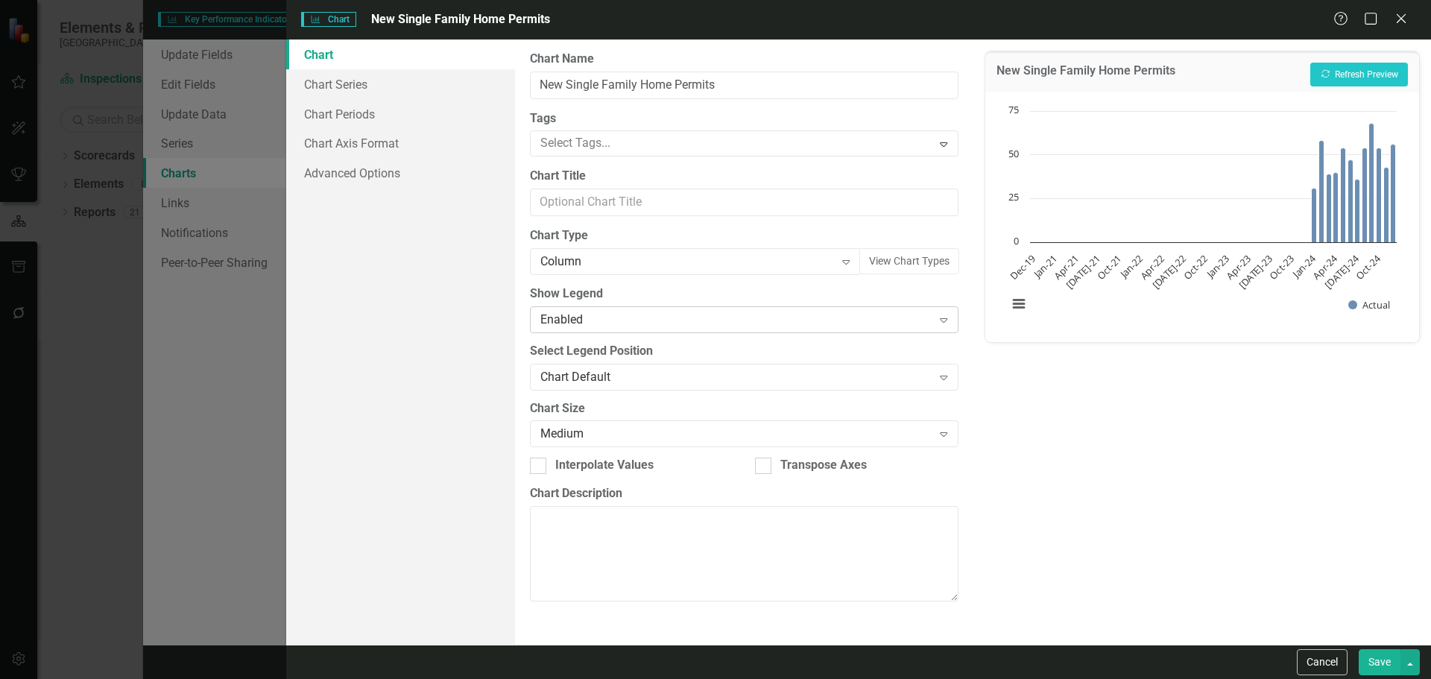
click at [820, 314] on div "Enabled" at bounding box center [735, 319] width 391 height 17
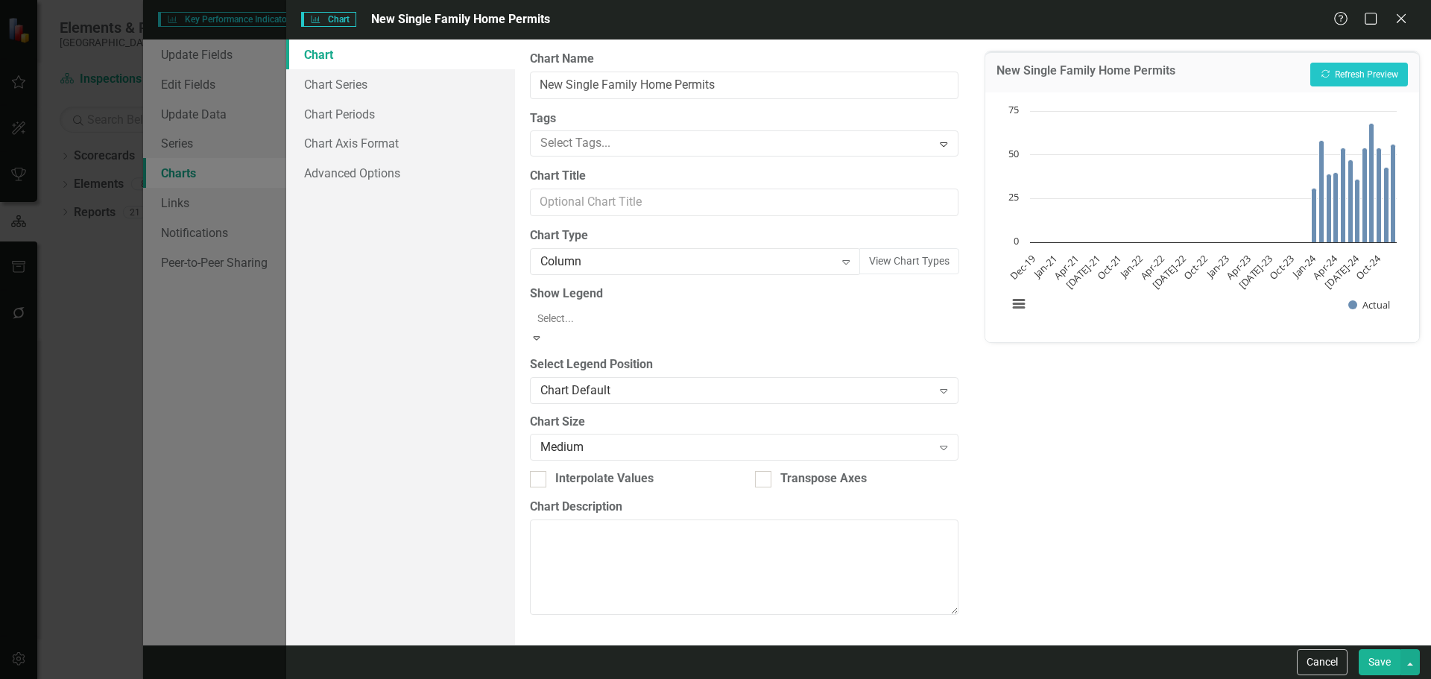
click at [1161, 465] on div "New Single Family Home Permits Recalculate Refresh Preview Chart Bar chart with…" at bounding box center [1203, 342] width 458 height 605
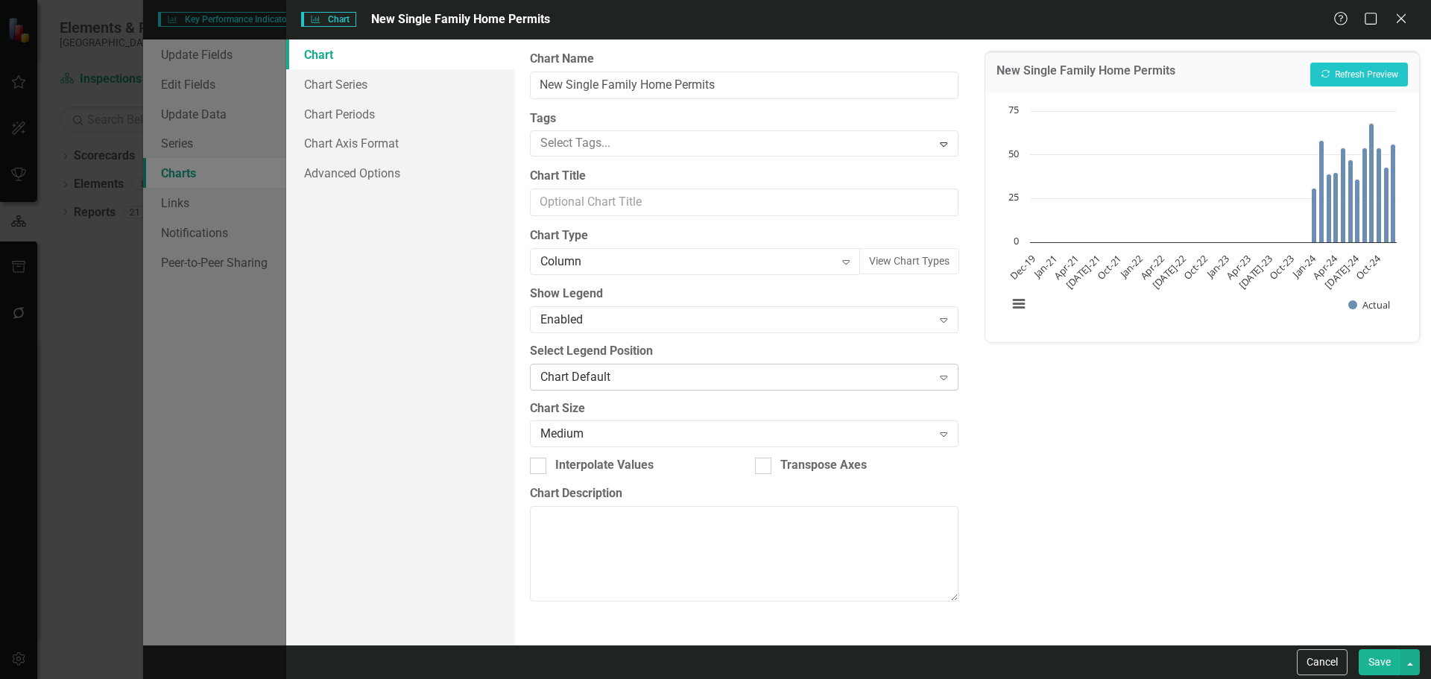
click at [821, 368] on div "Chart Default" at bounding box center [735, 376] width 391 height 17
click at [1176, 476] on div "New Single Family Home Permits Recalculate Refresh Preview Chart Bar chart with…" at bounding box center [1203, 342] width 458 height 605
click at [378, 184] on link "Advanced Options" at bounding box center [400, 173] width 229 height 30
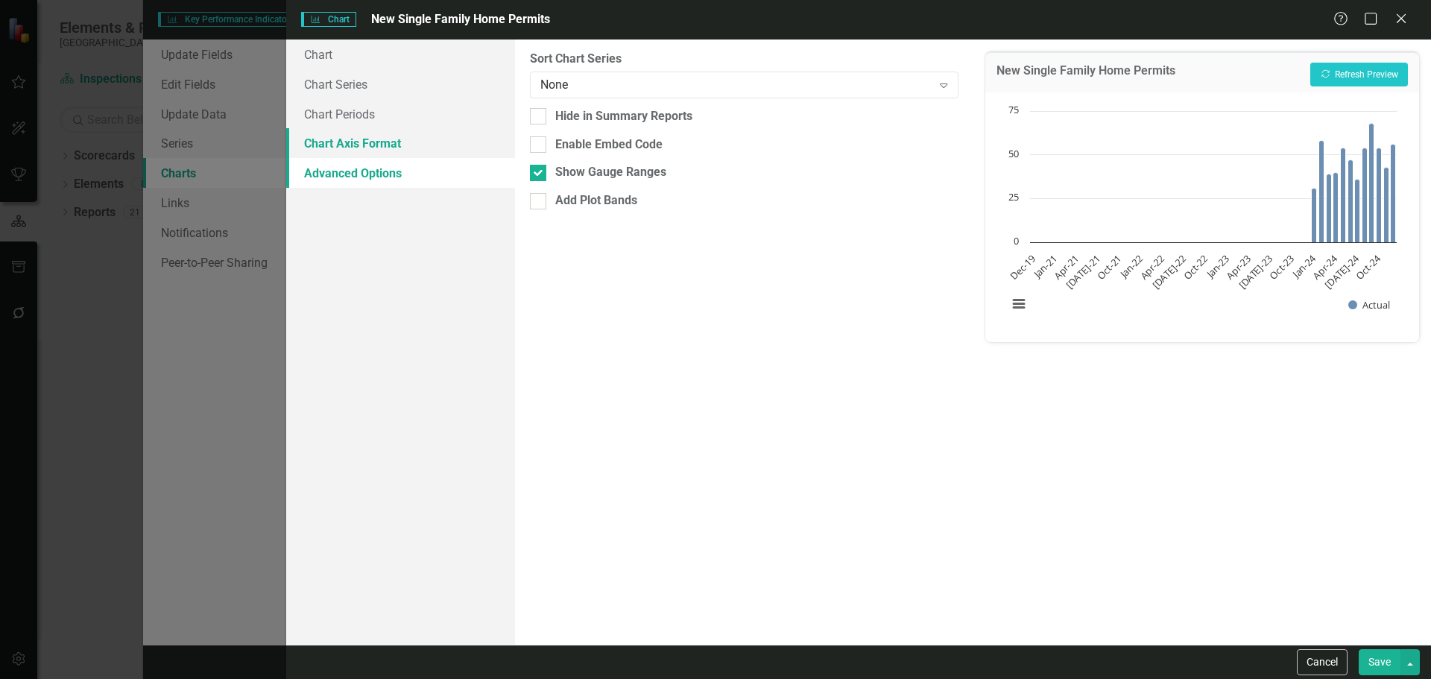
click at [384, 139] on link "Chart Axis Format" at bounding box center [400, 143] width 229 height 30
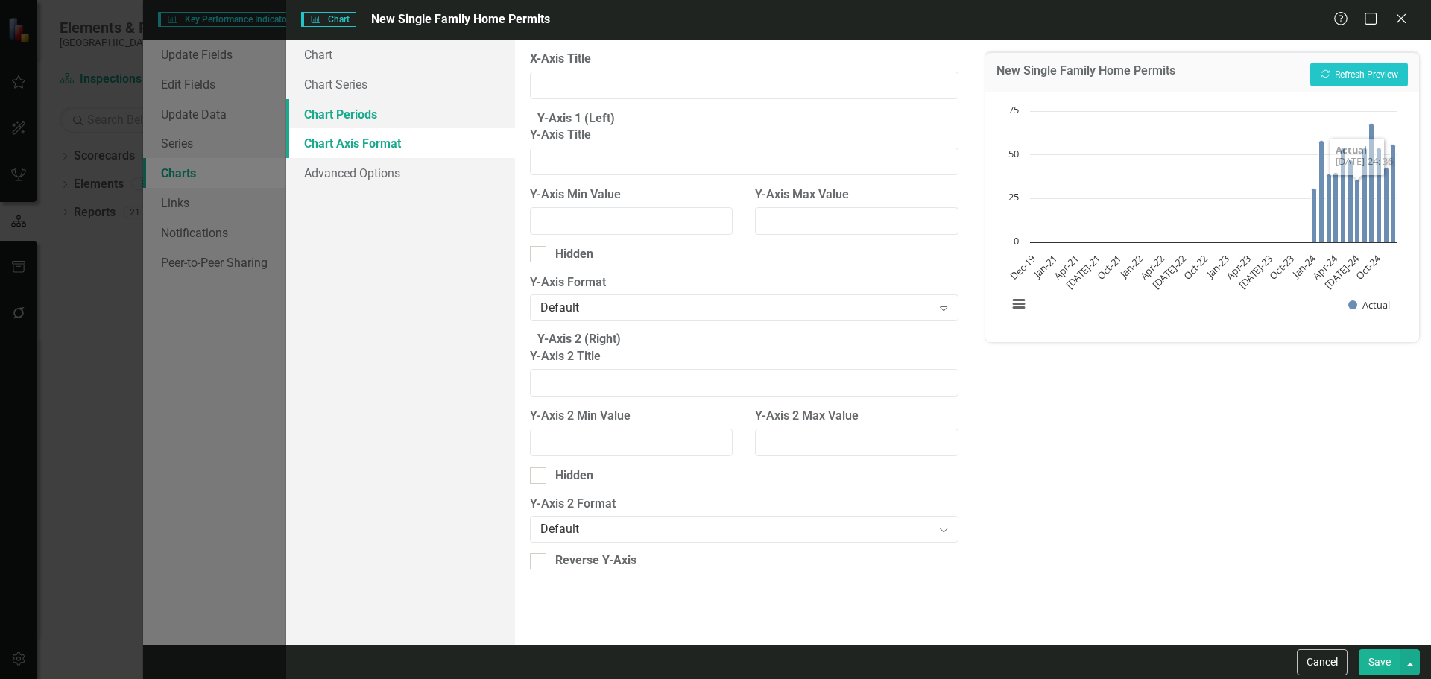
click at [393, 118] on link "Chart Periods" at bounding box center [400, 114] width 229 height 30
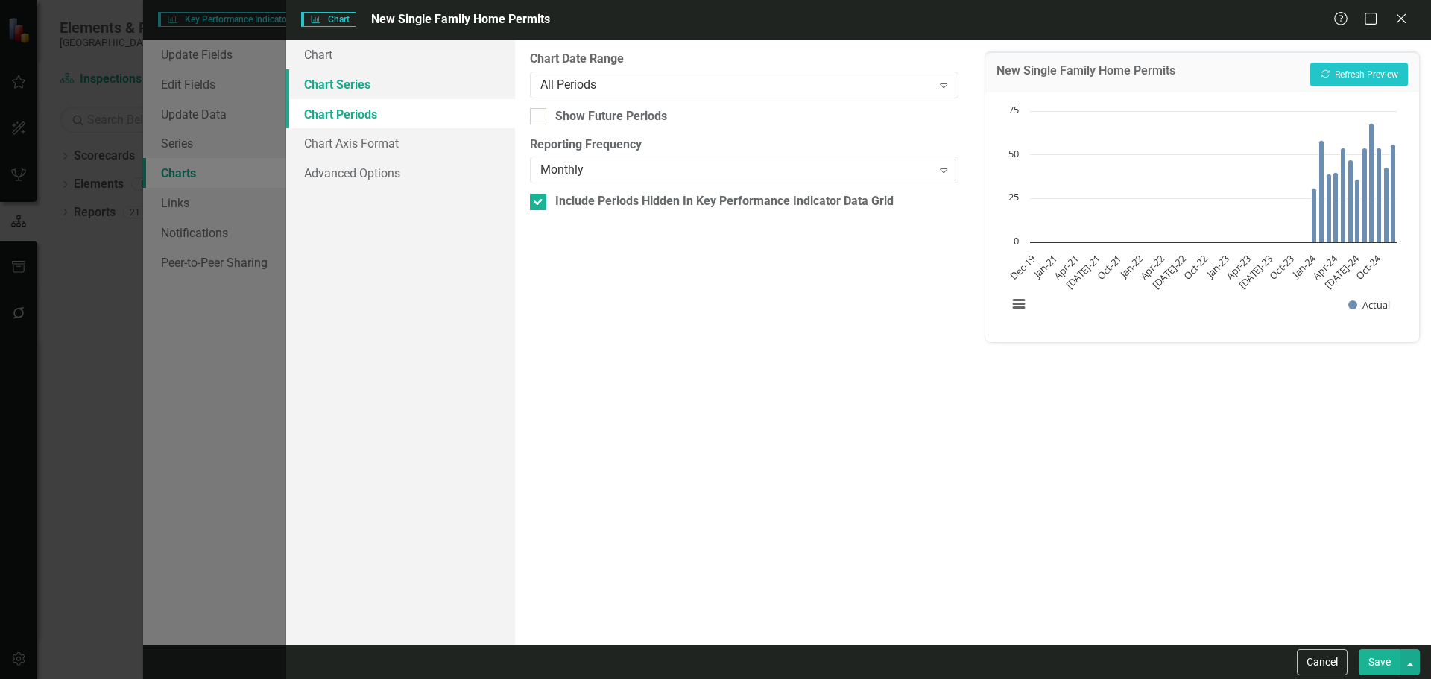
click at [468, 95] on link "Chart Series" at bounding box center [400, 84] width 229 height 30
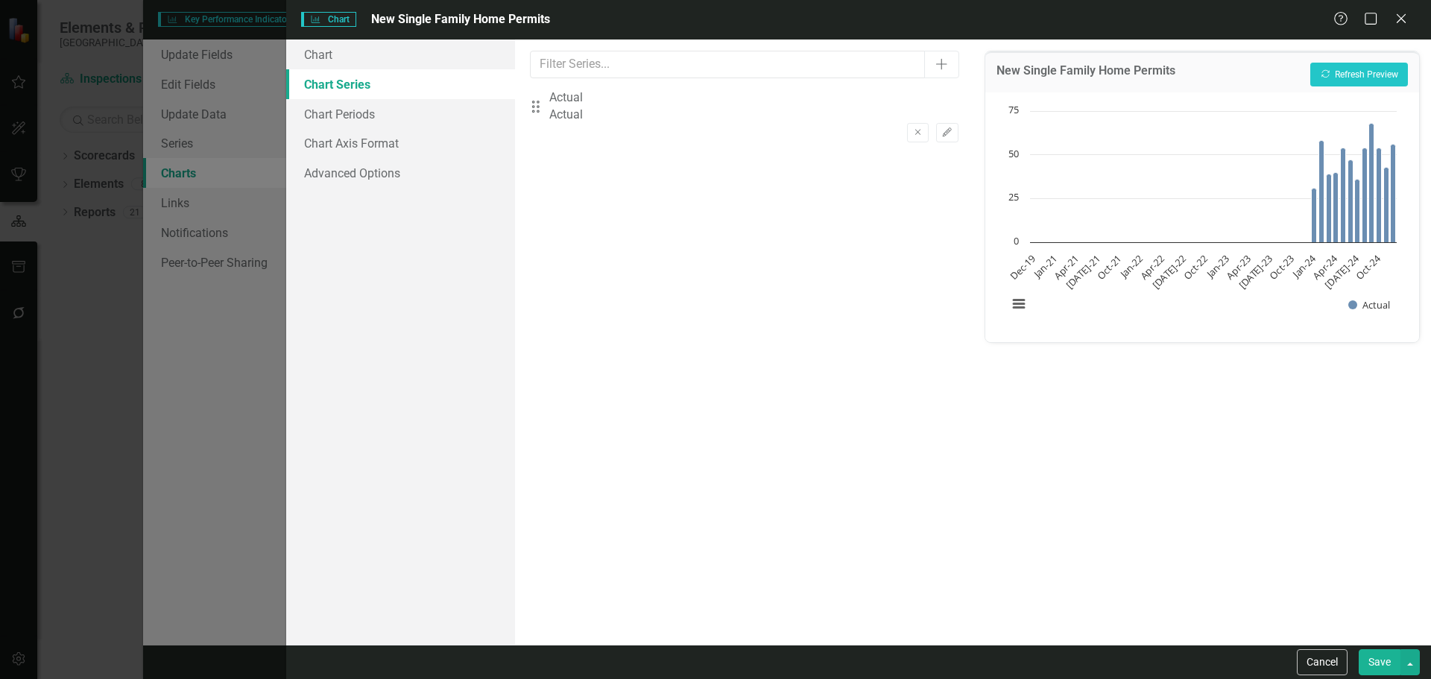
click at [583, 114] on div "Actual" at bounding box center [566, 115] width 34 height 17
click at [941, 128] on icon "Edit" at bounding box center [946, 132] width 11 height 9
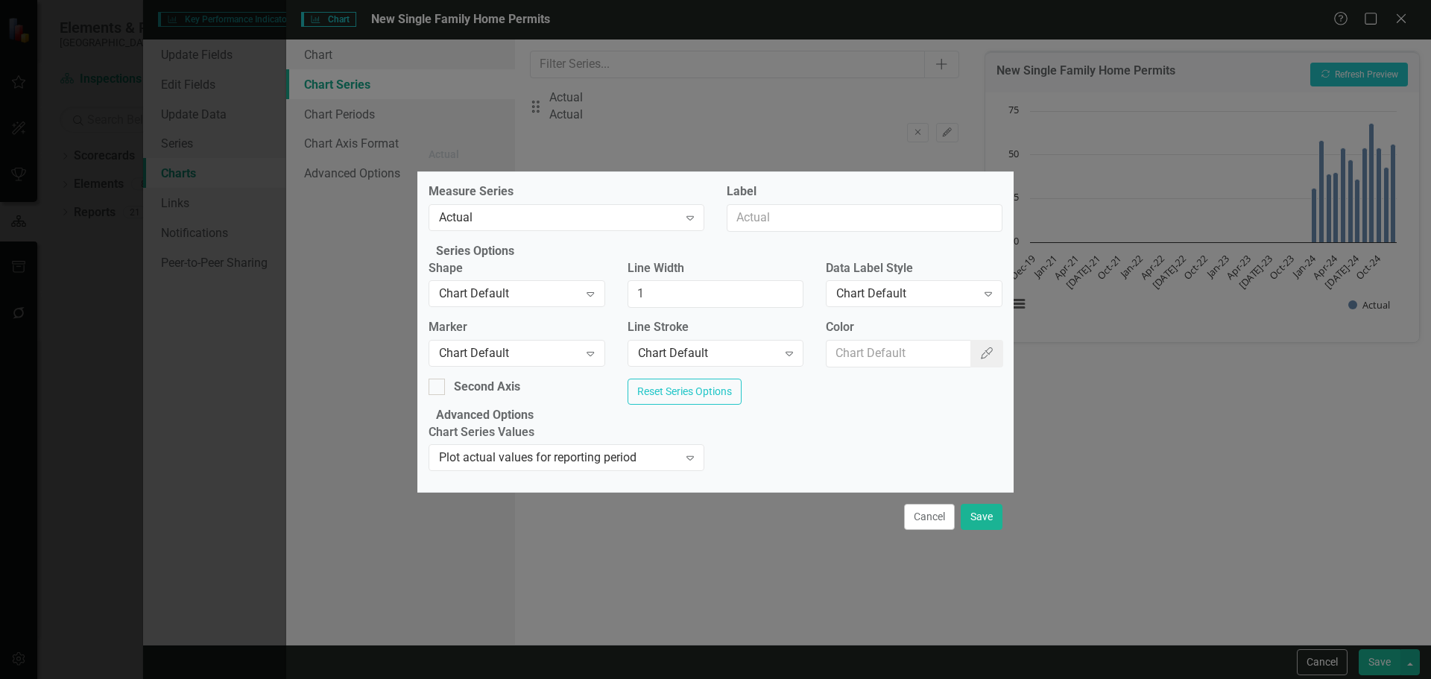
click at [607, 206] on div "Measure Series Actual Expand" at bounding box center [566, 211] width 298 height 57
click at [607, 209] on div "Actual" at bounding box center [558, 217] width 239 height 17
click at [921, 530] on button "Cancel" at bounding box center [929, 517] width 51 height 26
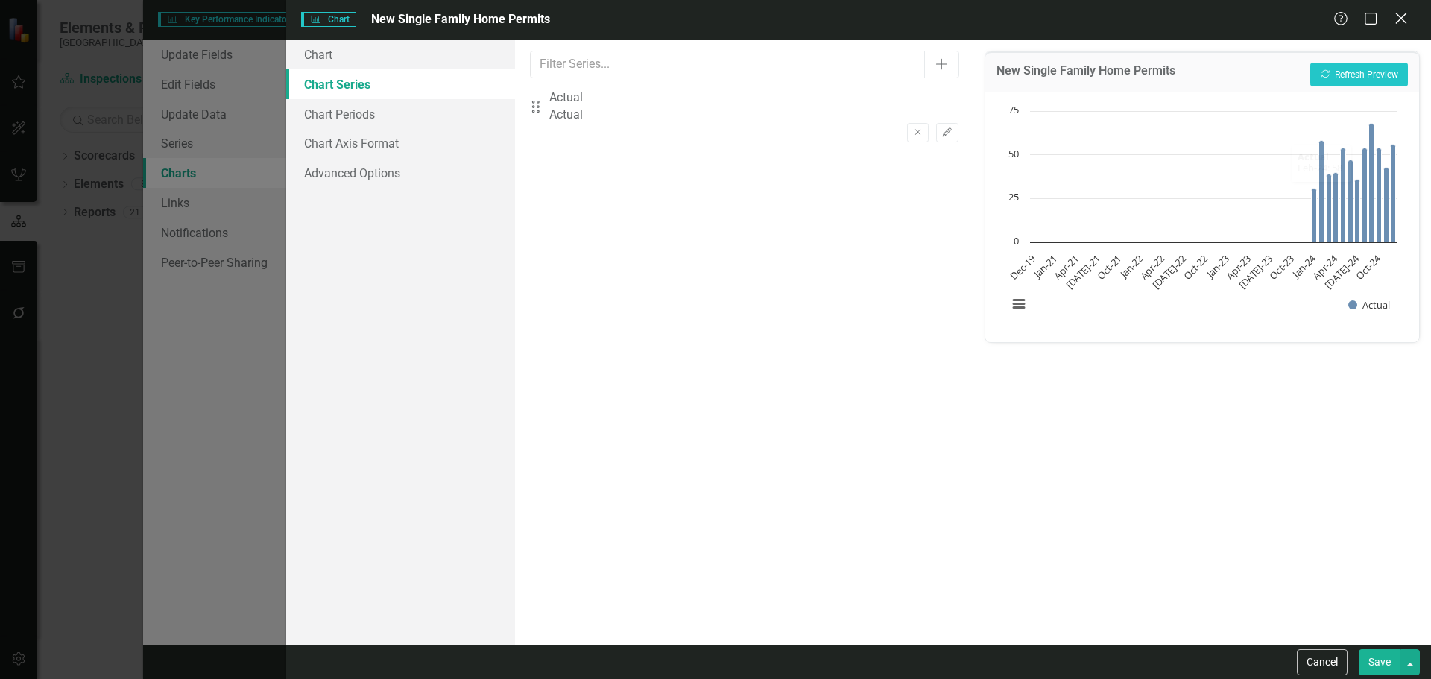
click at [1407, 20] on icon "Close" at bounding box center [1401, 18] width 19 height 14
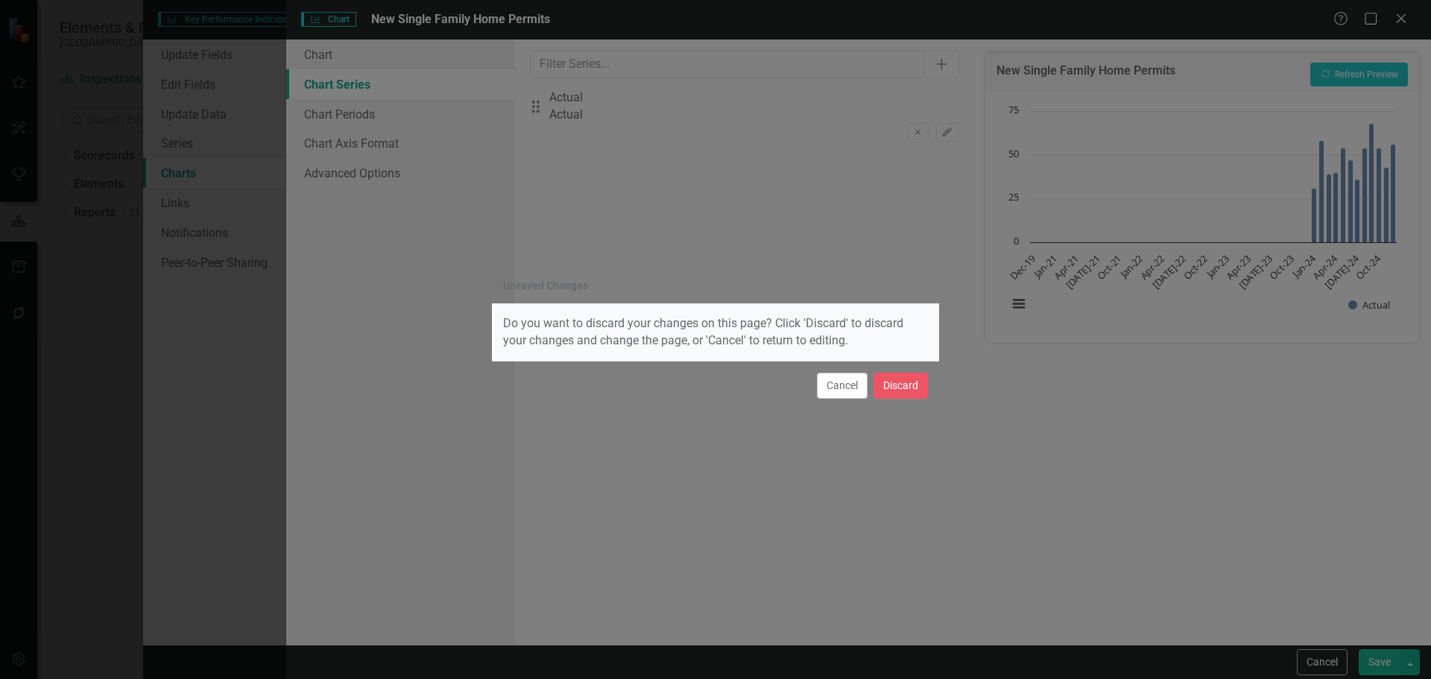
click at [901, 370] on div "Cancel Discard" at bounding box center [715, 385] width 447 height 49
click at [902, 397] on button "Discard" at bounding box center [901, 386] width 54 height 26
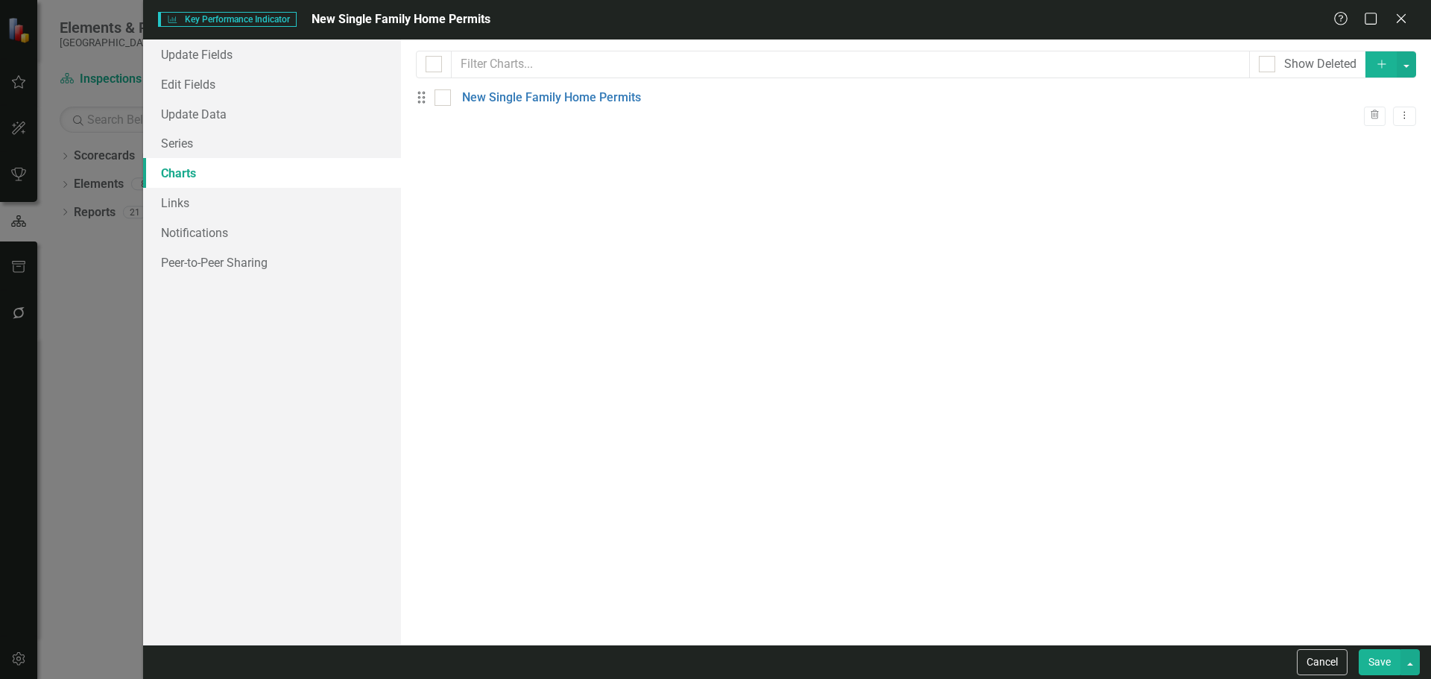
click at [57, 186] on div "Key Performance Indicator Key Performance Indicator New Single Family Home Perm…" at bounding box center [715, 339] width 1431 height 679
click at [1406, 10] on div "Key Performance Indicator Key Performance Indicator New Single Family Home Perm…" at bounding box center [787, 20] width 1288 height 40
click at [1406, 13] on icon "Close" at bounding box center [1401, 18] width 19 height 14
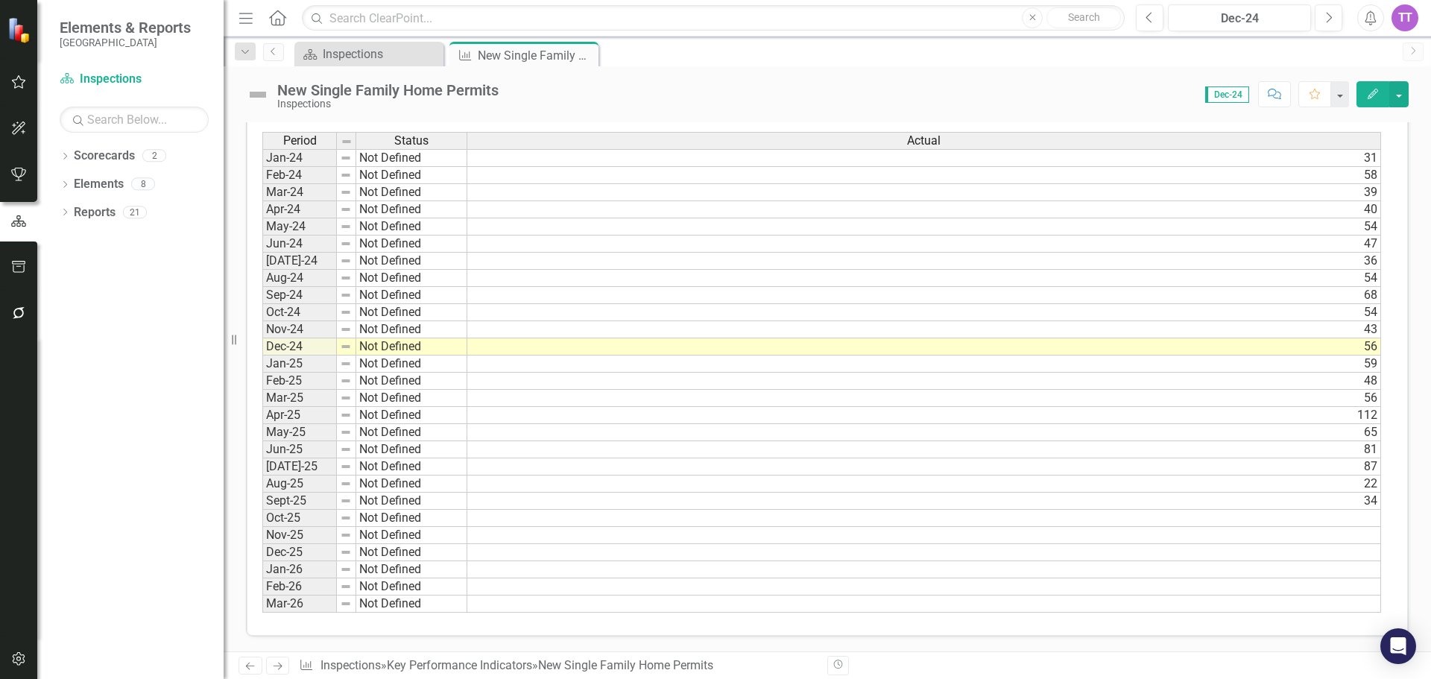
scroll to position [0, 0]
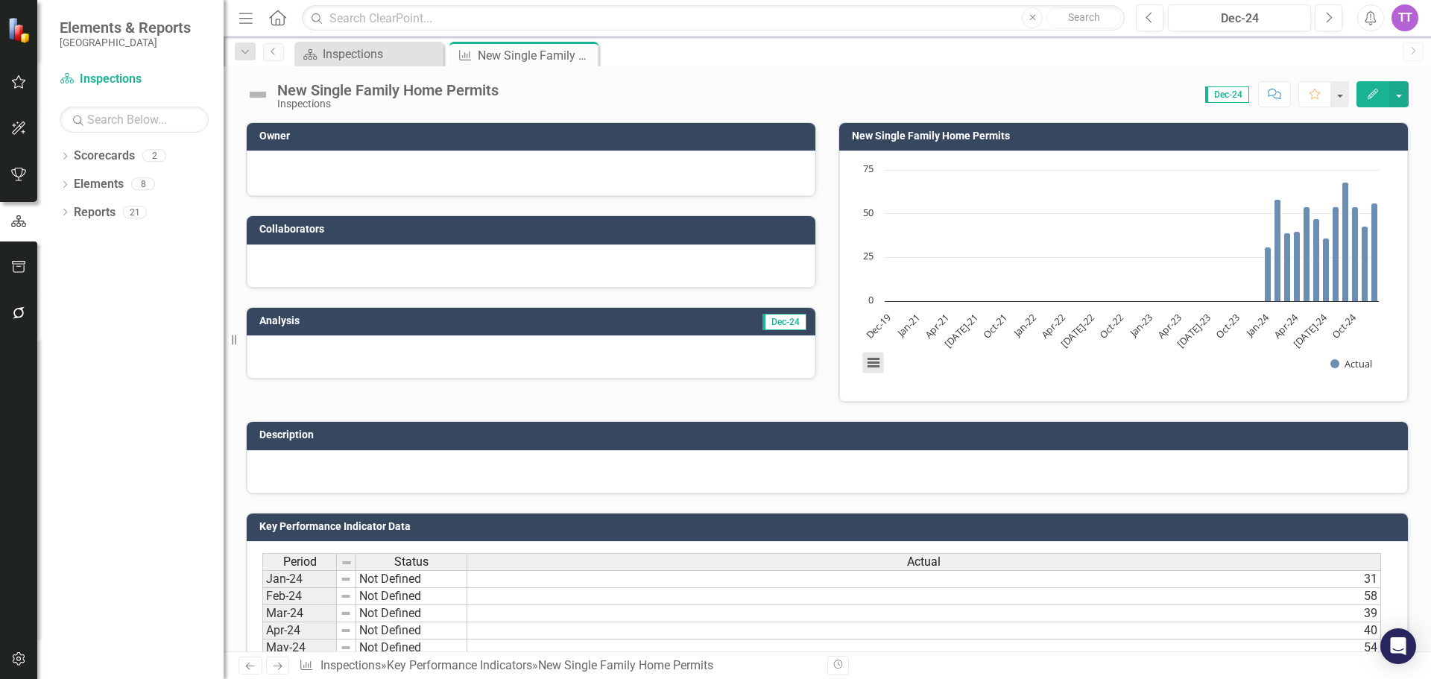
click at [866, 355] on button "View chart menu, Chart" at bounding box center [873, 363] width 21 height 21
click at [971, 380] on rect "Interactive chart" at bounding box center [1120, 275] width 531 height 224
click at [1228, 101] on span "Dec-24" at bounding box center [1227, 94] width 44 height 16
click at [1229, 97] on span "Dec-24" at bounding box center [1227, 94] width 44 height 16
click at [578, 54] on icon "Close" at bounding box center [584, 55] width 15 height 12
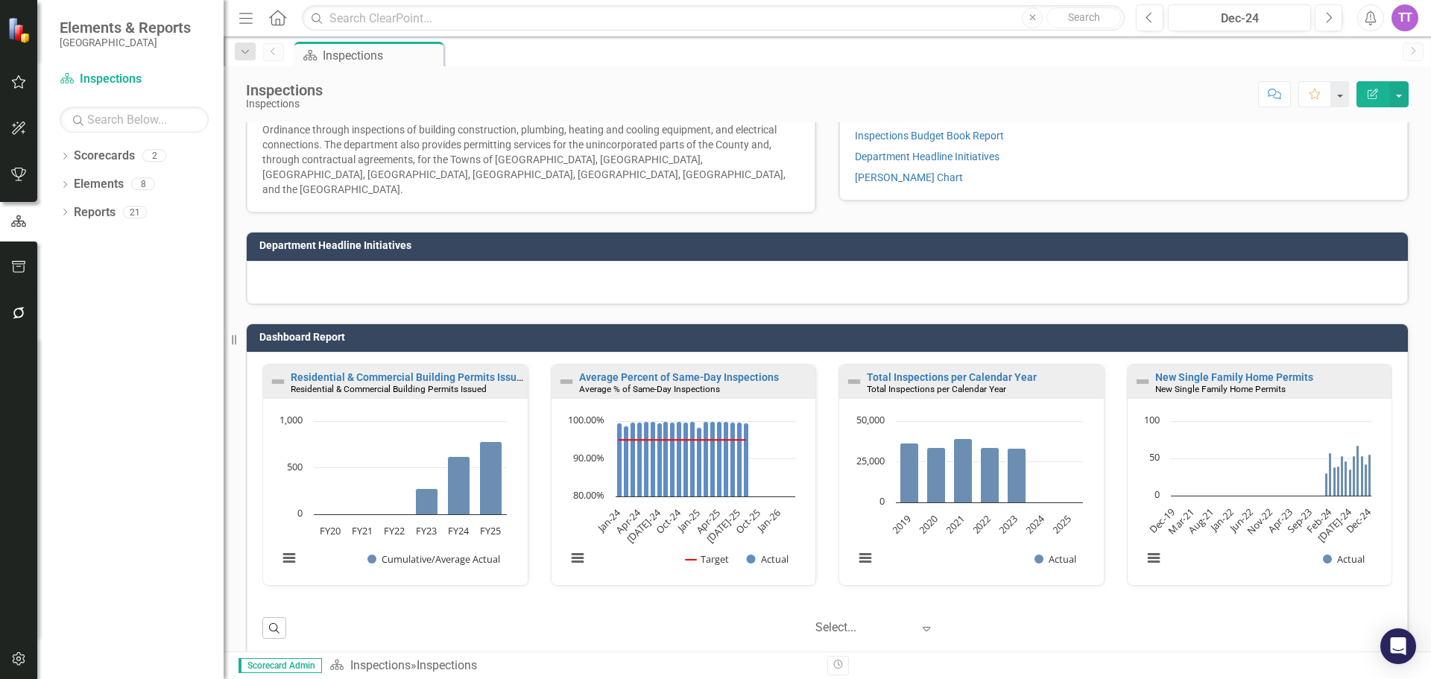
scroll to position [196, 0]
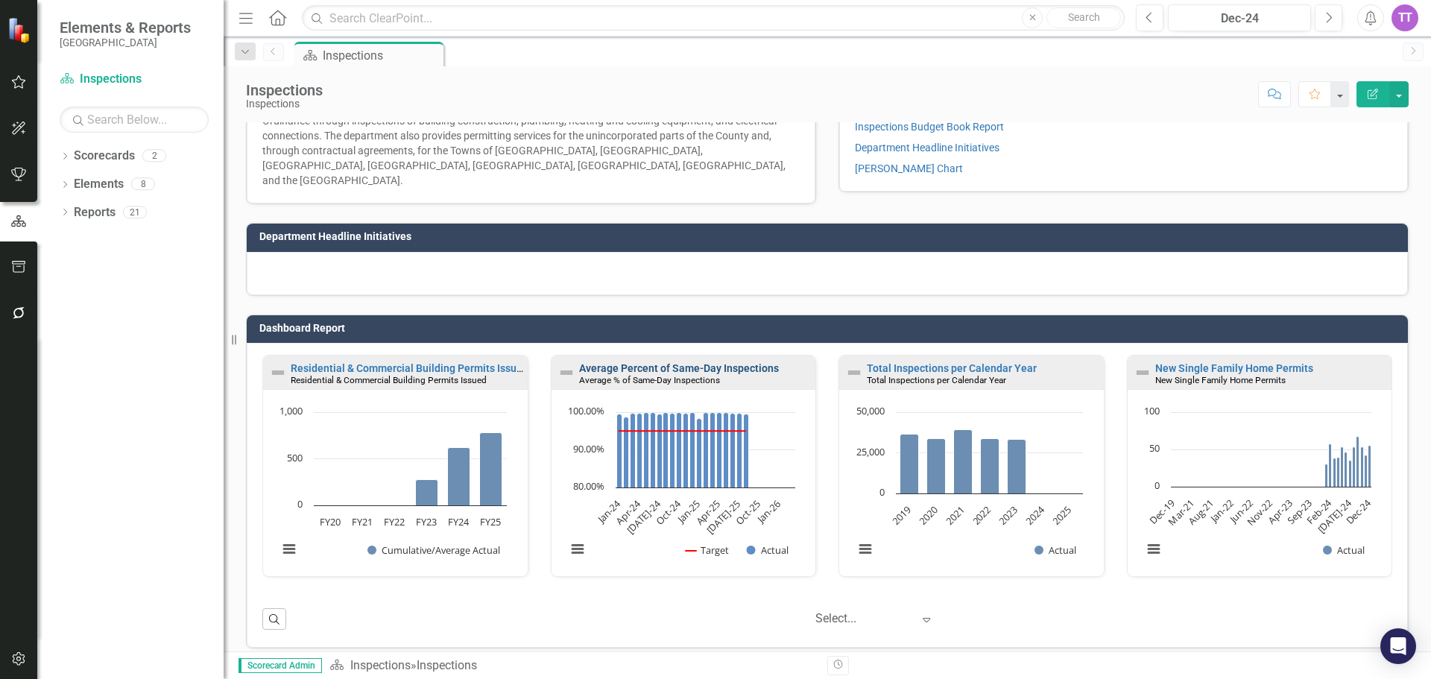
click at [760, 362] on link "Average Percent of Same-Day Inspections" at bounding box center [679, 368] width 200 height 12
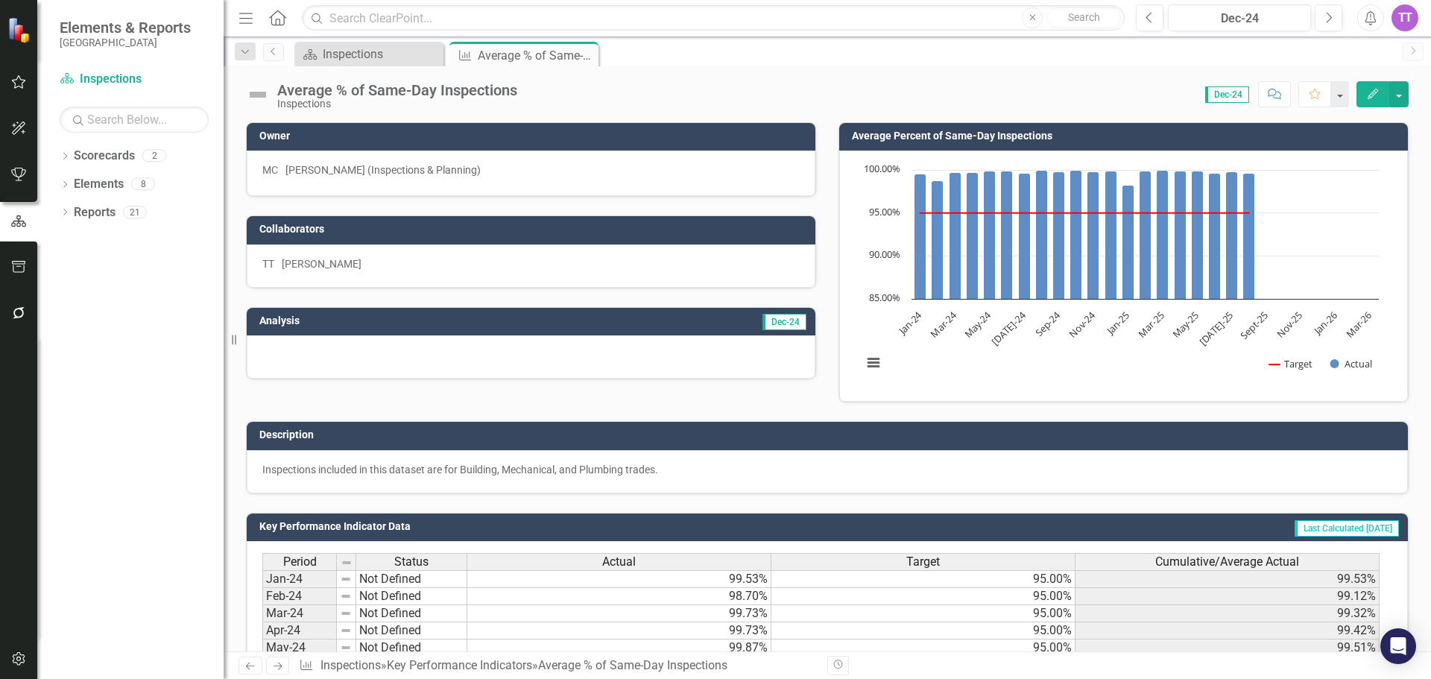
click at [1355, 91] on div "Edit" at bounding box center [1379, 94] width 60 height 26
click at [1359, 91] on button "Edit" at bounding box center [1373, 94] width 33 height 26
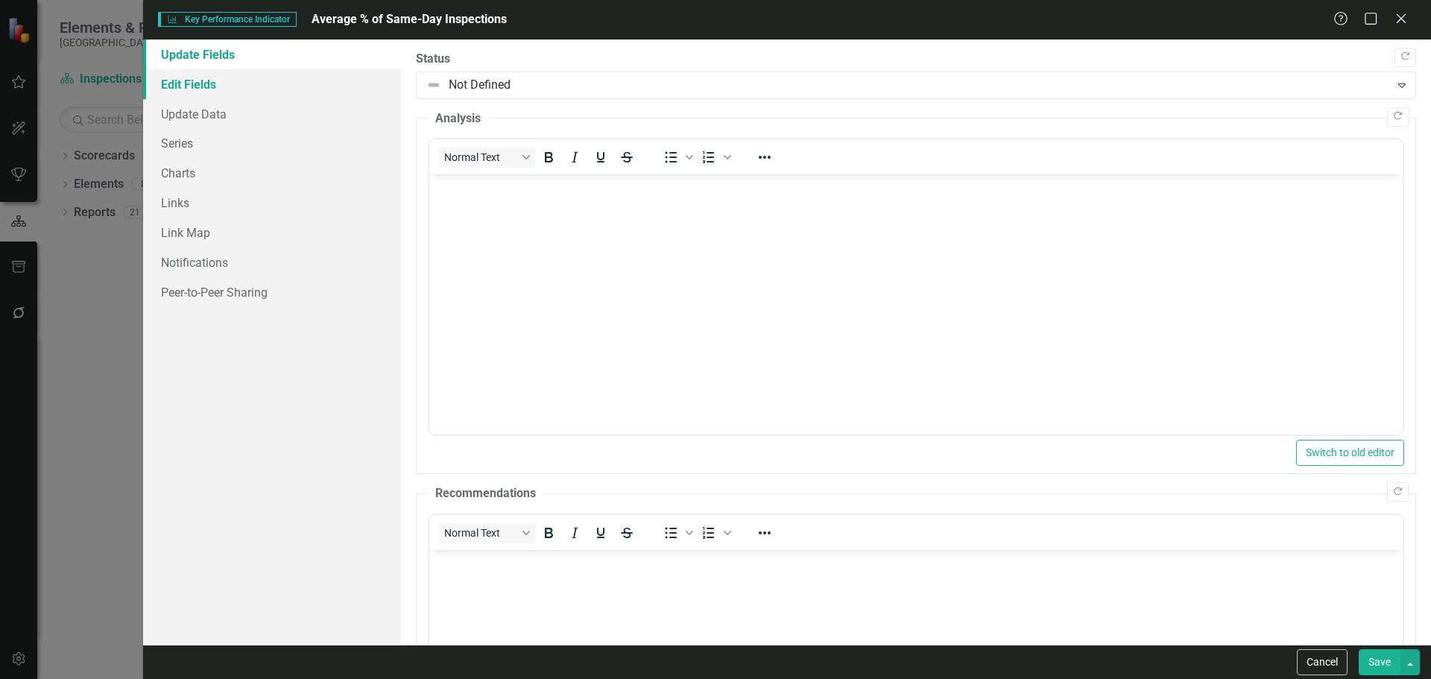
click at [200, 83] on link "Edit Fields" at bounding box center [272, 84] width 258 height 30
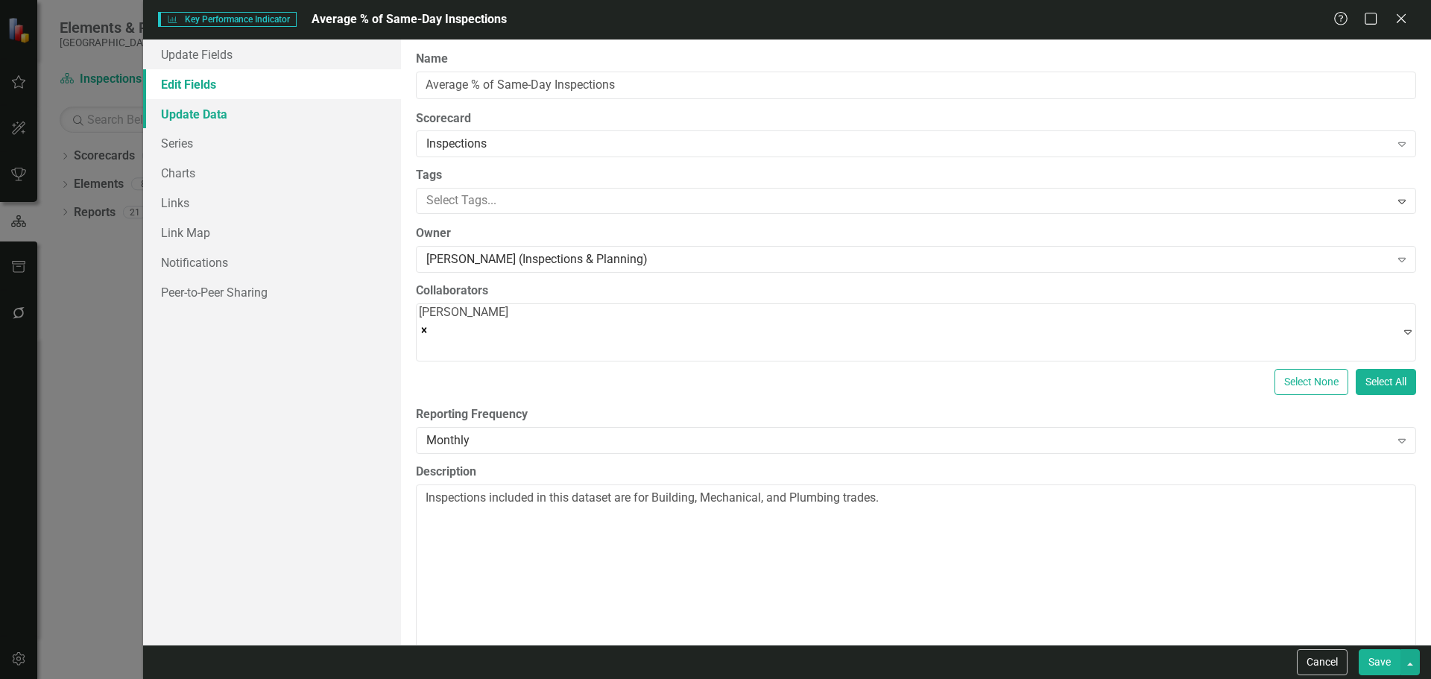
click at [186, 116] on link "Update Data" at bounding box center [272, 114] width 258 height 30
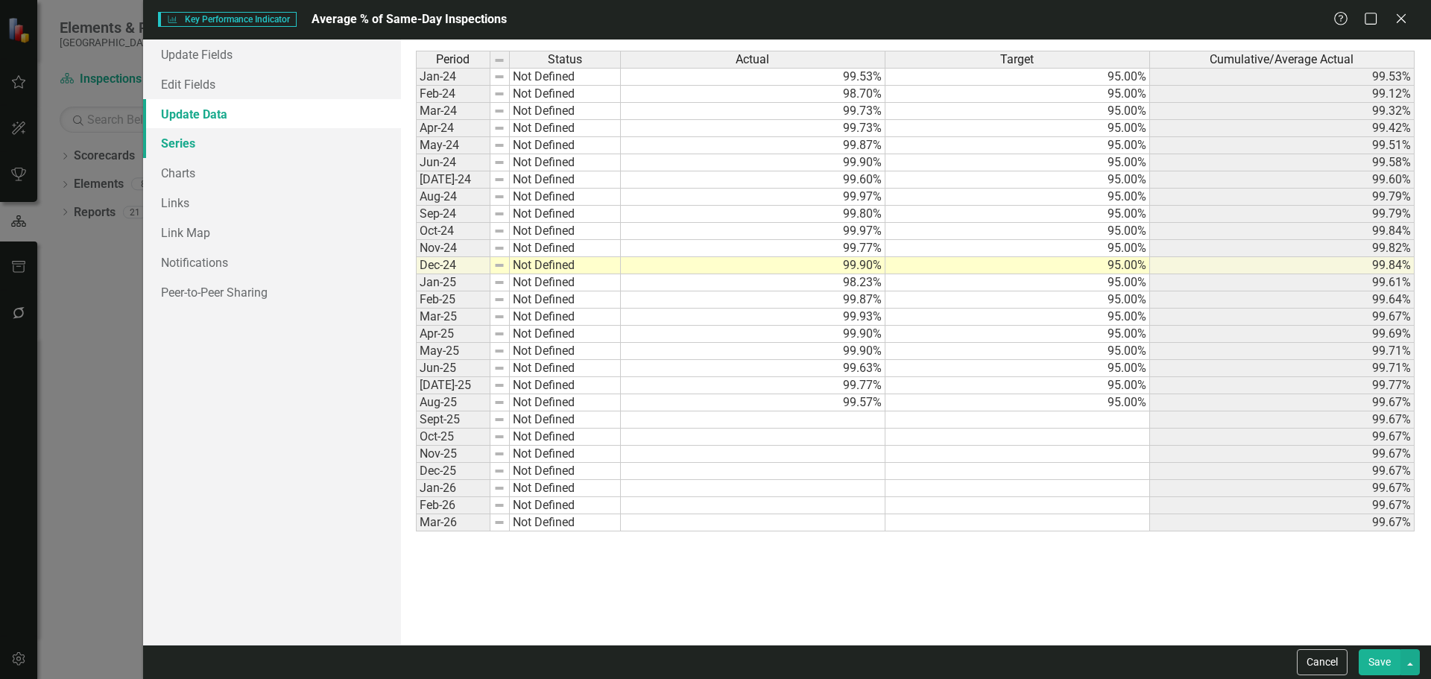
click at [177, 141] on link "Series" at bounding box center [272, 143] width 258 height 30
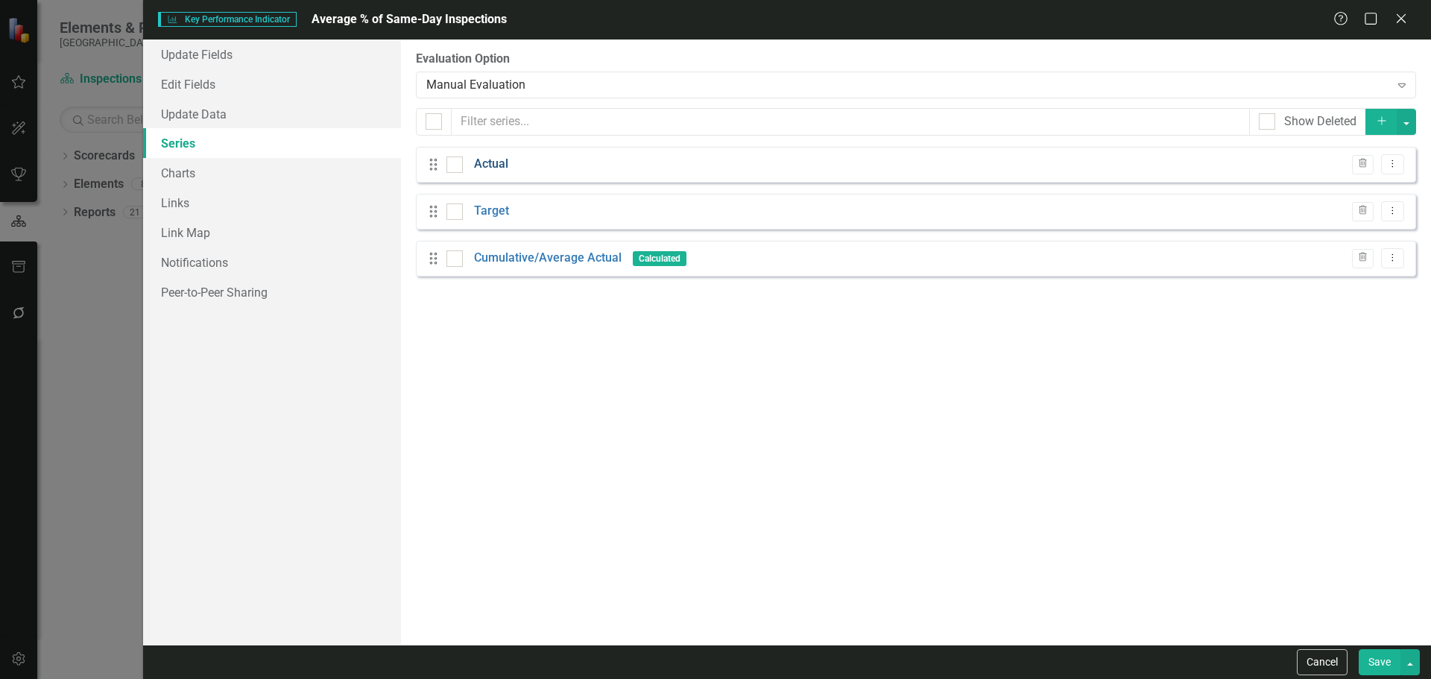
click at [500, 163] on link "Actual" at bounding box center [491, 164] width 34 height 17
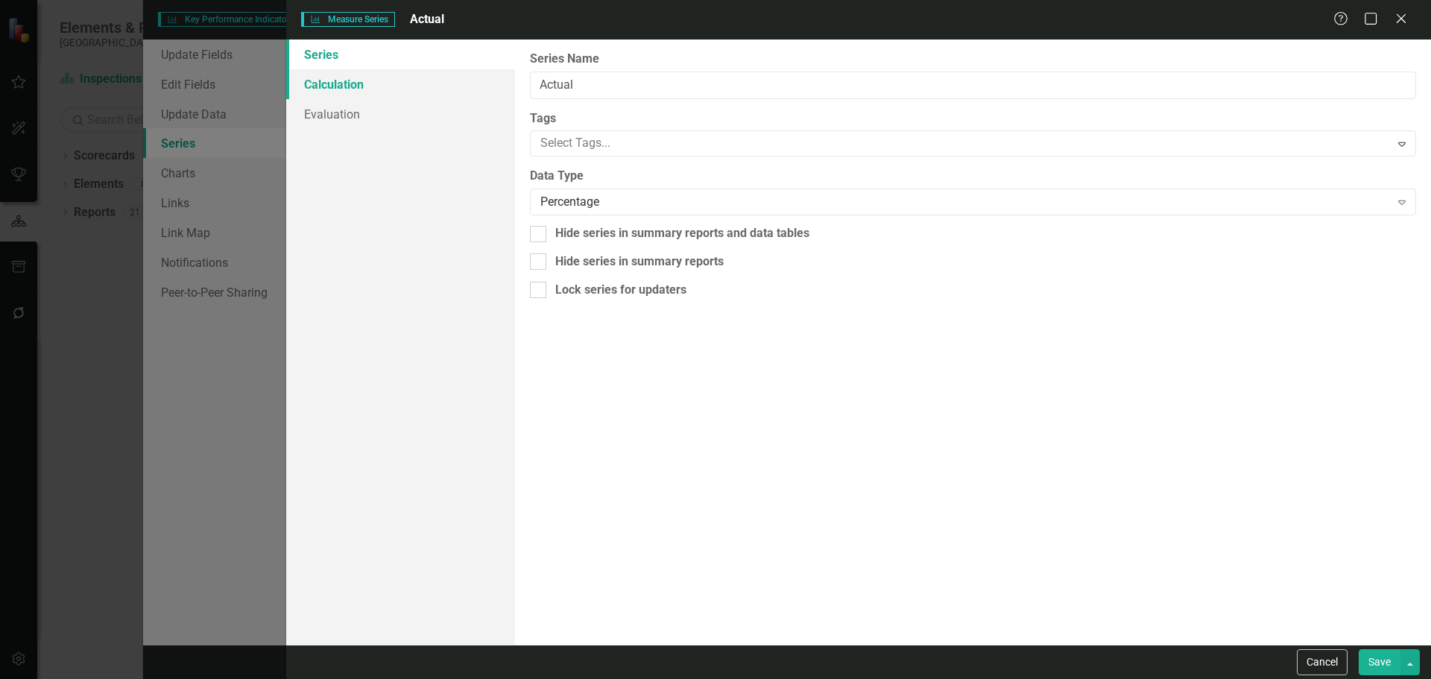
click at [352, 76] on link "Calculation" at bounding box center [400, 84] width 229 height 30
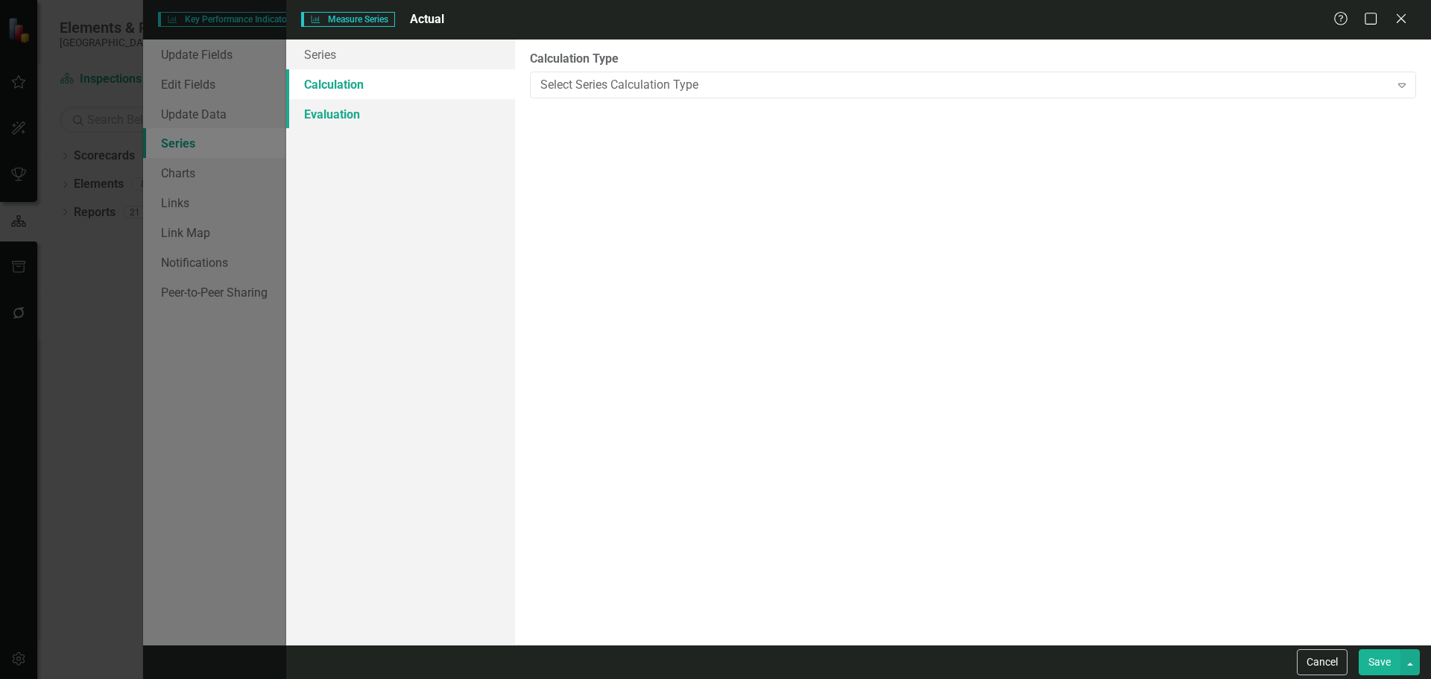
click at [343, 117] on link "Evaluation" at bounding box center [400, 114] width 229 height 30
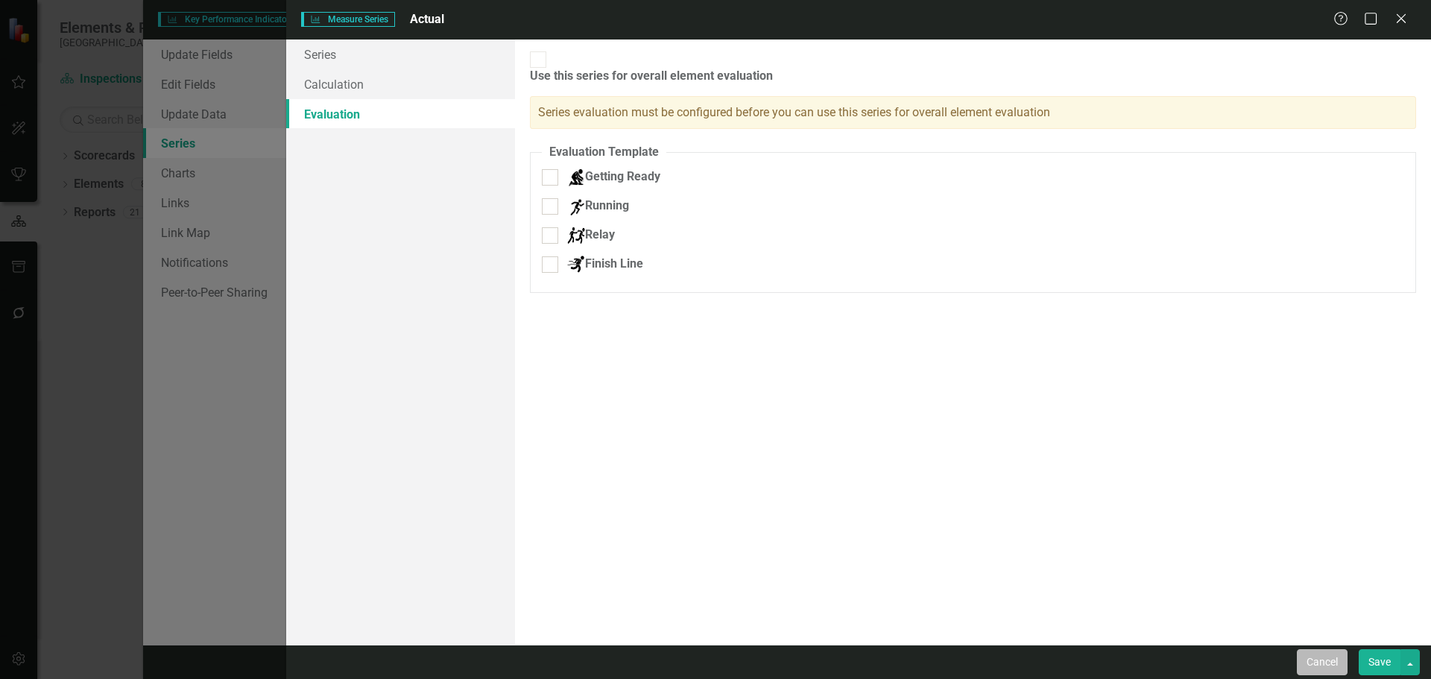
click at [1331, 653] on button "Cancel" at bounding box center [1322, 662] width 51 height 26
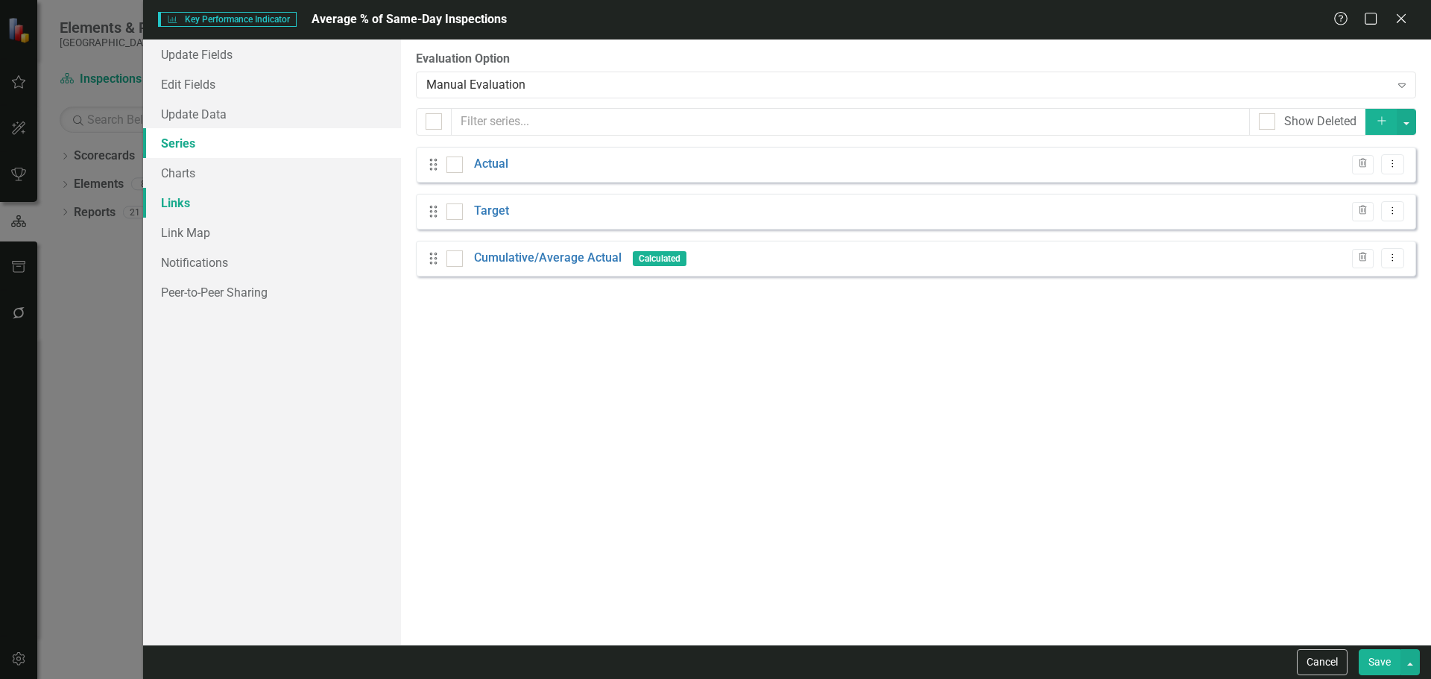
click at [376, 190] on link "Links" at bounding box center [272, 203] width 258 height 30
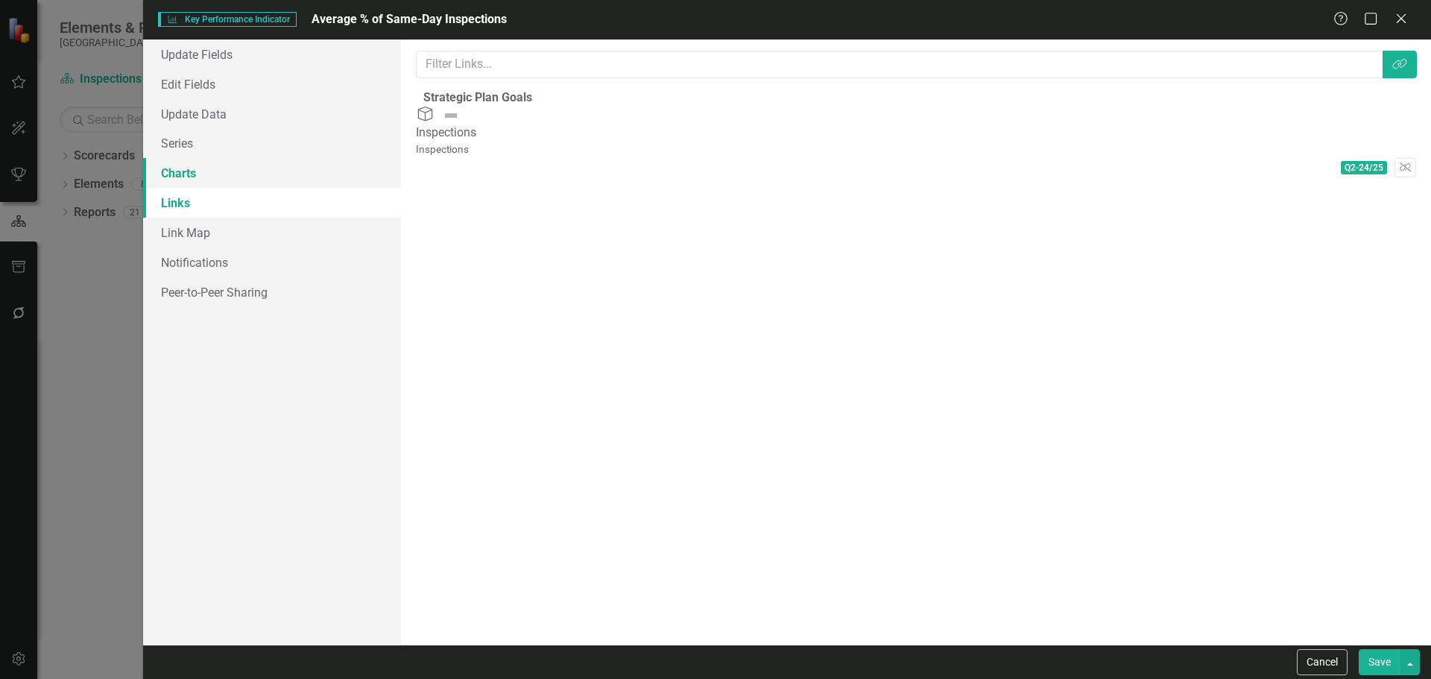
click at [359, 180] on link "Charts" at bounding box center [272, 173] width 258 height 30
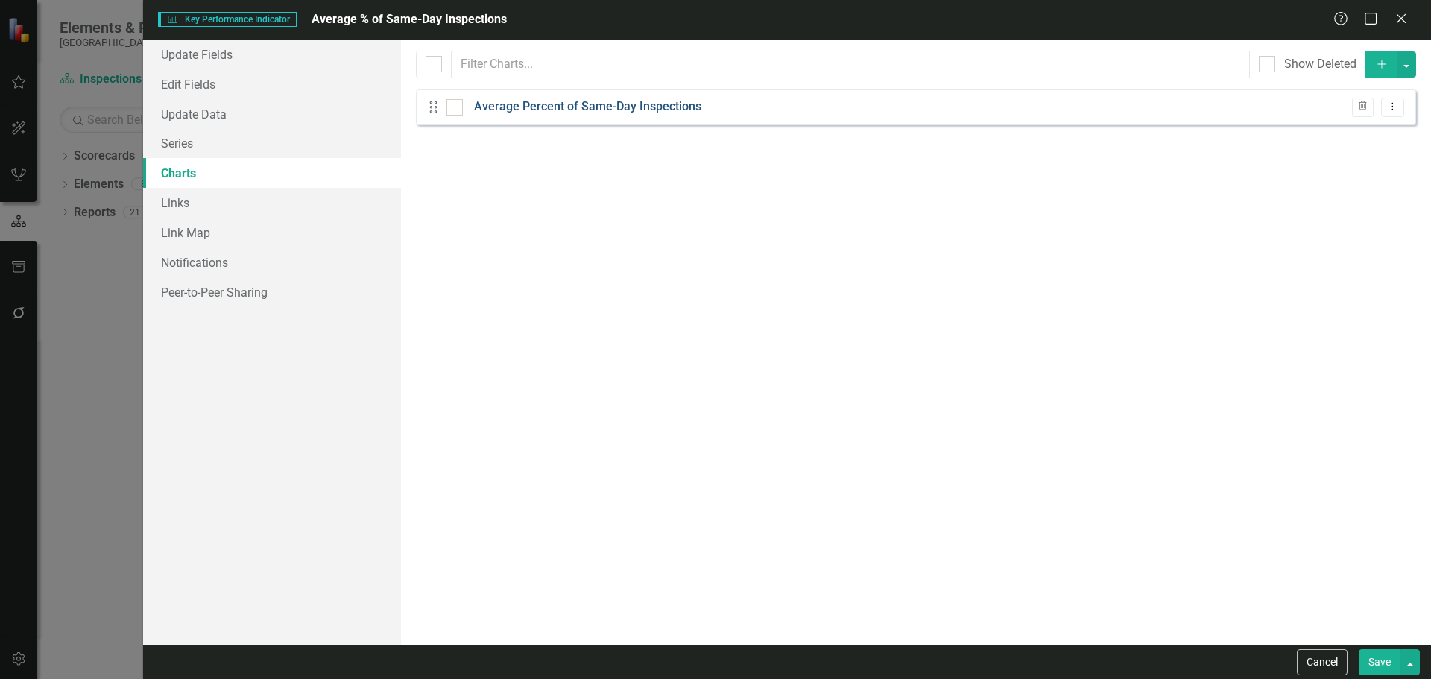
click at [599, 106] on link "Average Percent of Same-Day Inspections" at bounding box center [587, 106] width 227 height 17
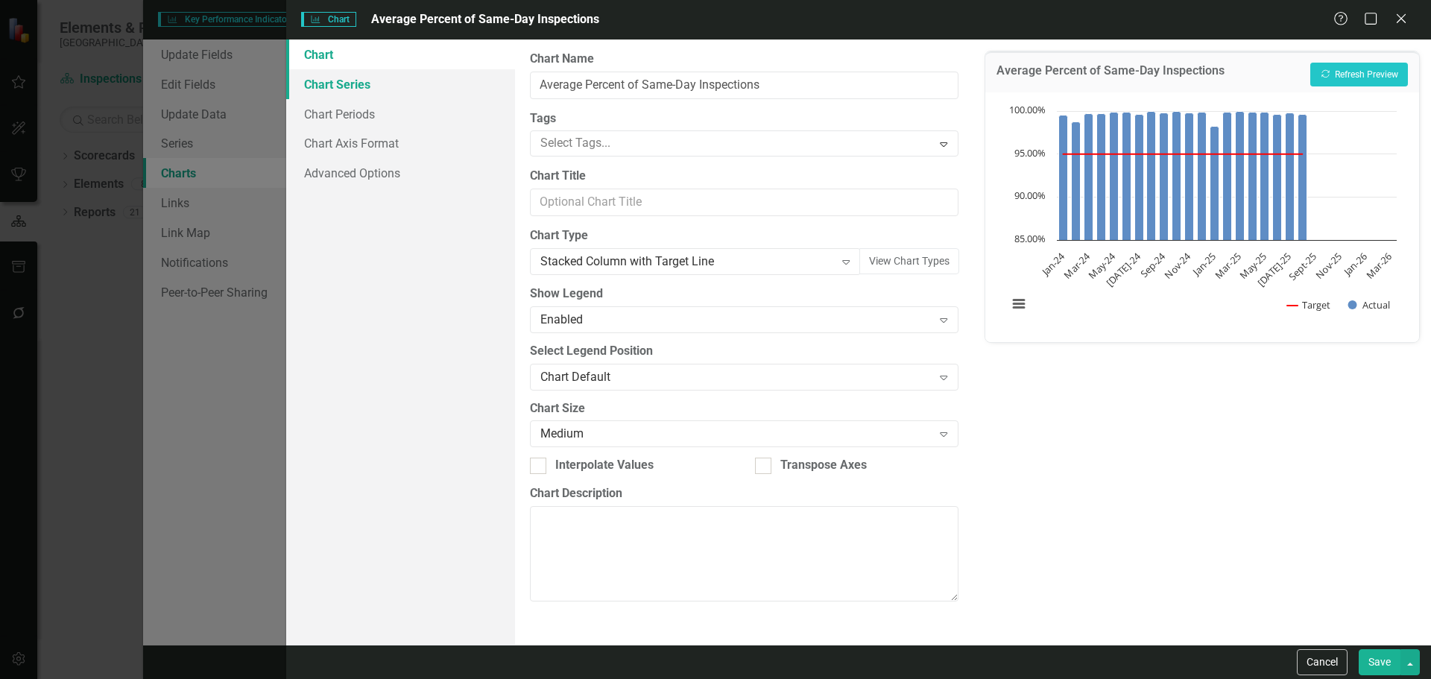
click at [456, 86] on link "Chart Series" at bounding box center [400, 84] width 229 height 30
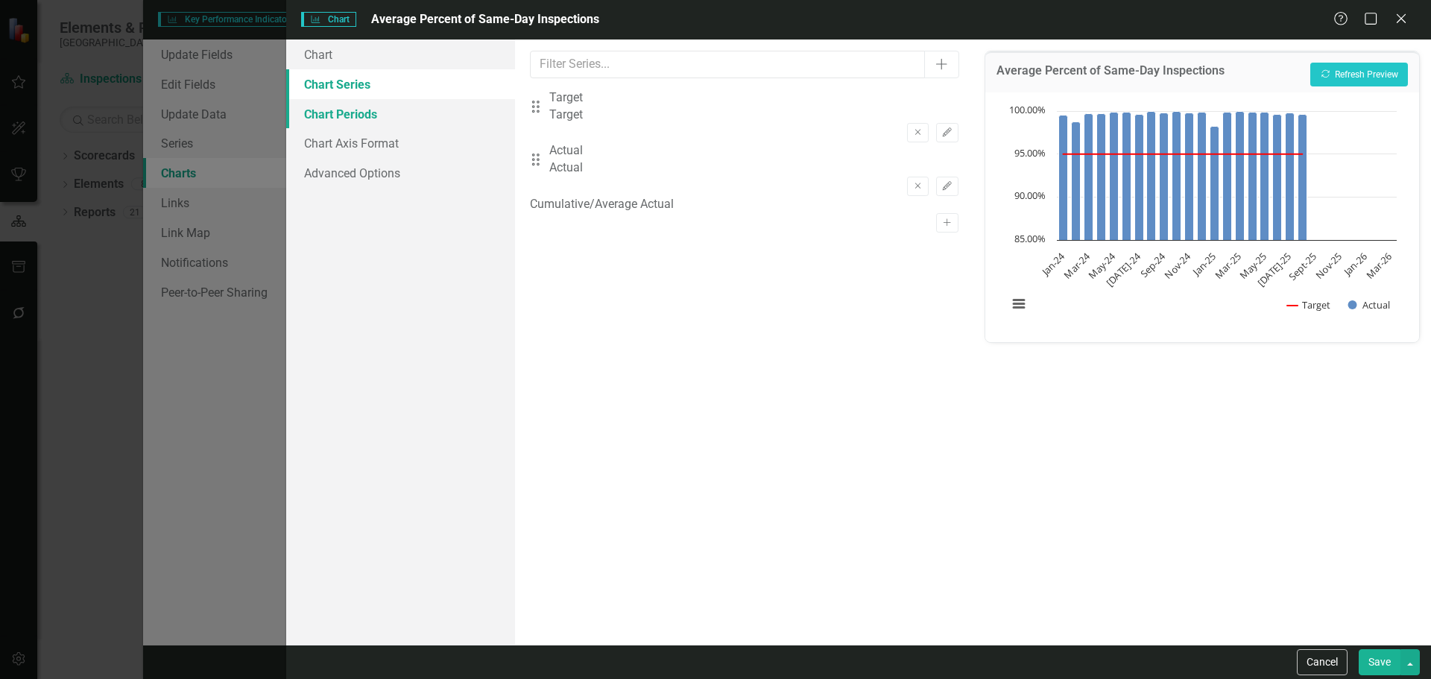
click at [408, 115] on link "Chart Periods" at bounding box center [400, 114] width 229 height 30
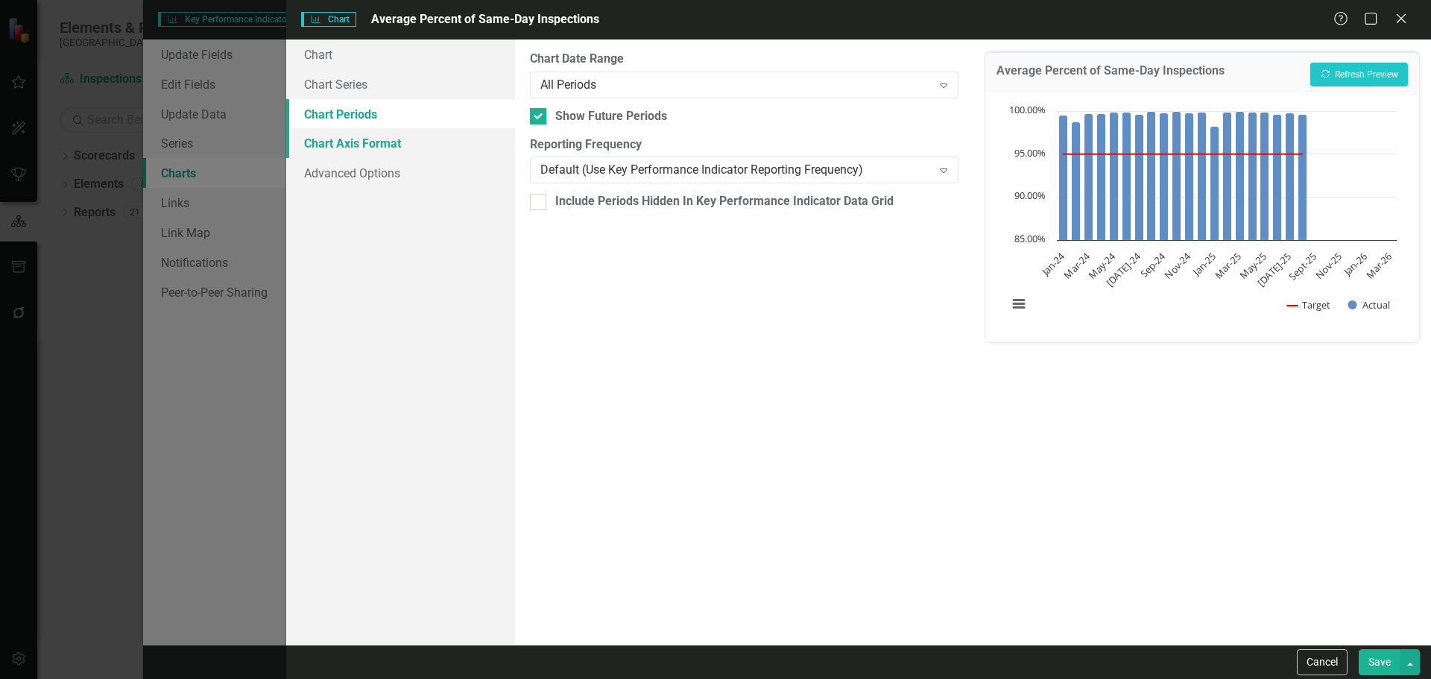
click at [444, 149] on link "Chart Axis Format" at bounding box center [400, 143] width 229 height 30
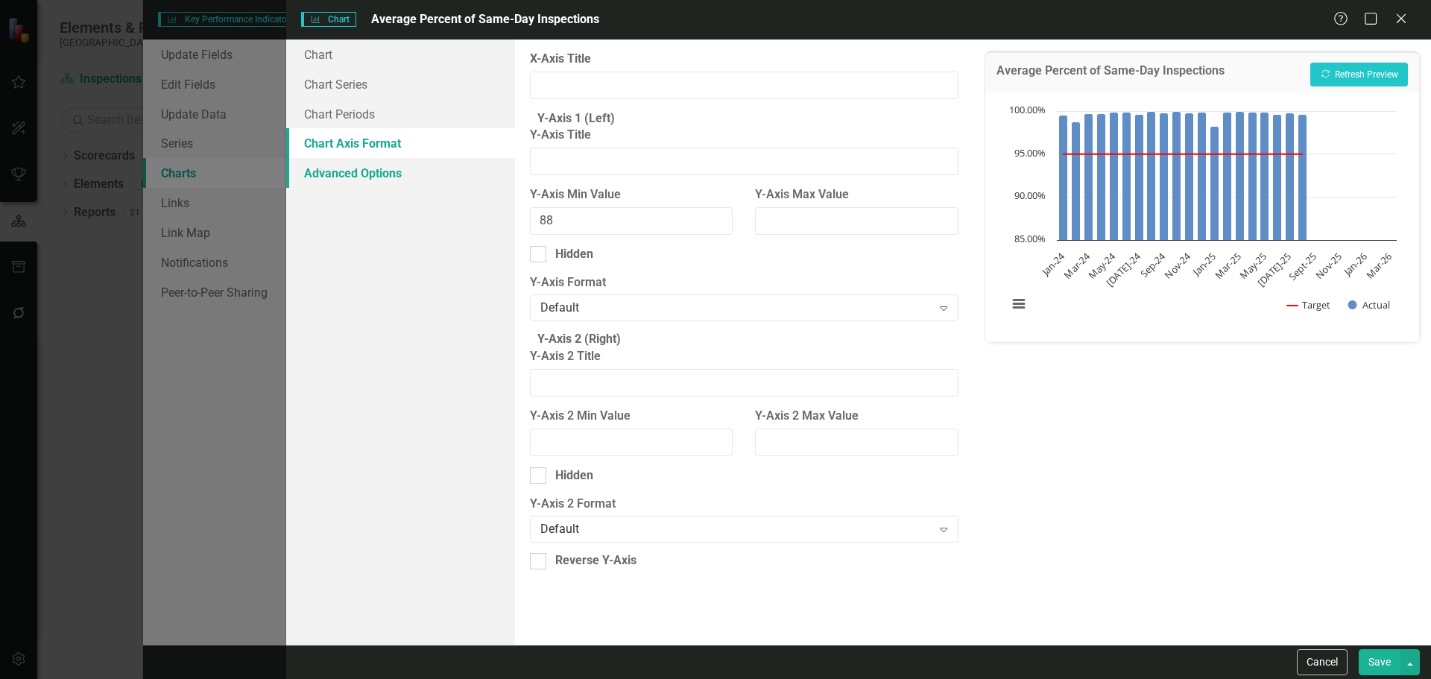
click at [385, 179] on link "Advanced Options" at bounding box center [400, 173] width 229 height 30
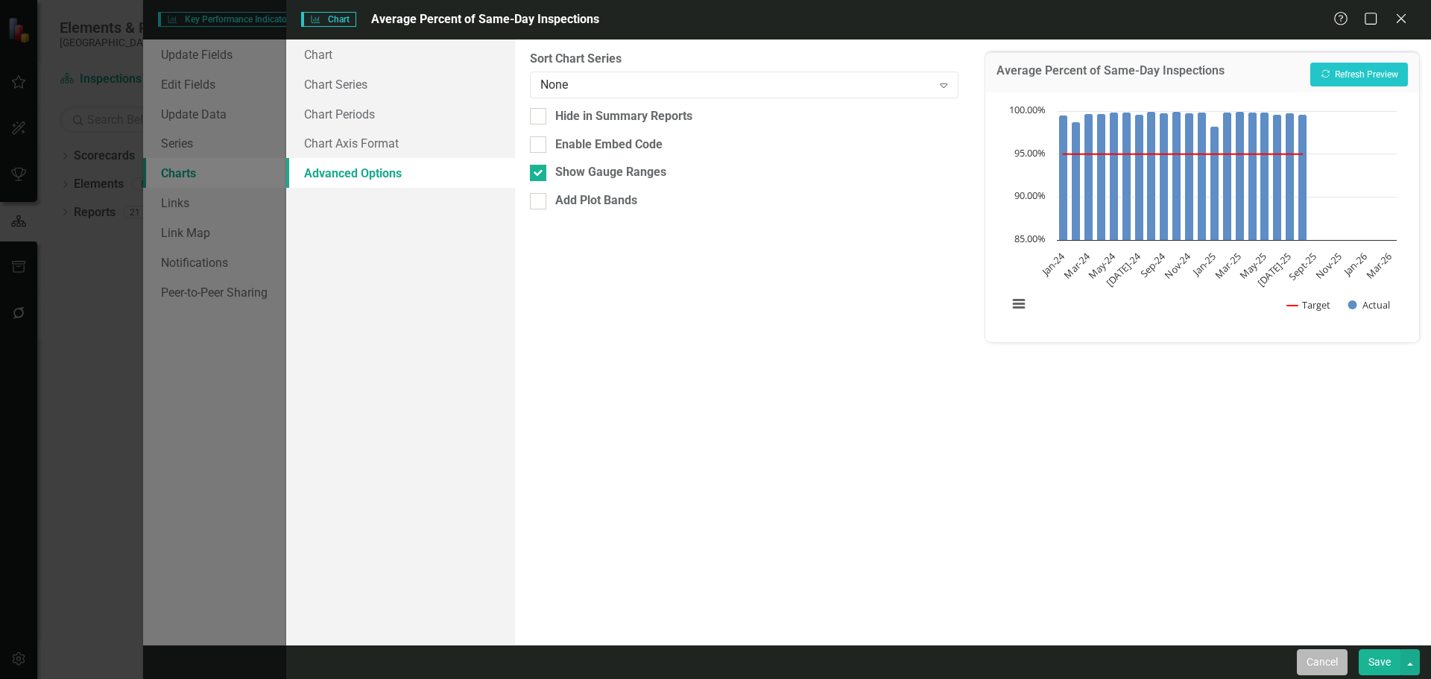
click at [1319, 657] on button "Cancel" at bounding box center [1322, 662] width 51 height 26
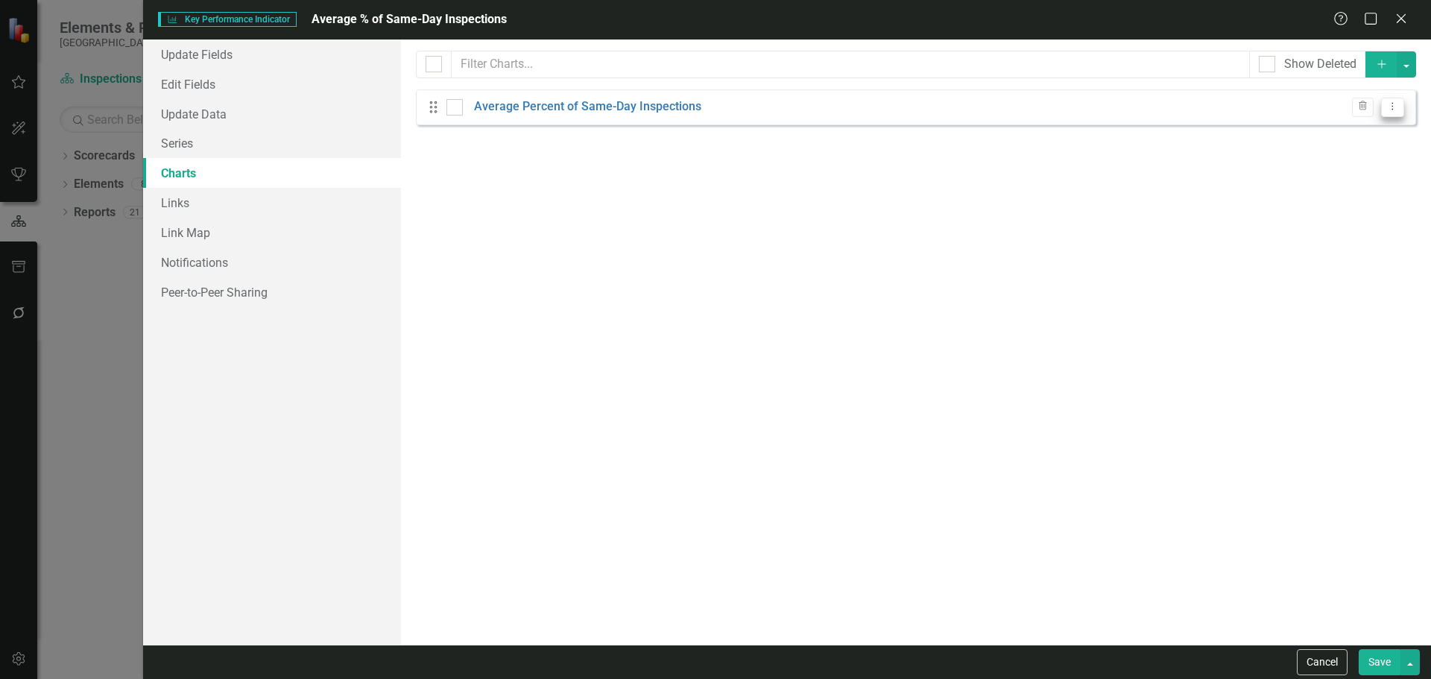
click at [1392, 108] on icon "Dropdown Menu" at bounding box center [1392, 106] width 13 height 10
click at [1057, 230] on div "From this page, you can add, edit, delete, or duplicate charts to show how you …" at bounding box center [916, 342] width 1030 height 605
click at [246, 151] on link "Series" at bounding box center [272, 143] width 258 height 30
